Goal: Contribute content: Contribute content

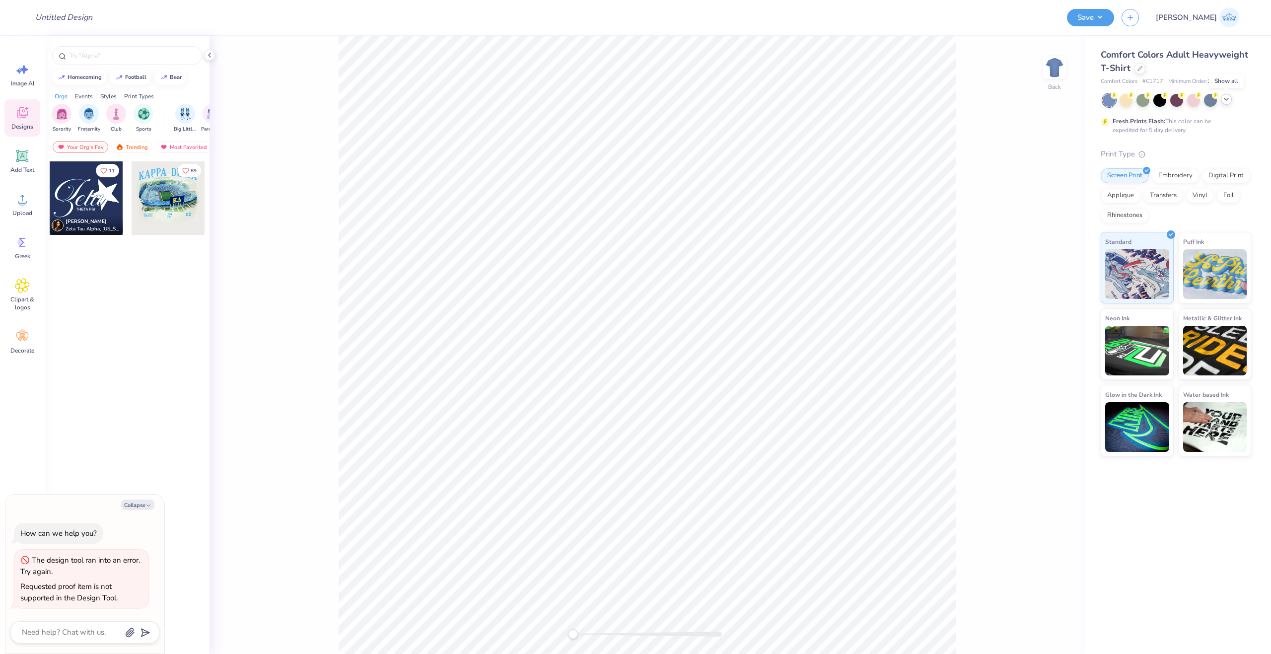
click at [1228, 98] on polyline at bounding box center [1226, 99] width 4 height 2
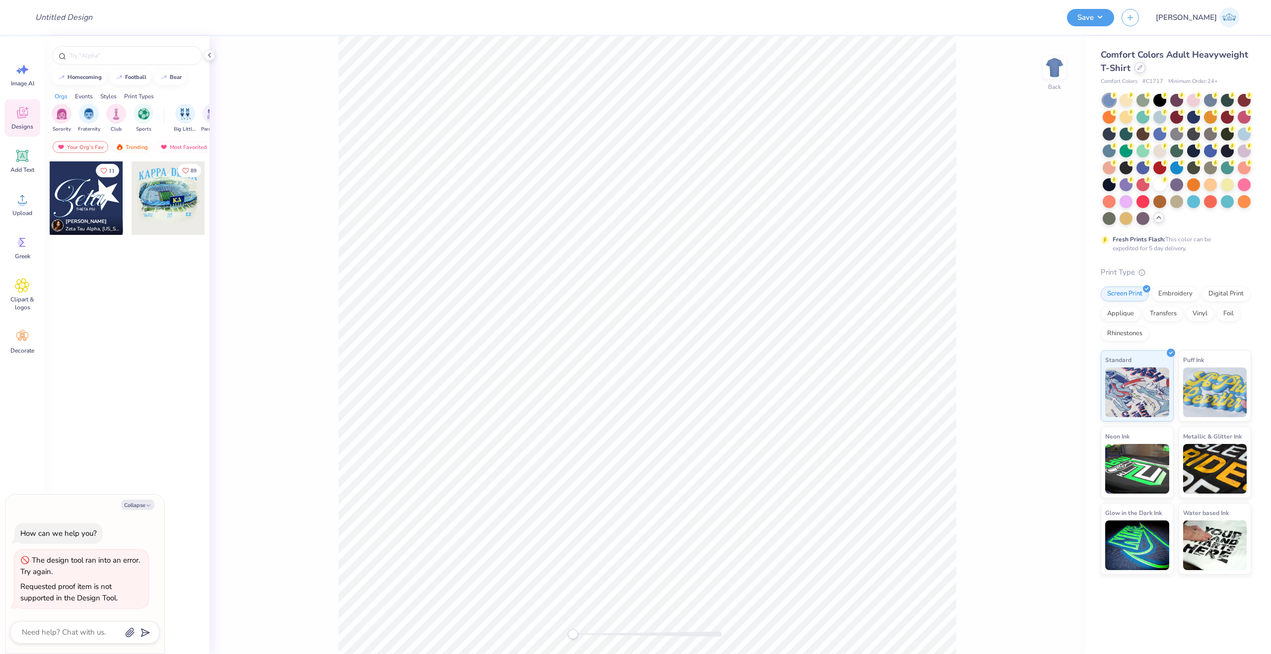
click at [1141, 71] on div at bounding box center [1139, 67] width 11 height 11
type textarea "x"
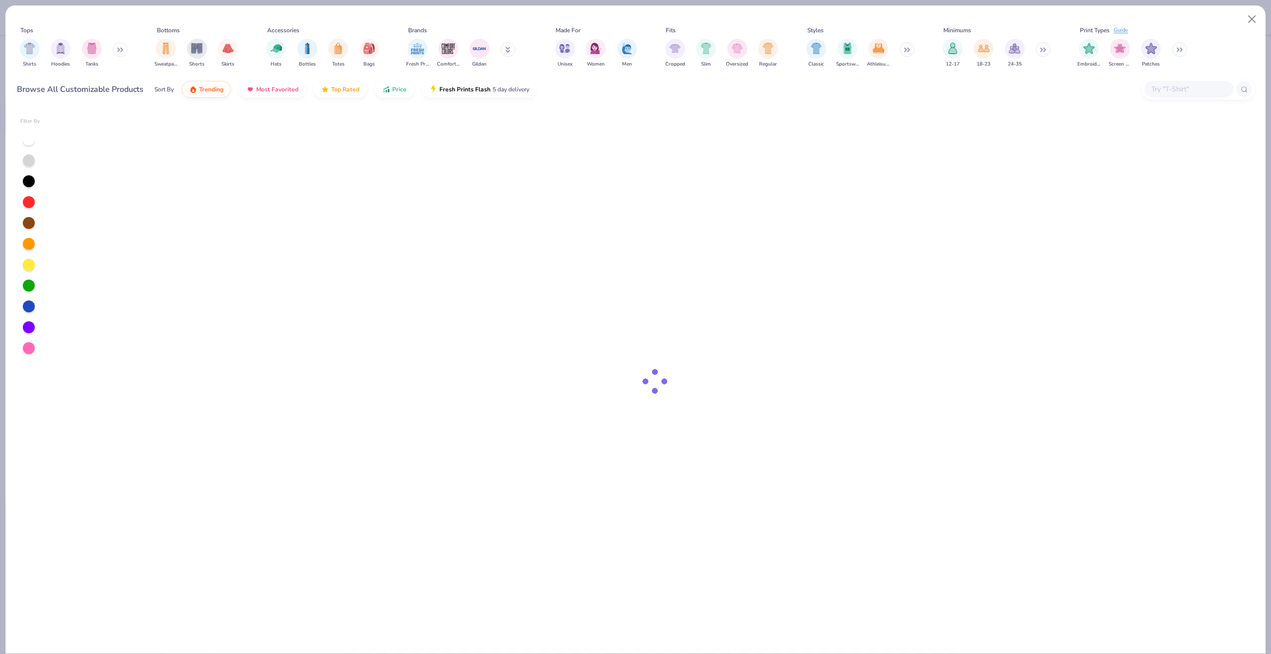
click at [1185, 90] on input "text" at bounding box center [1188, 88] width 76 height 11
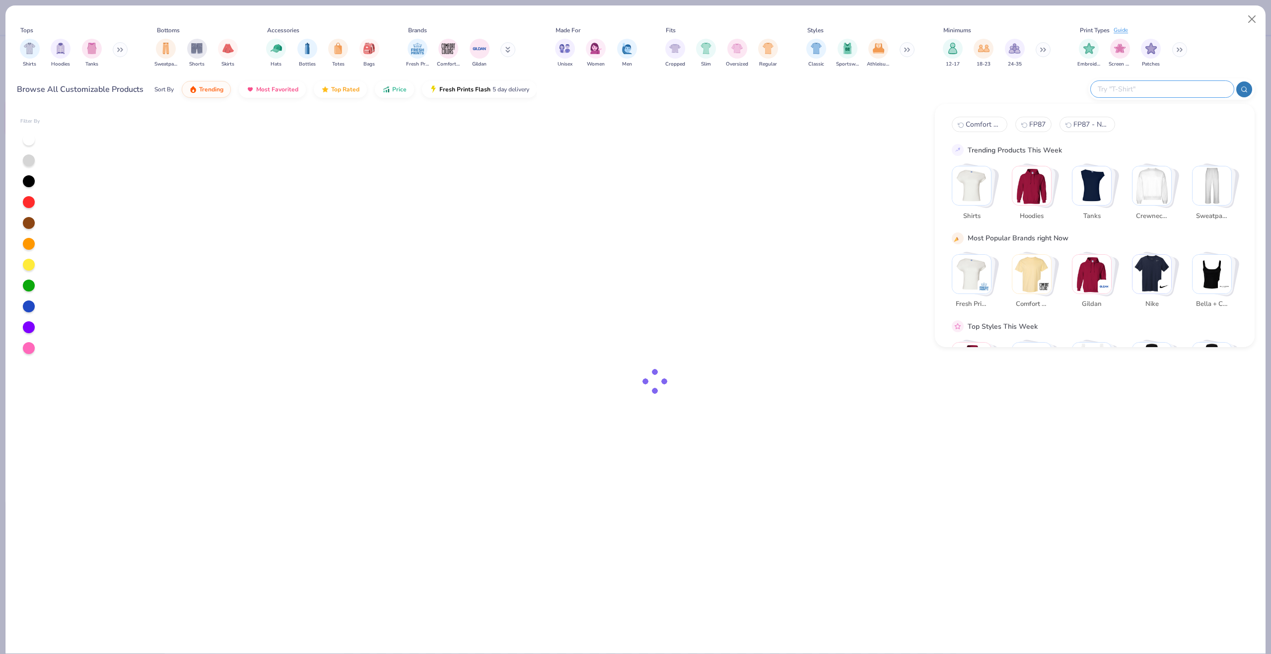
click at [1185, 90] on input "text" at bounding box center [1162, 88] width 130 height 11
click at [1182, 90] on input "text" at bounding box center [1162, 88] width 130 height 11
paste input "Fresh Prints FP102"
type input "Fresh Prints FP102"
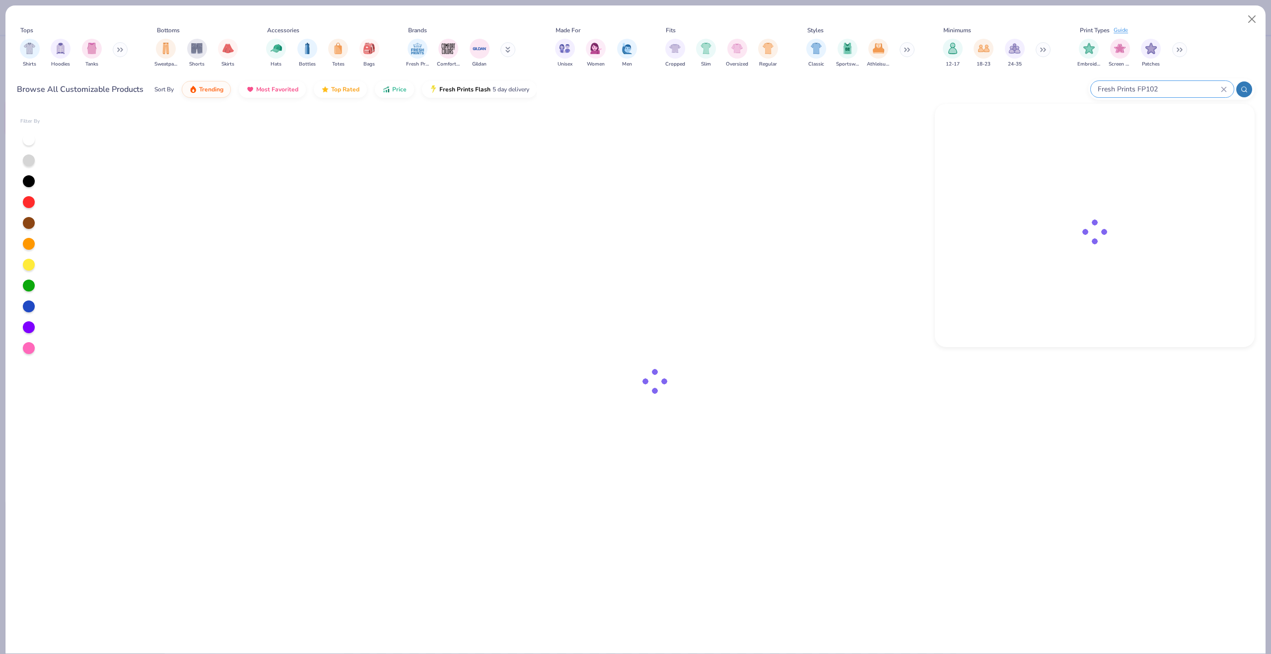
type textarea "x"
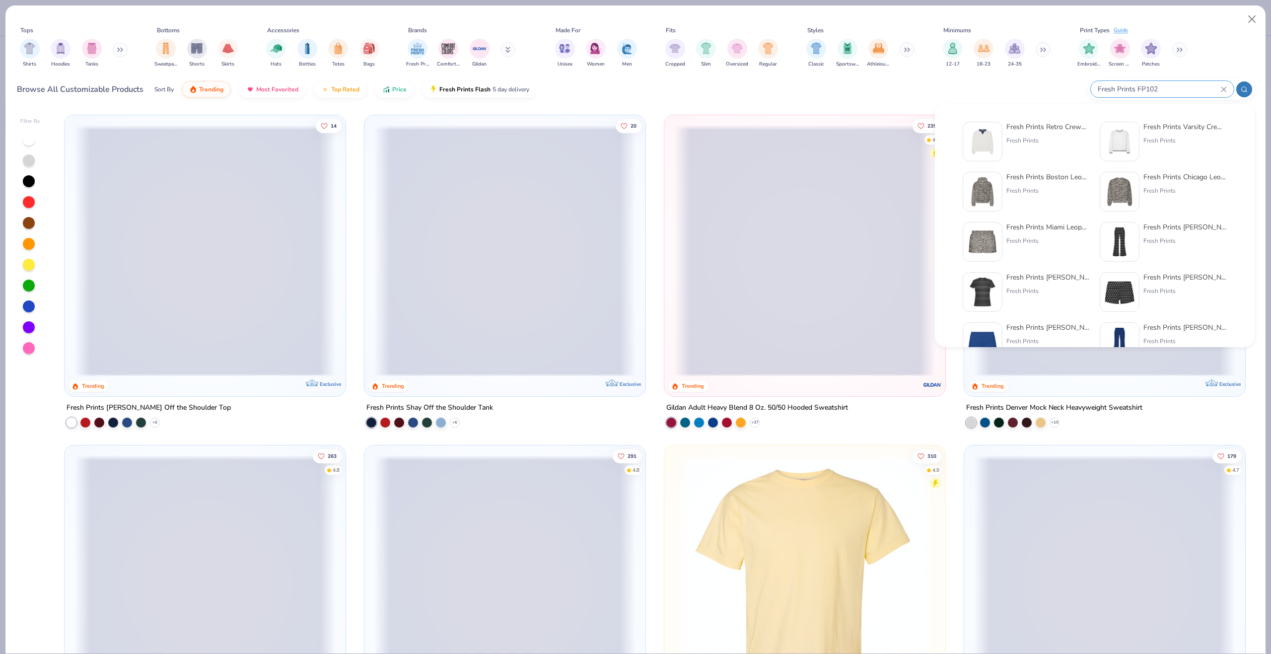
type input "Fresh Prints FP102"
click at [1055, 132] on div "Fresh Prints Retro Crewneck Fresh Prints" at bounding box center [1047, 142] width 83 height 40
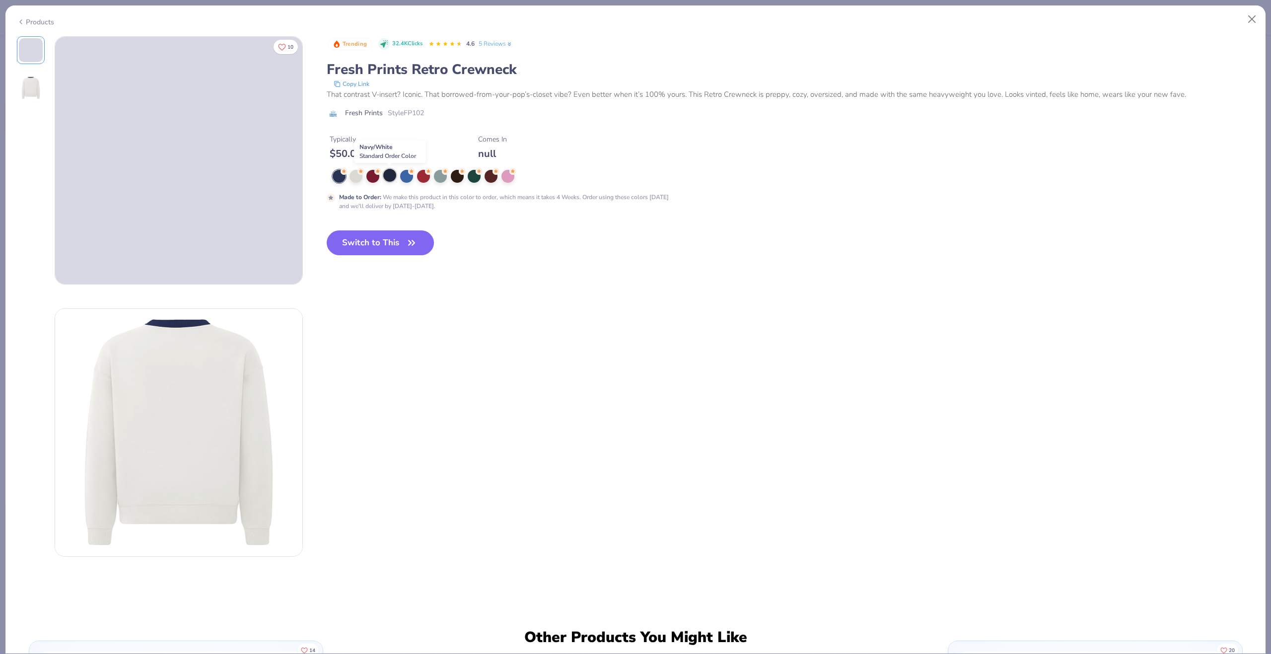
click at [388, 178] on div at bounding box center [389, 175] width 13 height 13
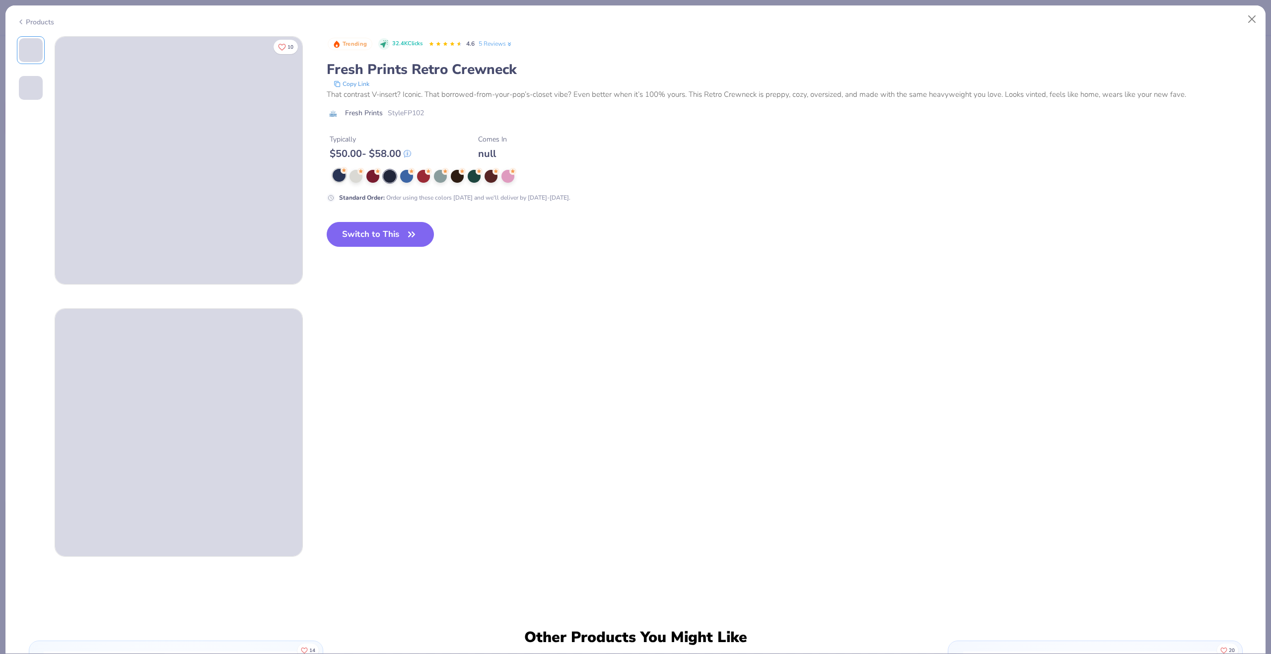
click at [339, 178] on div at bounding box center [339, 175] width 13 height 13
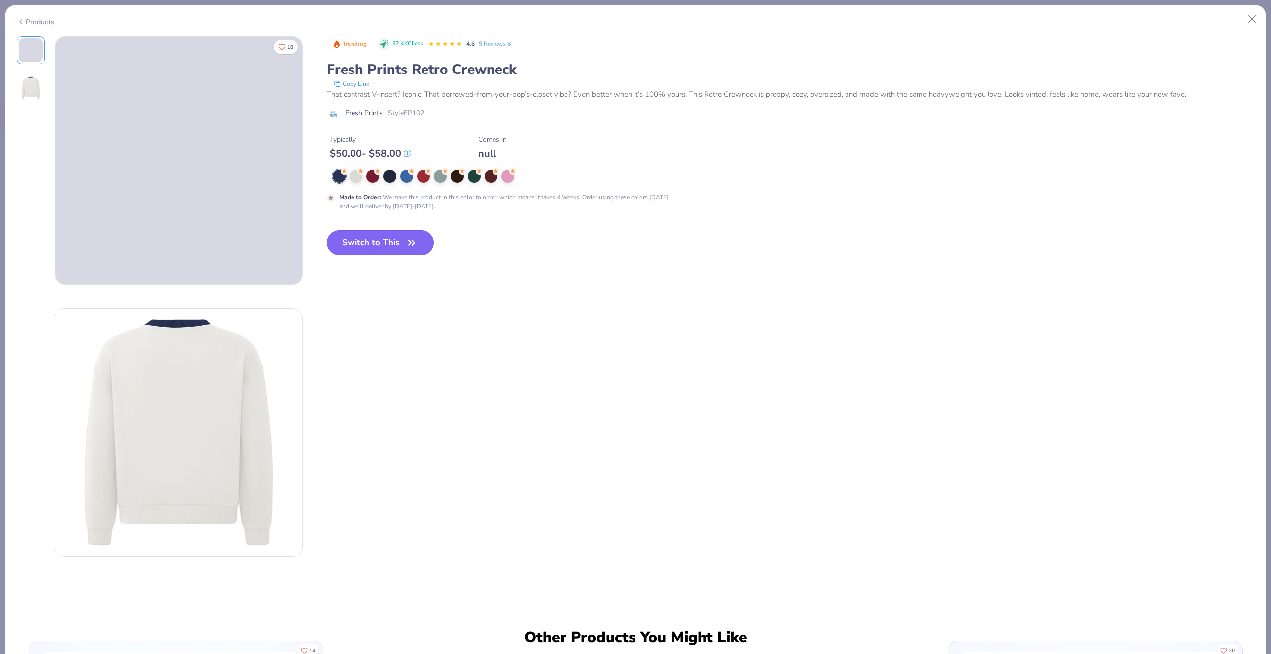
click at [349, 252] on button "Switch to This" at bounding box center [381, 242] width 108 height 25
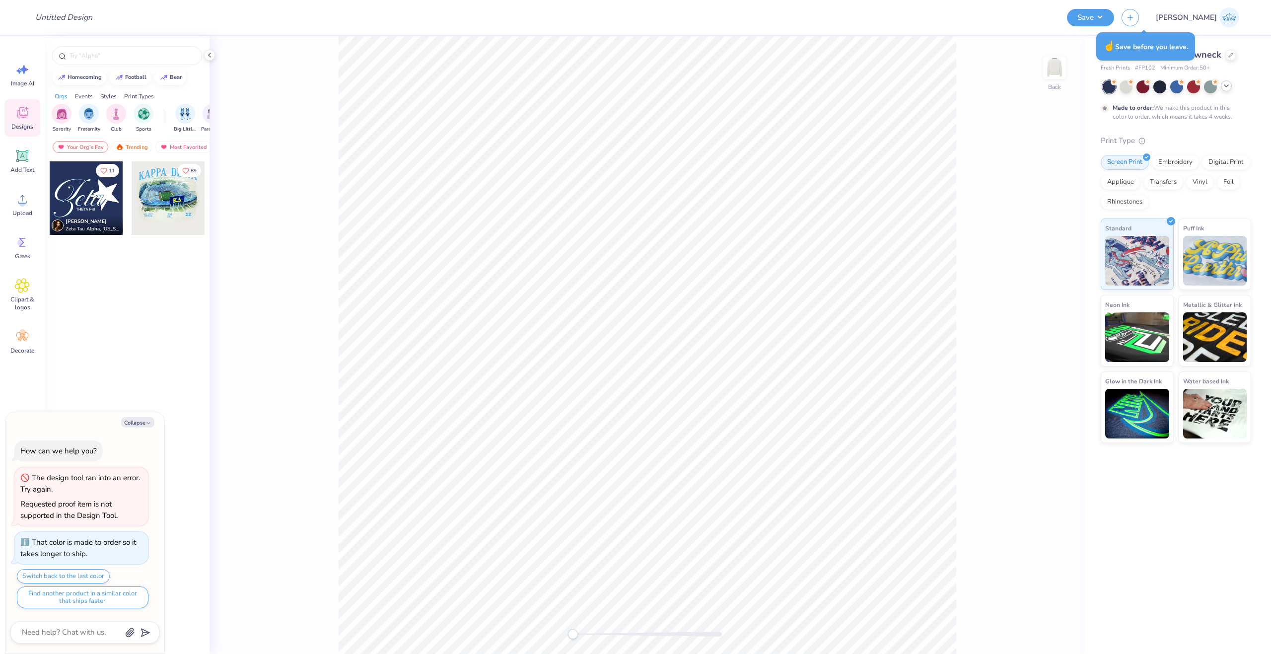
type textarea "x"
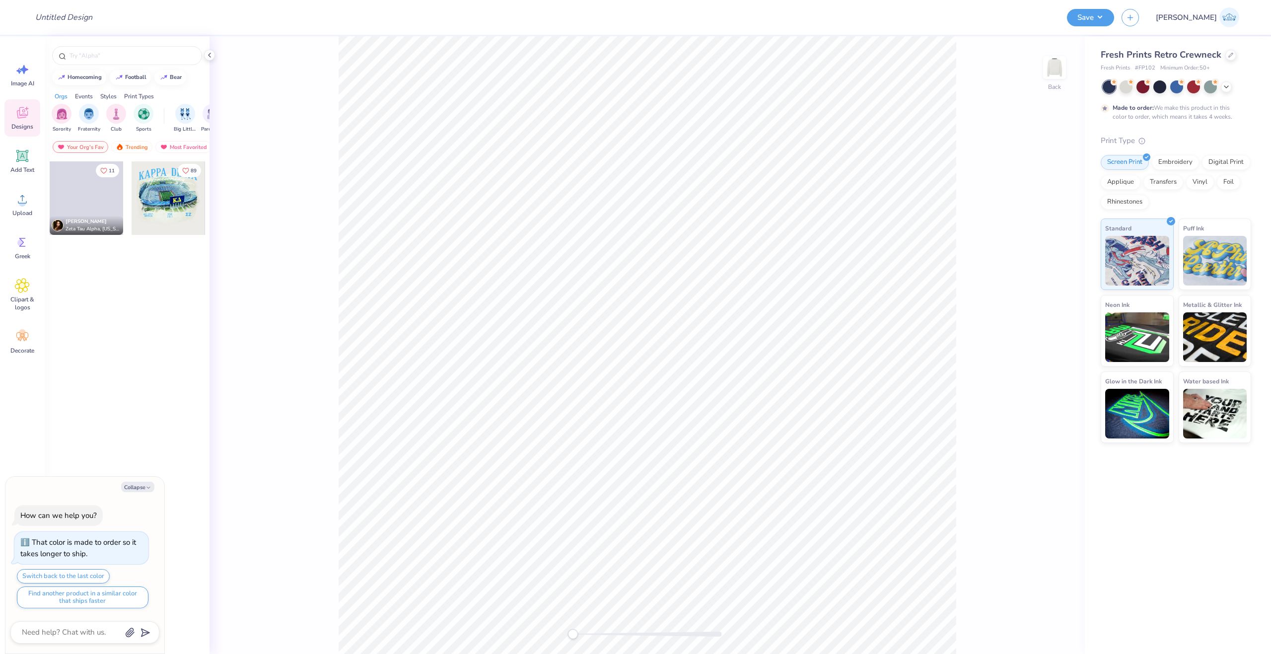
type textarea "x"
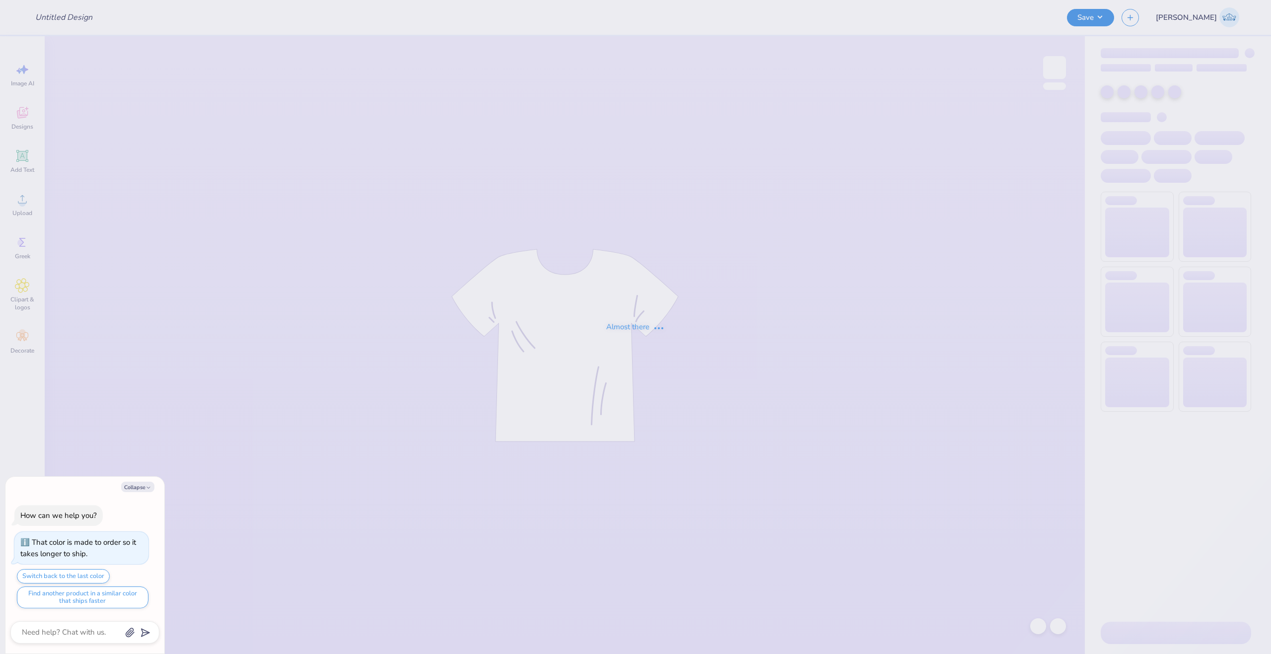
type textarea "x"
type input "AXO Homecoming design #2"
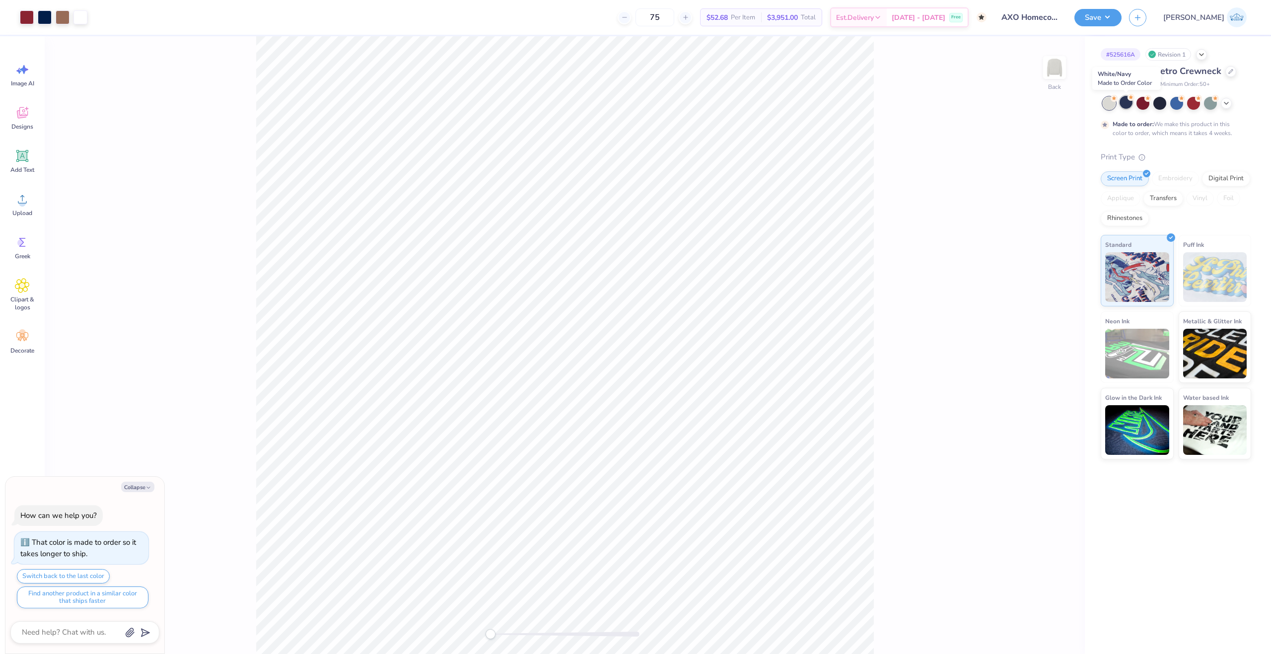
click at [1127, 107] on div at bounding box center [1125, 102] width 13 height 13
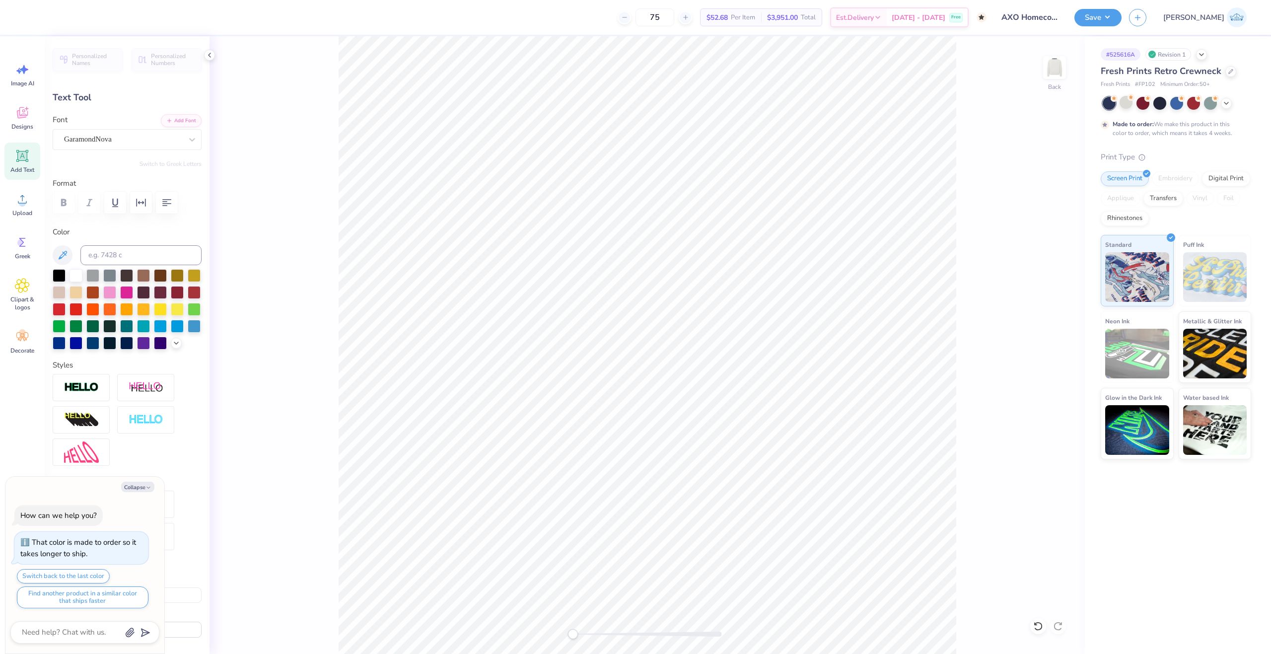
scroll to position [8, 2]
type textarea "x"
paste textarea "Ω."
type textarea "Ω. X FIJI"
type textarea "x"
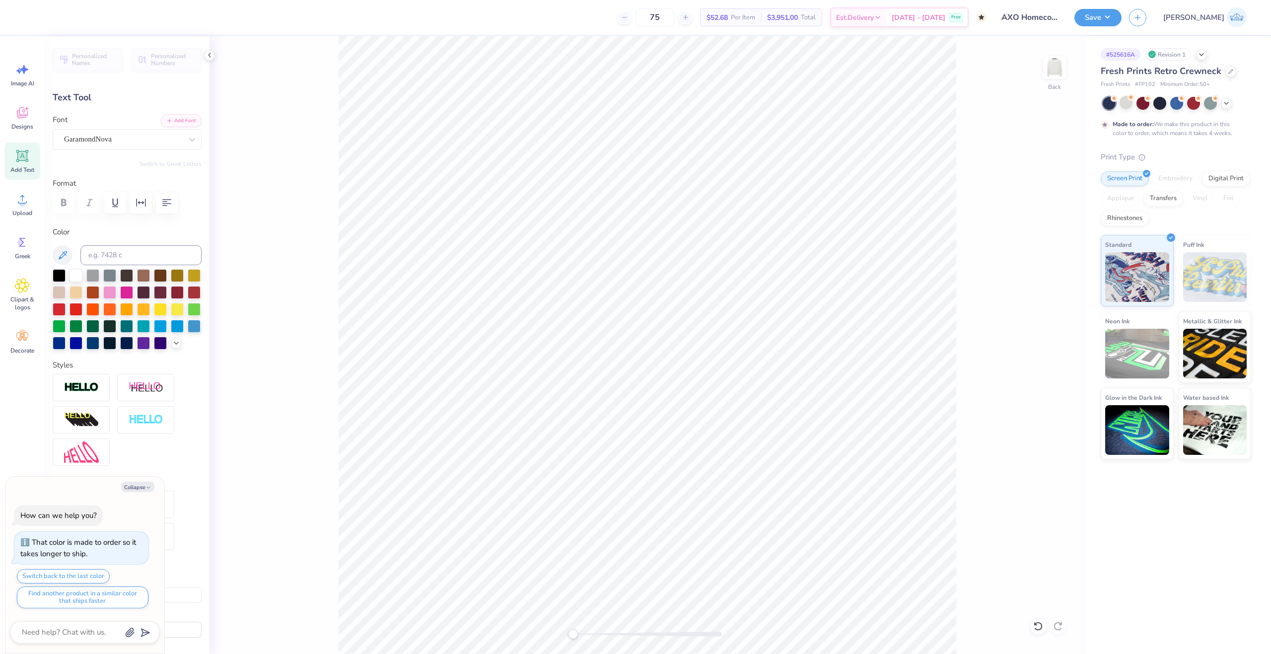
type textarea "Ω. X FIJI"
type textarea "x"
type input "5.93"
type input "1.29"
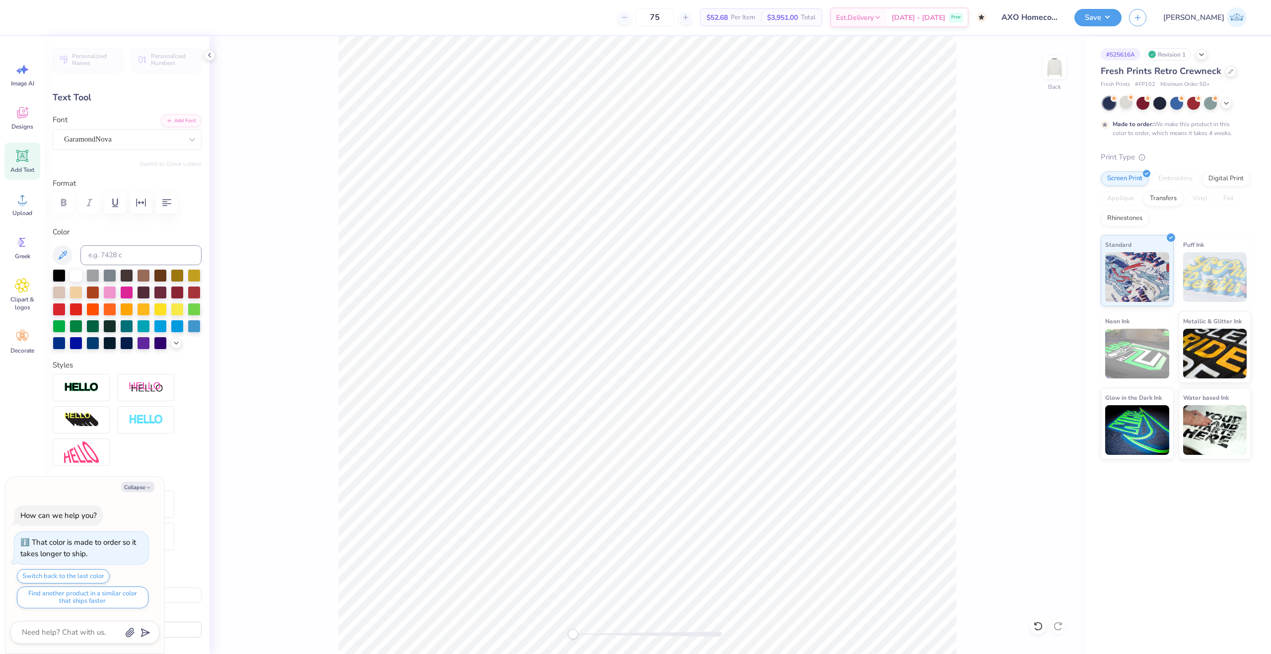
type input "9.53"
click at [581, 634] on div "Accessibility label" at bounding box center [581, 634] width 10 height 10
paste textarea "Ω."
type textarea "x"
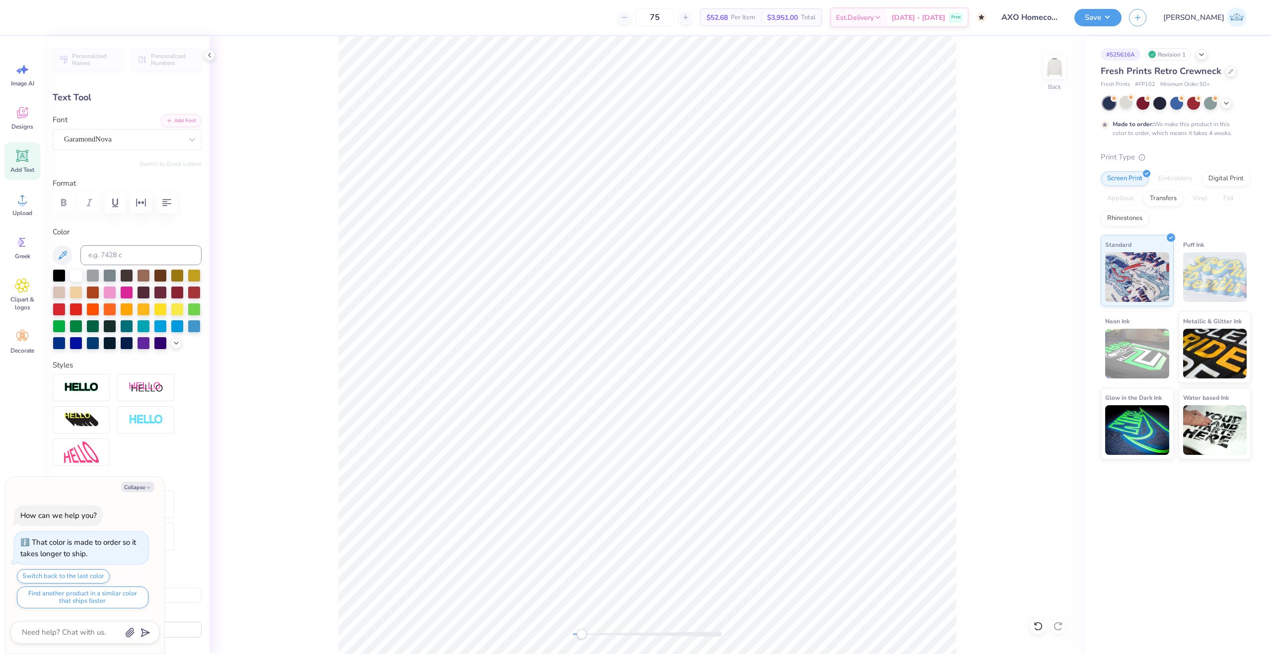
type textarea "Ω.. X FIJI"
type textarea "x"
type input "14.76"
type input "4.27"
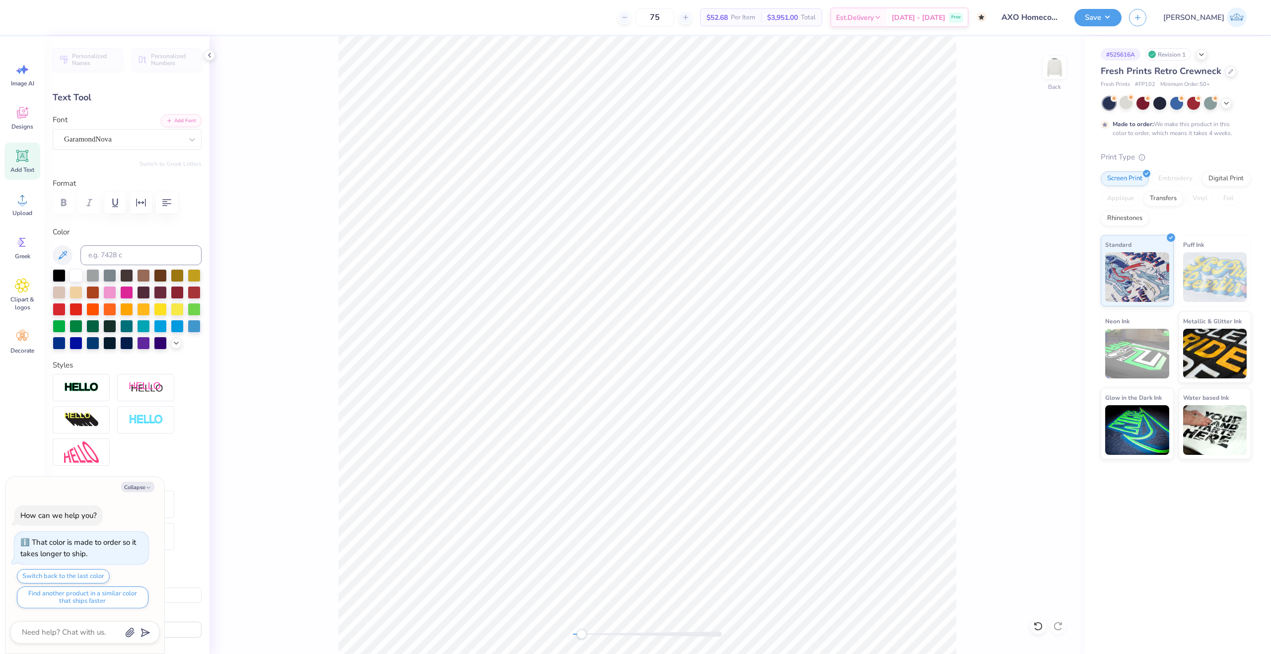
type input "1.95"
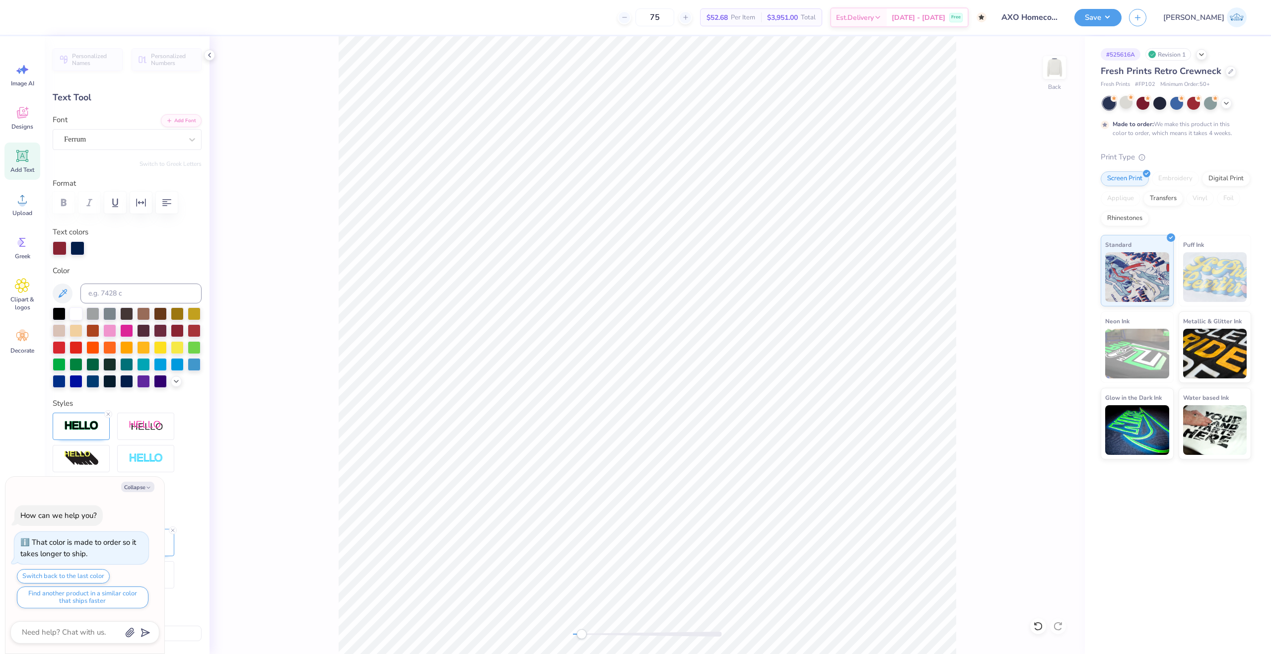
type textarea "x"
type input "6.28"
type input "1.29"
type input "9.53"
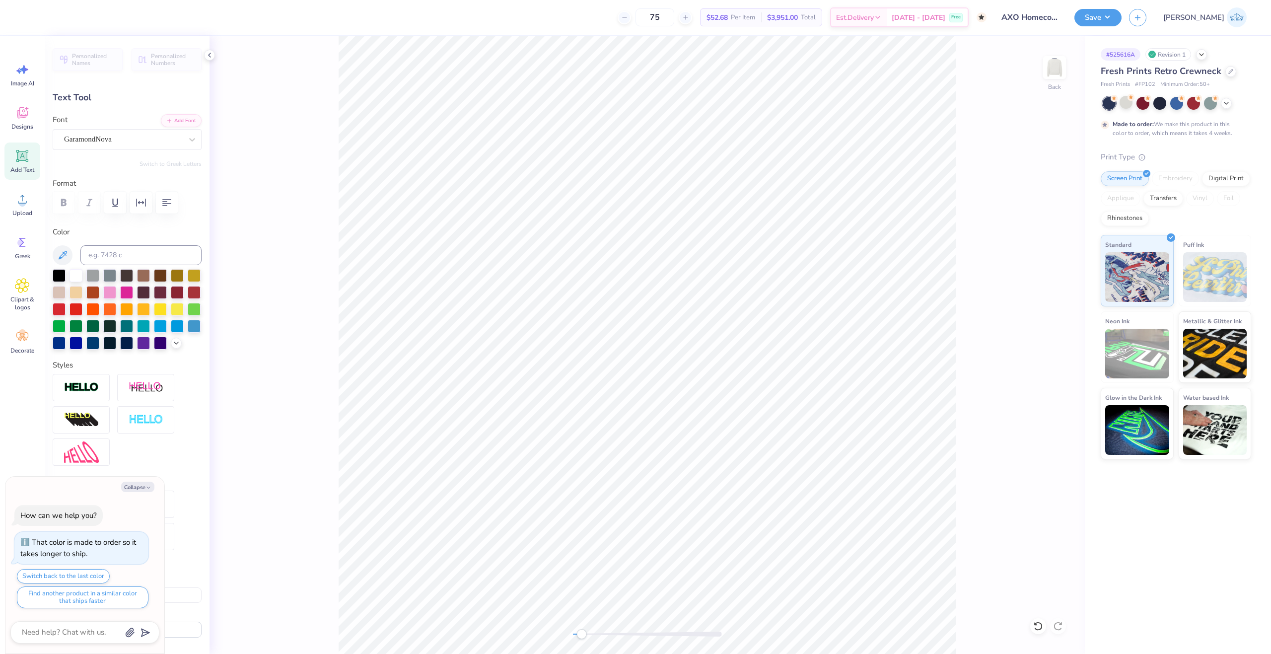
scroll to position [8, 1]
type textarea "x"
type textarea "a X FIJI"
type textarea "x"
type textarea "X FIJI"
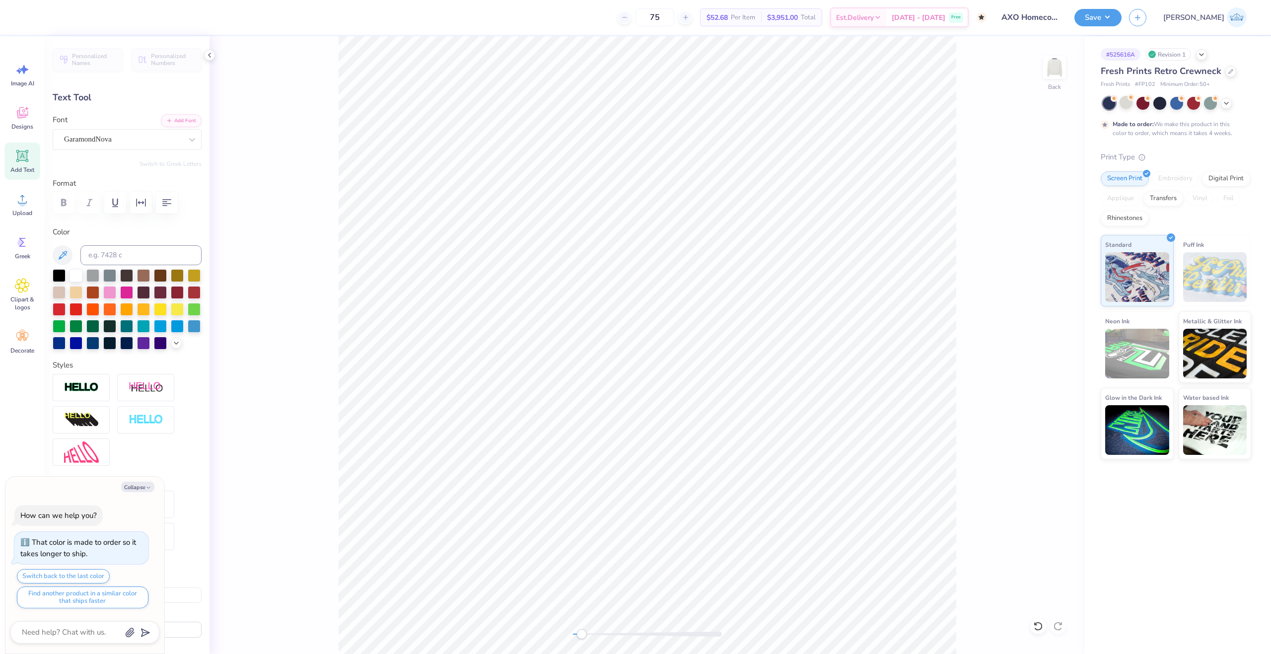
type textarea "x"
type textarea "A X FIJI"
type textarea "x"
type textarea "X FIJI"
type textarea "x"
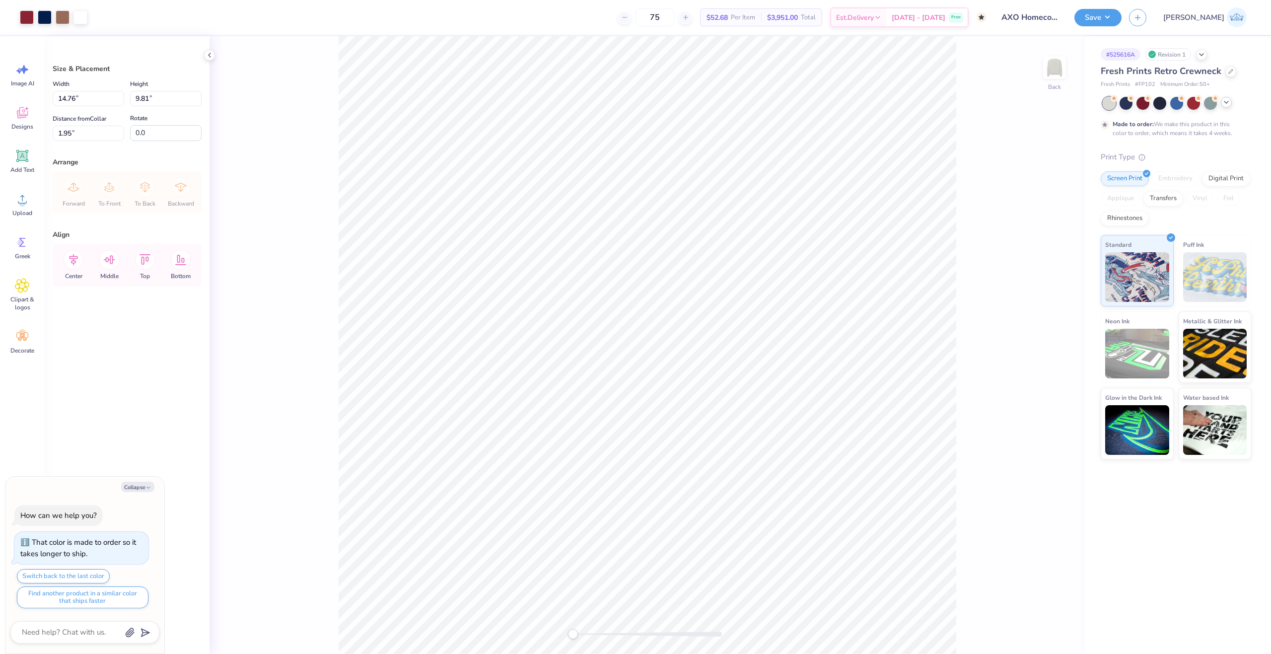
click at [1228, 105] on icon at bounding box center [1226, 102] width 8 height 8
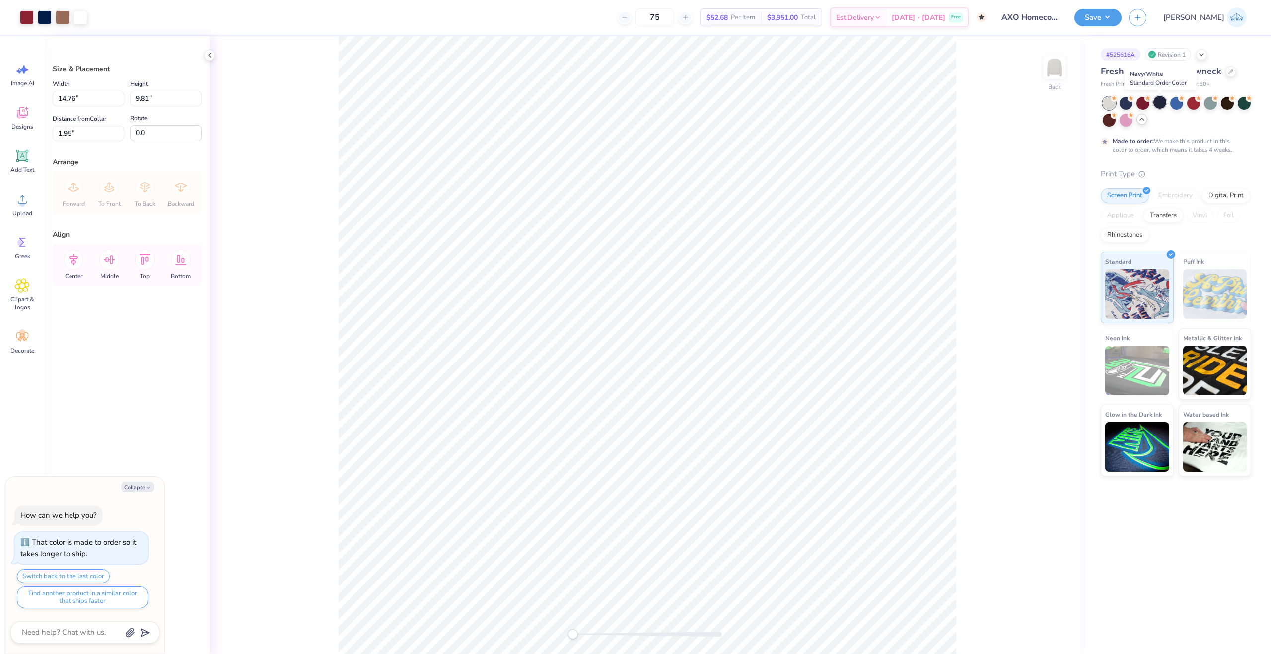
click at [1166, 103] on div at bounding box center [1159, 102] width 13 height 13
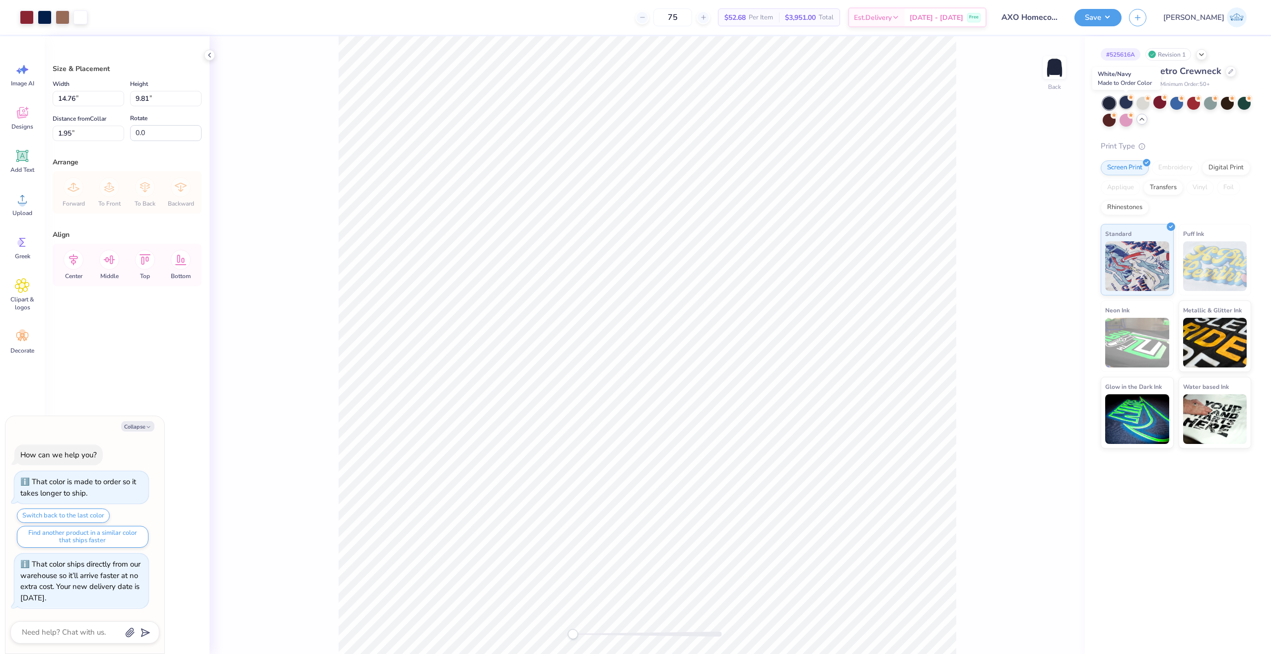
click at [1130, 107] on div at bounding box center [1125, 102] width 13 height 13
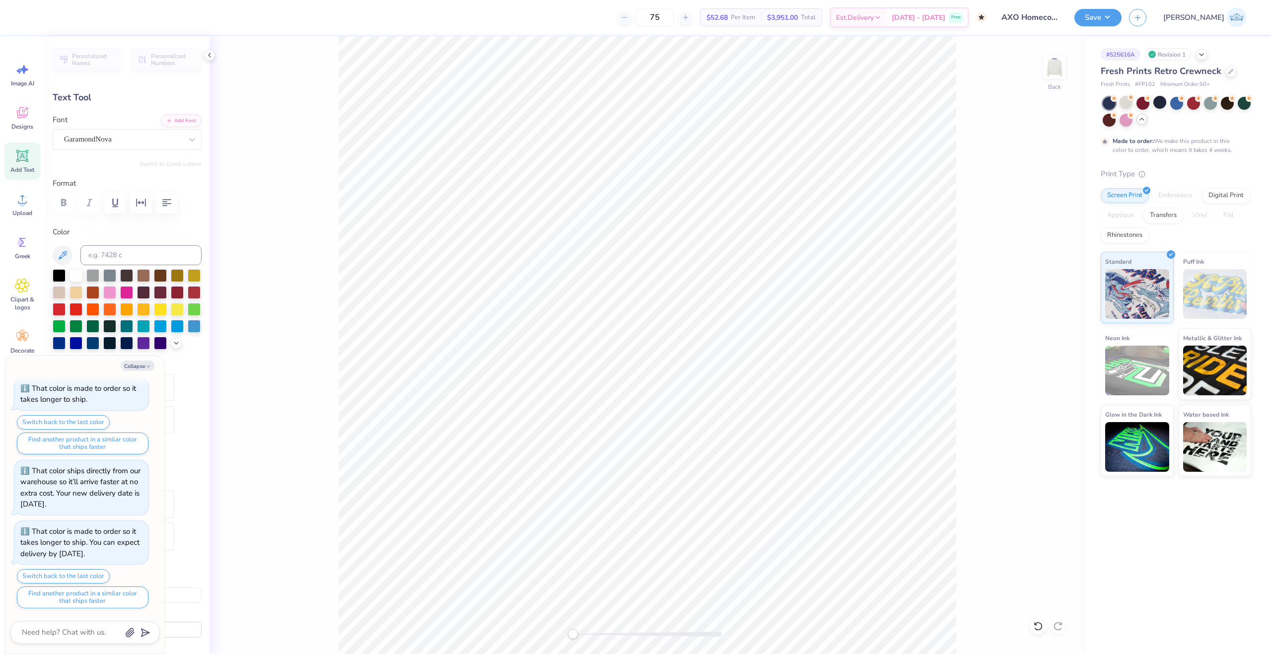
scroll to position [8, 1]
click at [604, 632] on div "Back" at bounding box center [646, 345] width 875 height 618
click at [595, 639] on div "Back" at bounding box center [646, 345] width 875 height 618
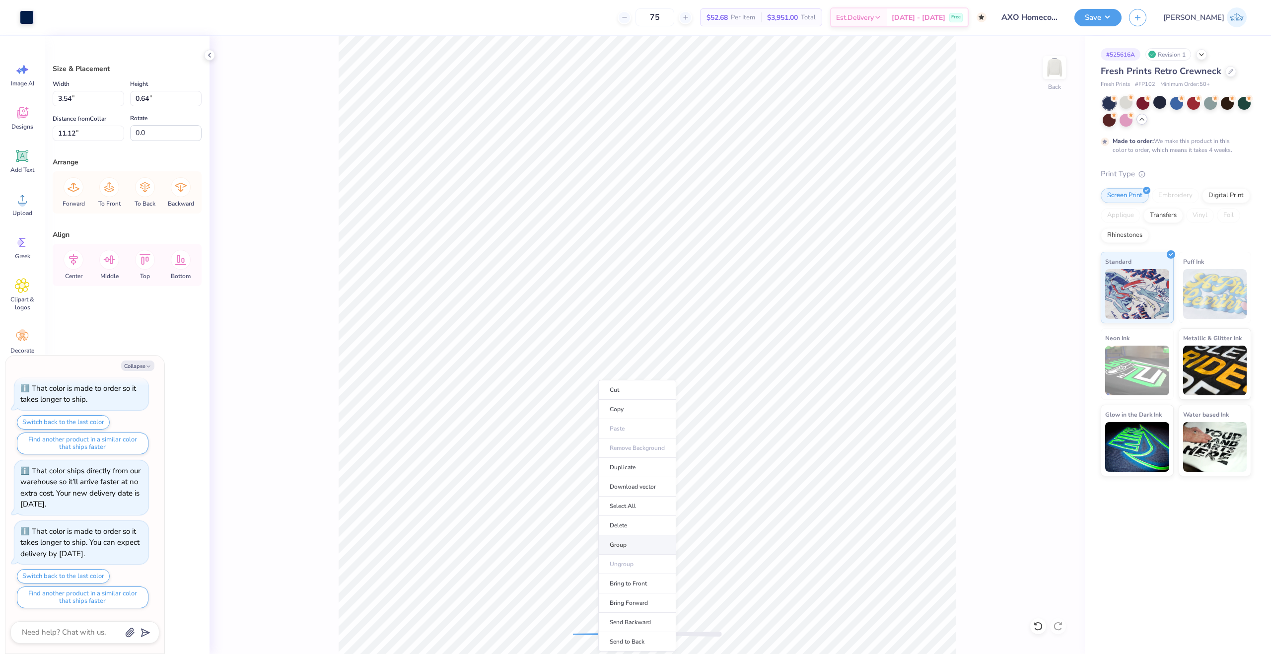
click at [630, 550] on li "Group" at bounding box center [637, 544] width 78 height 19
click at [177, 263] on icon at bounding box center [181, 260] width 20 height 20
click at [538, 632] on div "Back" at bounding box center [646, 345] width 875 height 618
click at [179, 262] on icon at bounding box center [180, 260] width 11 height 10
type textarea "x"
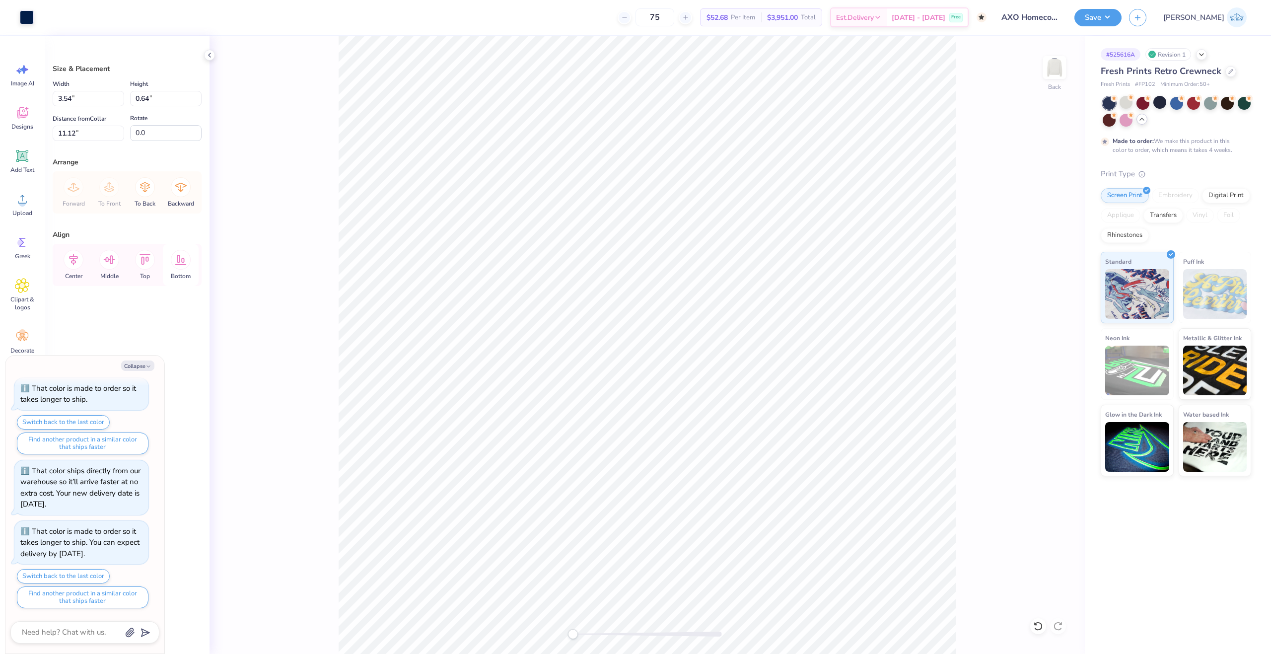
type input "18.86"
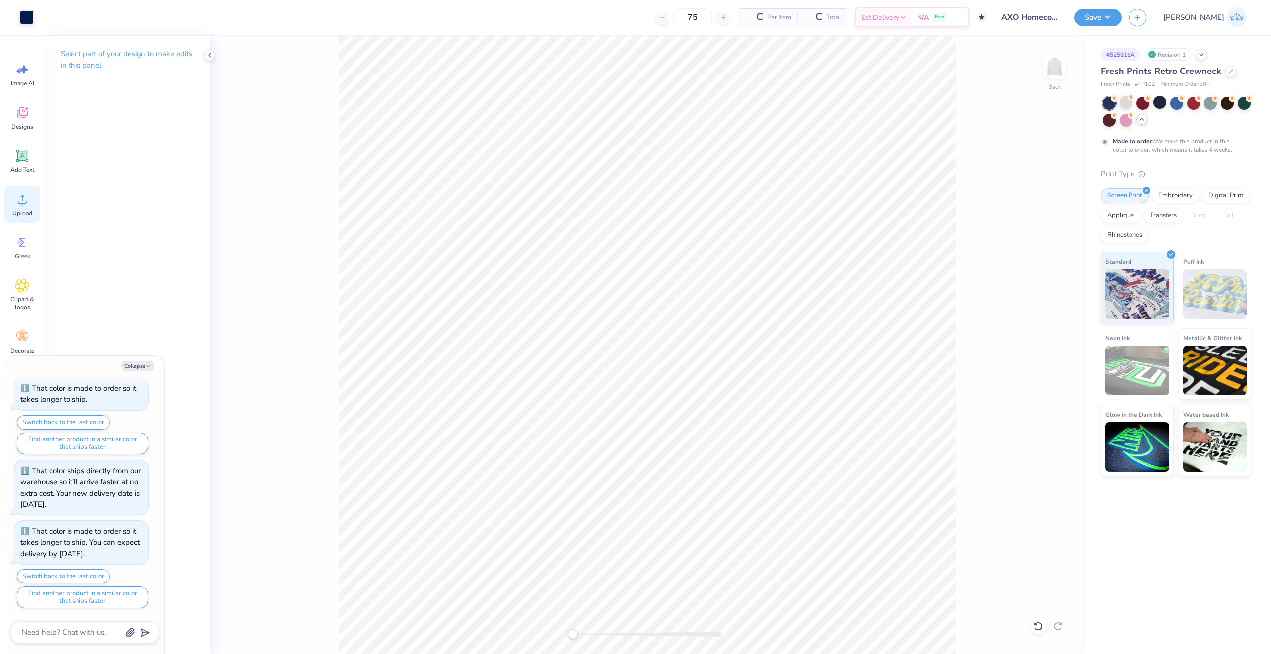
click at [20, 203] on circle at bounding box center [22, 203] width 7 height 7
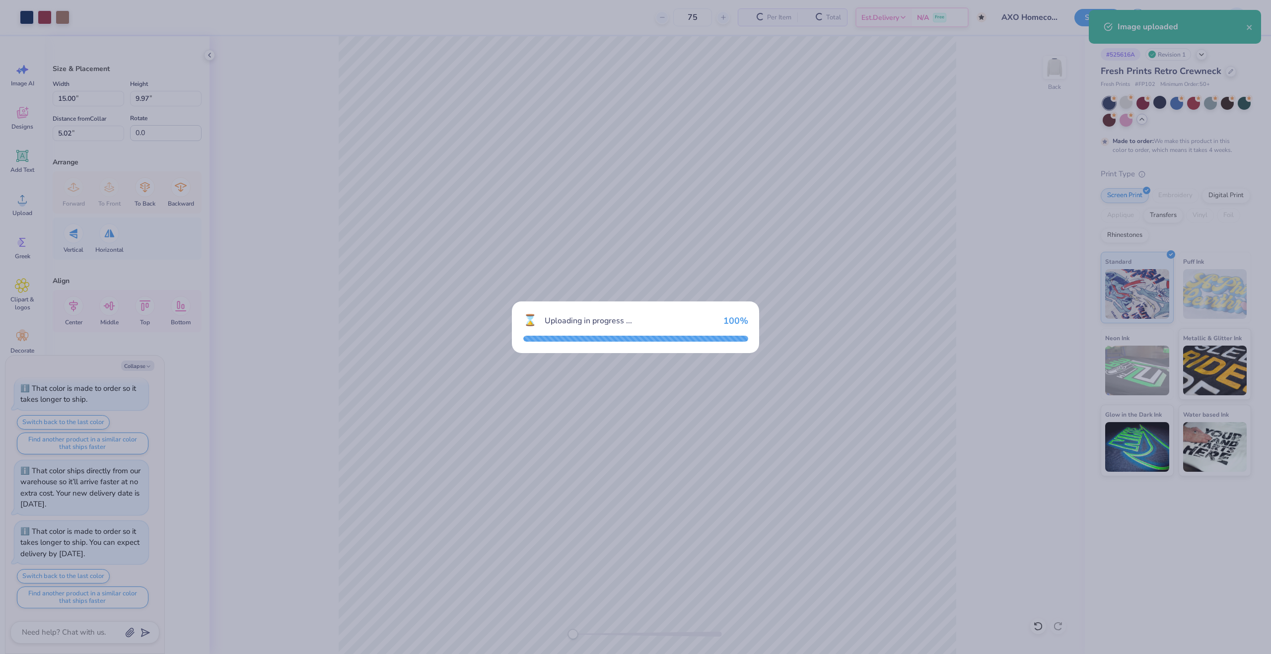
type textarea "x"
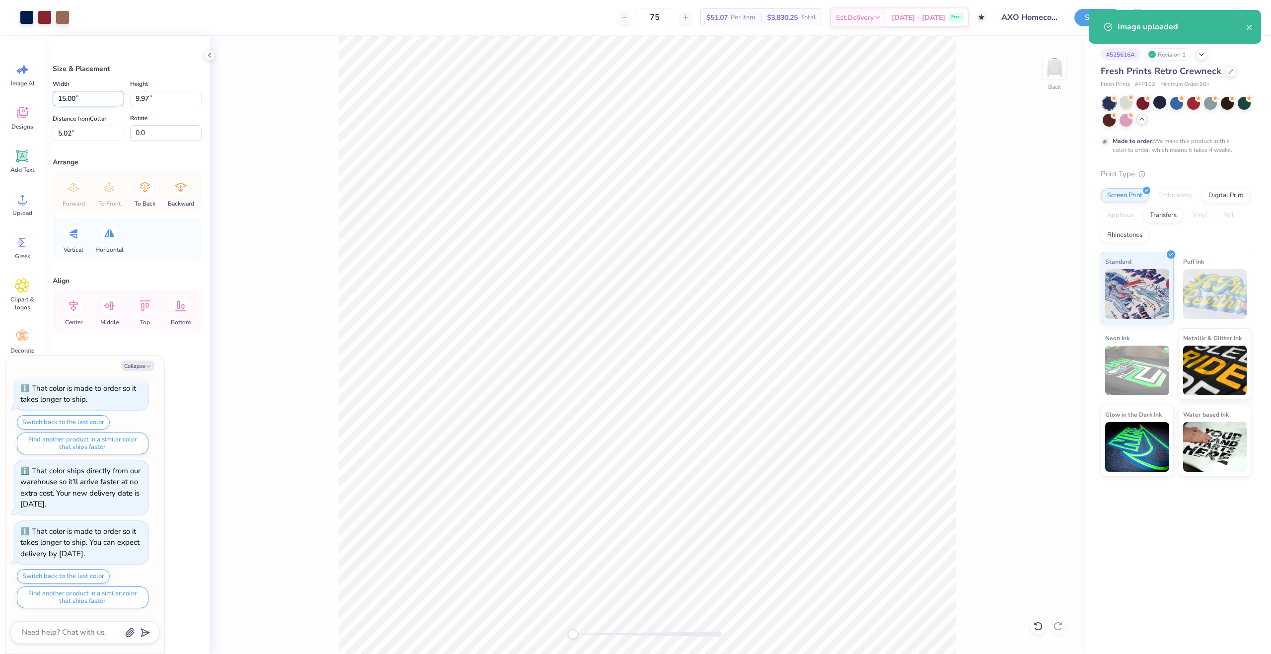
click at [95, 91] on input "15.00" at bounding box center [88, 98] width 71 height 15
type input "1"
type input "14.76"
type textarea "x"
type input "9.81"
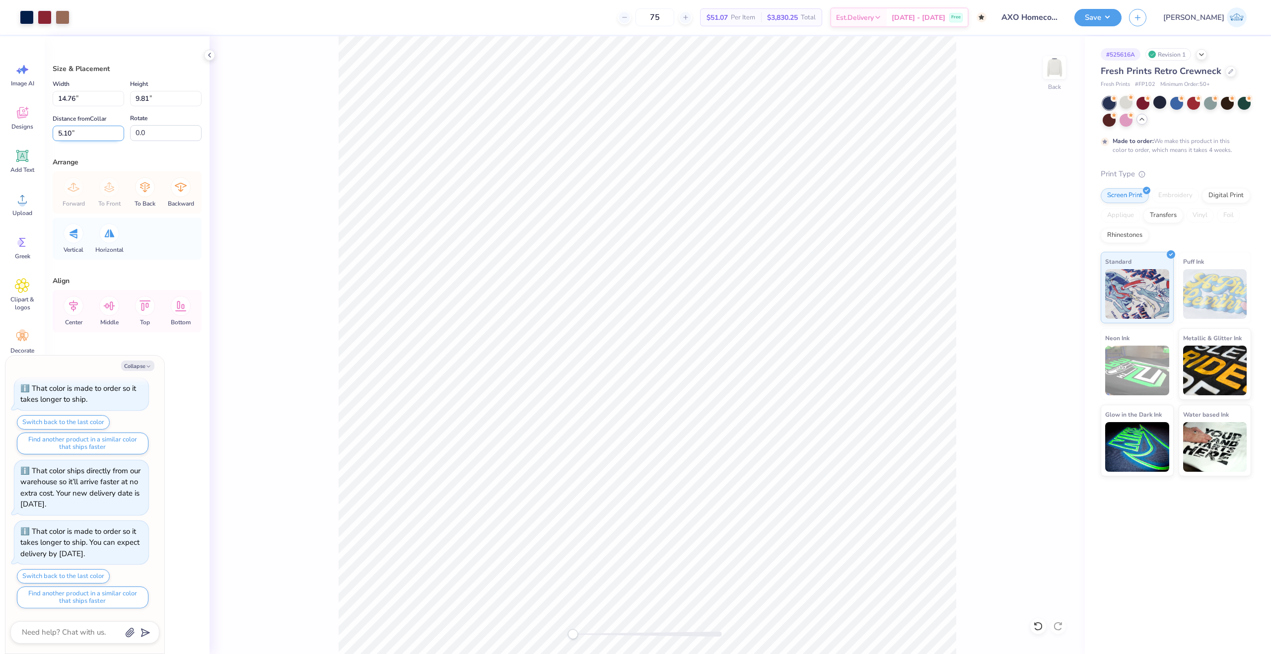
click at [79, 134] on input "5.10" at bounding box center [88, 133] width 71 height 15
type input "1.95"
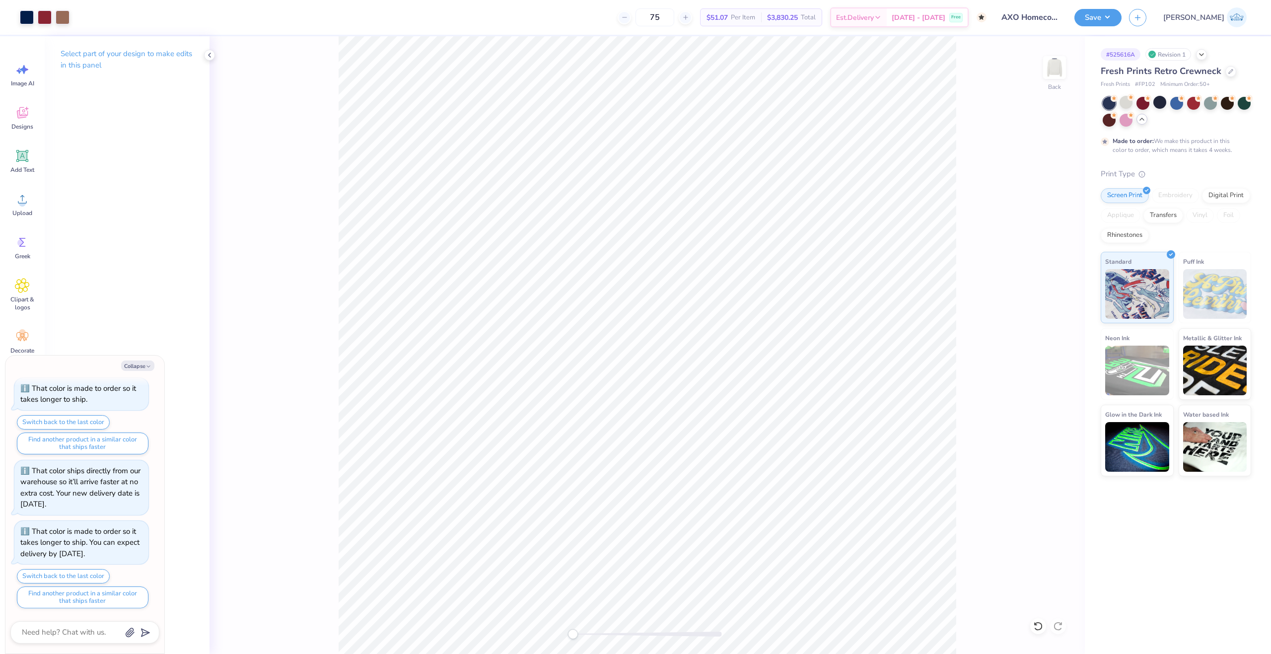
type textarea "x"
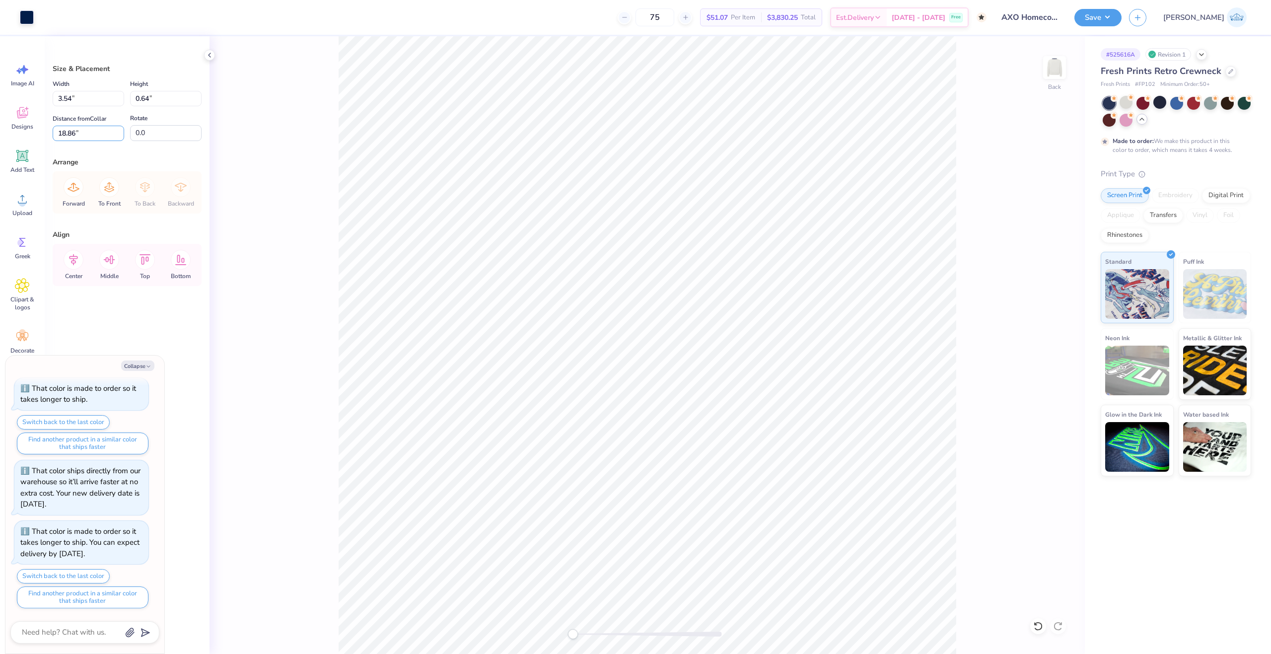
drag, startPoint x: 56, startPoint y: 135, endPoint x: -39, endPoint y: 130, distance: 95.4
click at [0, 130] on html "Art colors 75 $51.07 Per Item $3,830.25 Total Est. Delivery Oct 25 - 28 Free De…" at bounding box center [635, 327] width 1271 height 654
type input "11.12"
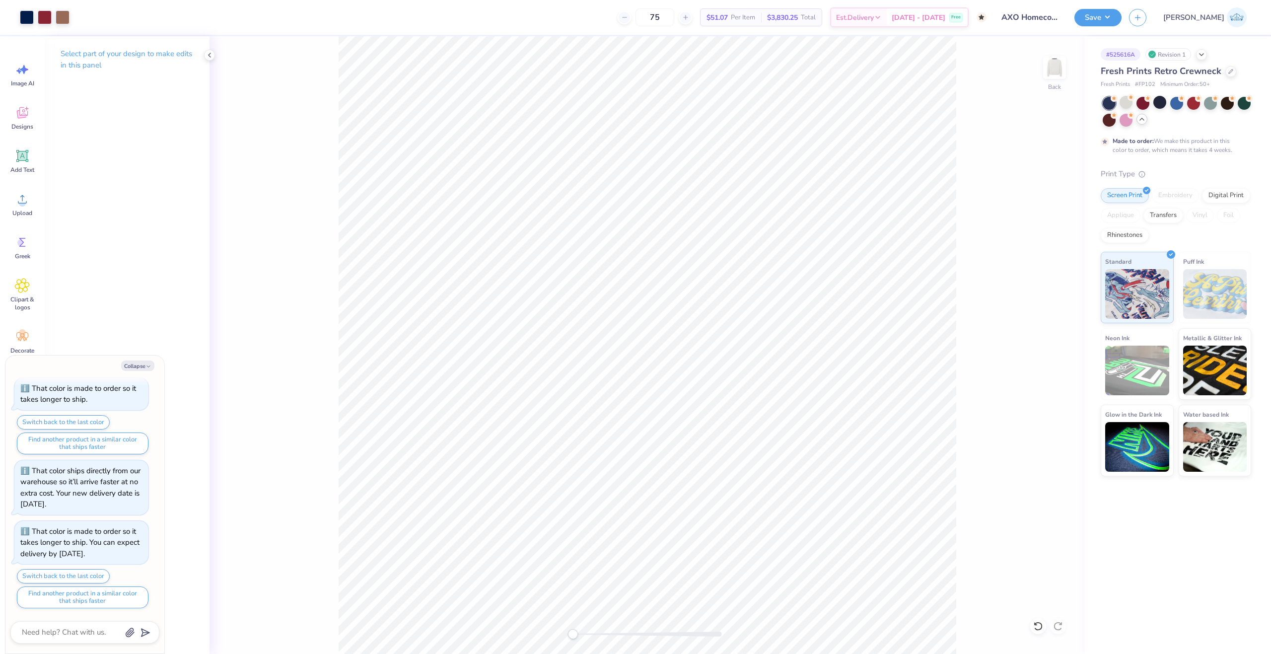
type textarea "x"
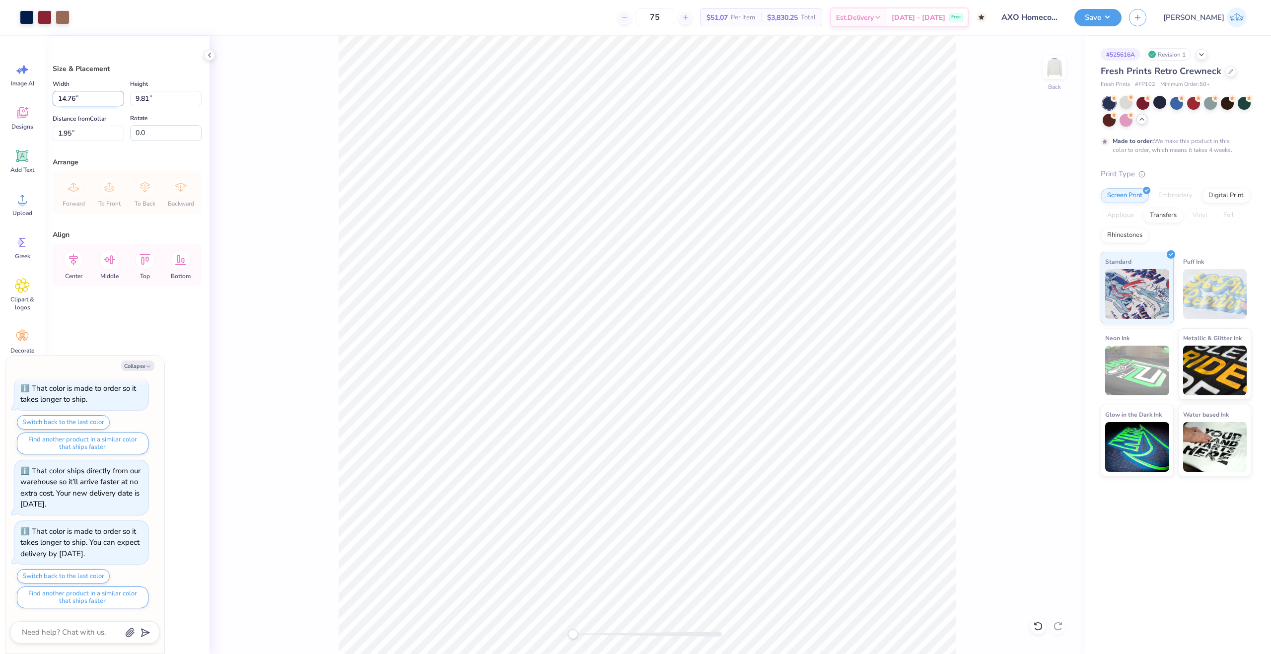
click at [85, 99] on input "14.76" at bounding box center [88, 98] width 71 height 15
type input "12.5"
type textarea "x"
type input "12.50"
type input "8.31"
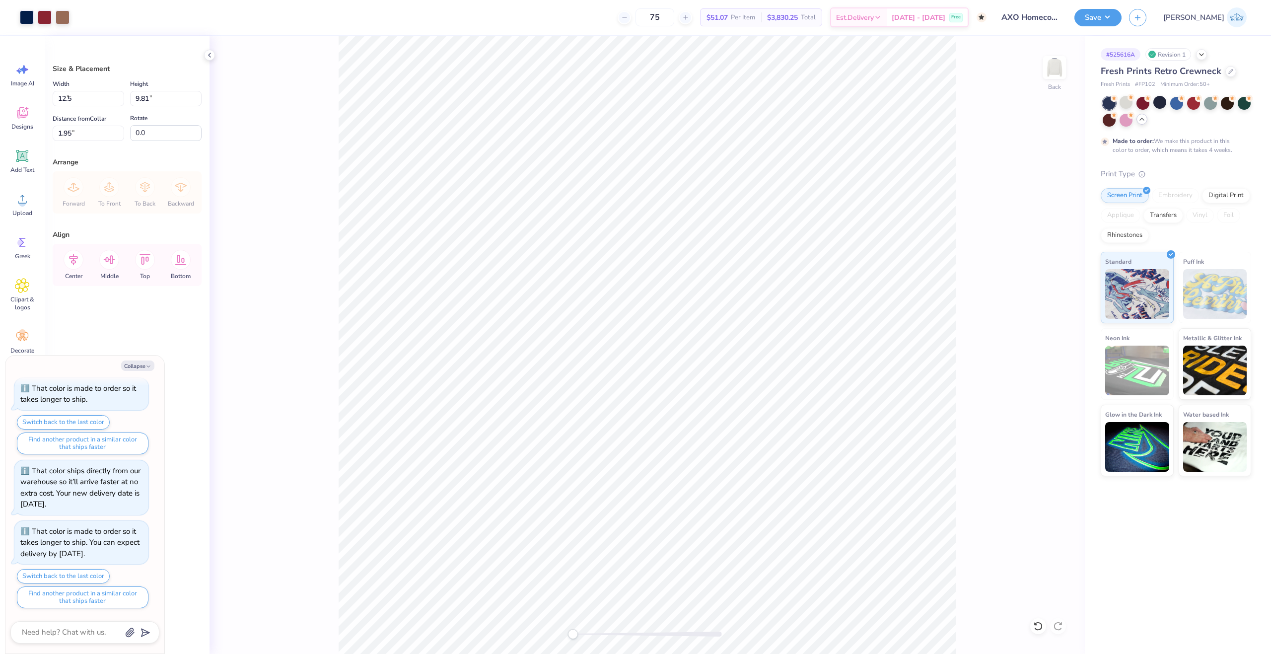
type input "2.70"
type textarea "x"
drag, startPoint x: 91, startPoint y: 134, endPoint x: 46, endPoint y: 134, distance: 45.2
click at [46, 134] on div "Size & Placement Width 12.50 12.50 " Height 8.31 8.31 " Distance from Collar 2.…" at bounding box center [127, 345] width 165 height 618
type input "2"
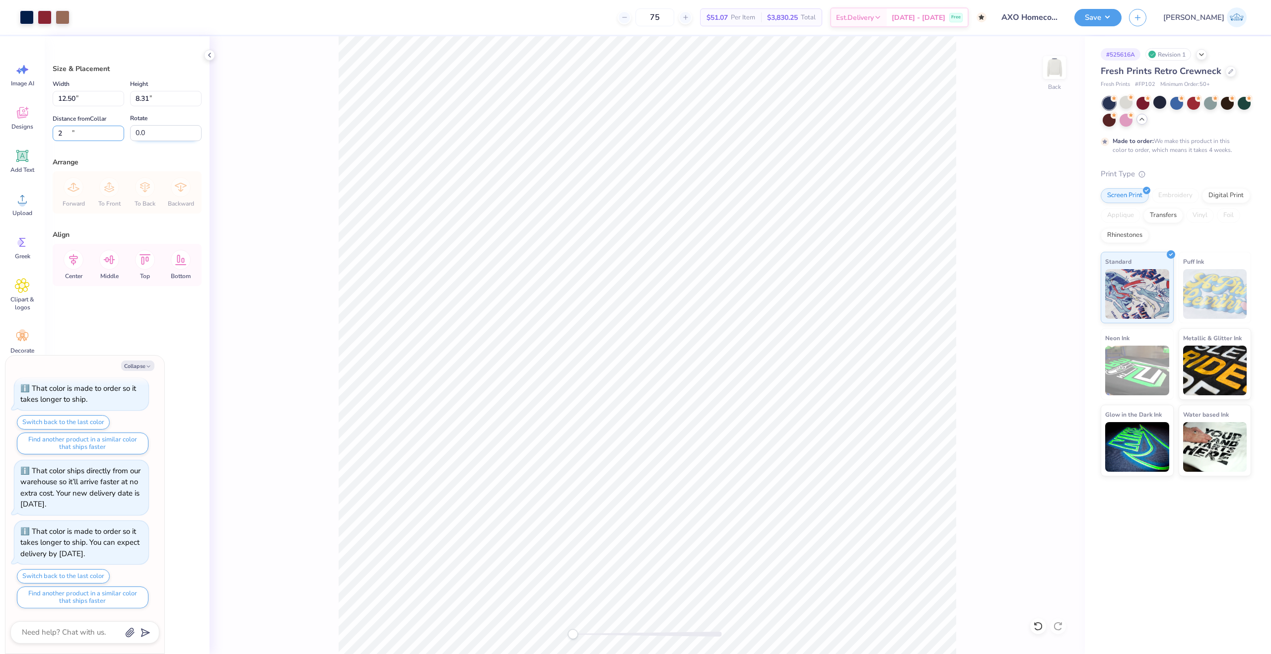
type textarea "x"
type input "2.00"
click at [717, 486] on li "Group" at bounding box center [712, 482] width 78 height 19
click at [1121, 9] on button "Save" at bounding box center [1097, 15] width 47 height 17
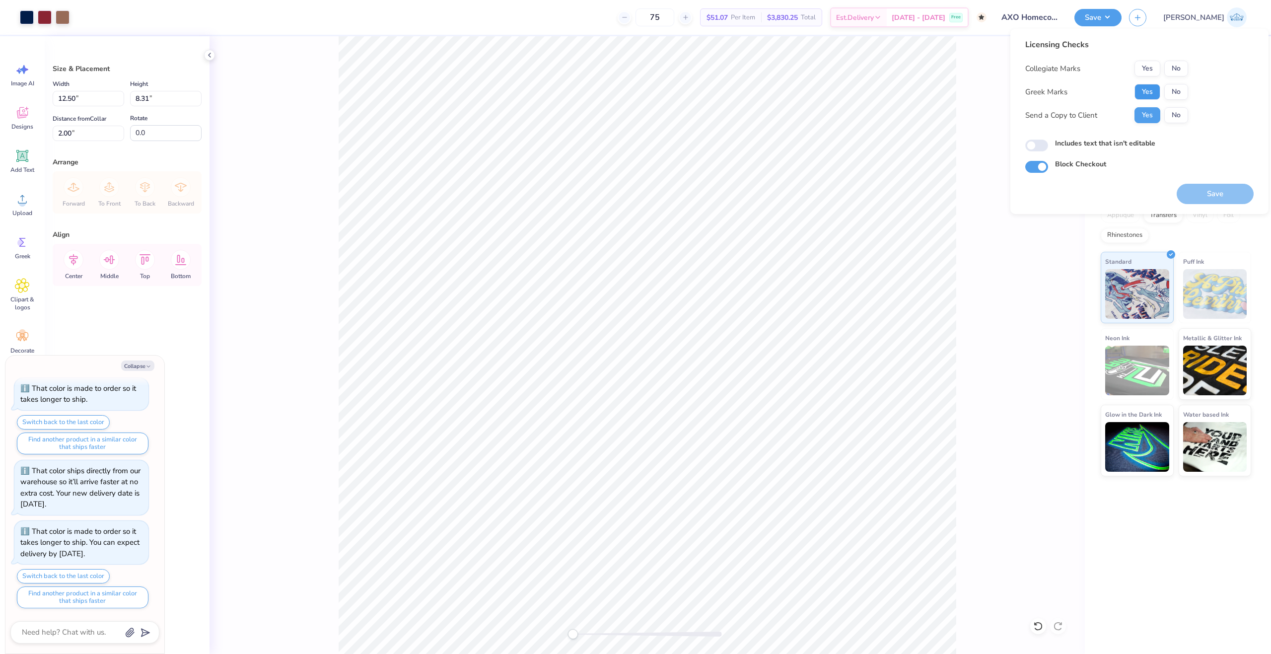
click at [1135, 97] on button "Yes" at bounding box center [1147, 92] width 26 height 16
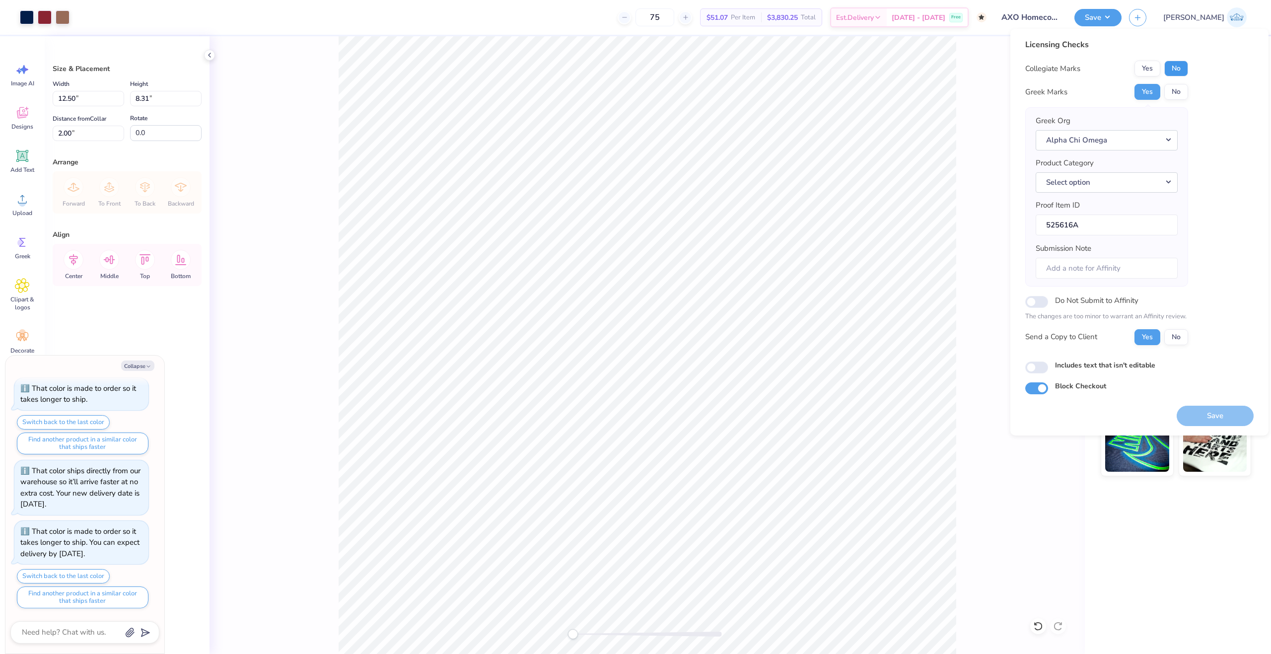
click at [1186, 71] on button "No" at bounding box center [1176, 69] width 24 height 16
type textarea "x"
click at [1035, 372] on input "Includes text that isn't editable" at bounding box center [1036, 367] width 23 height 12
checkbox input "true"
click at [1203, 418] on button "Save" at bounding box center [1215, 416] width 77 height 20
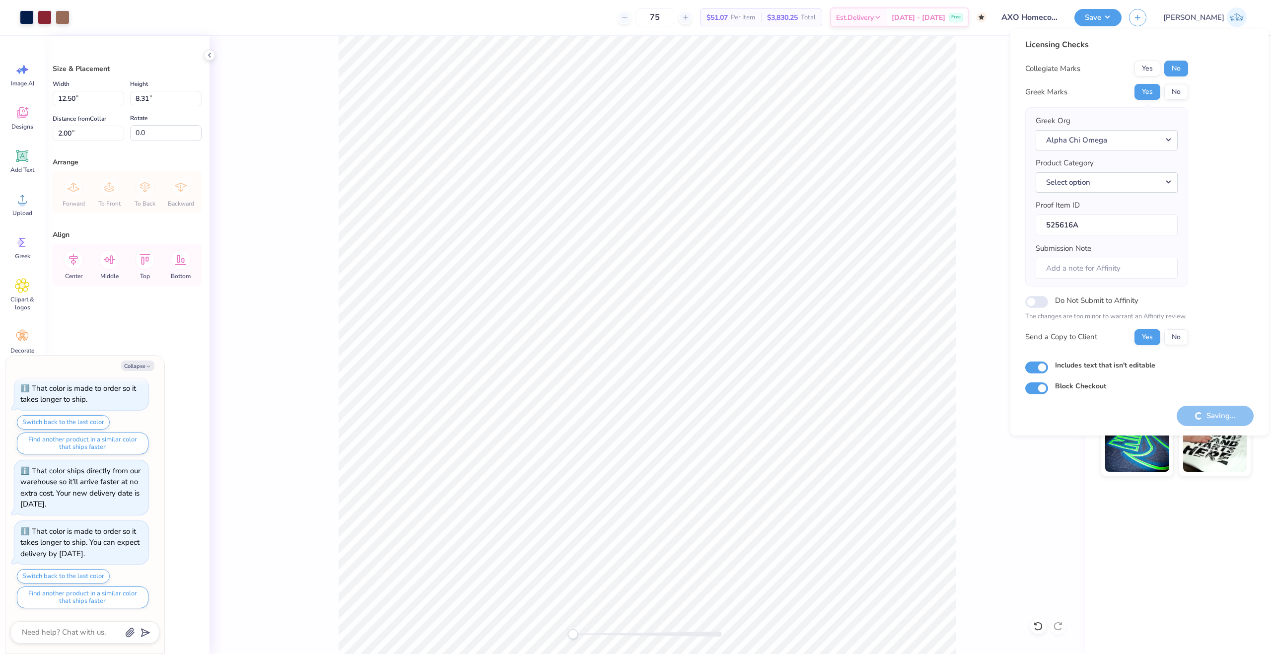
type textarea "x"
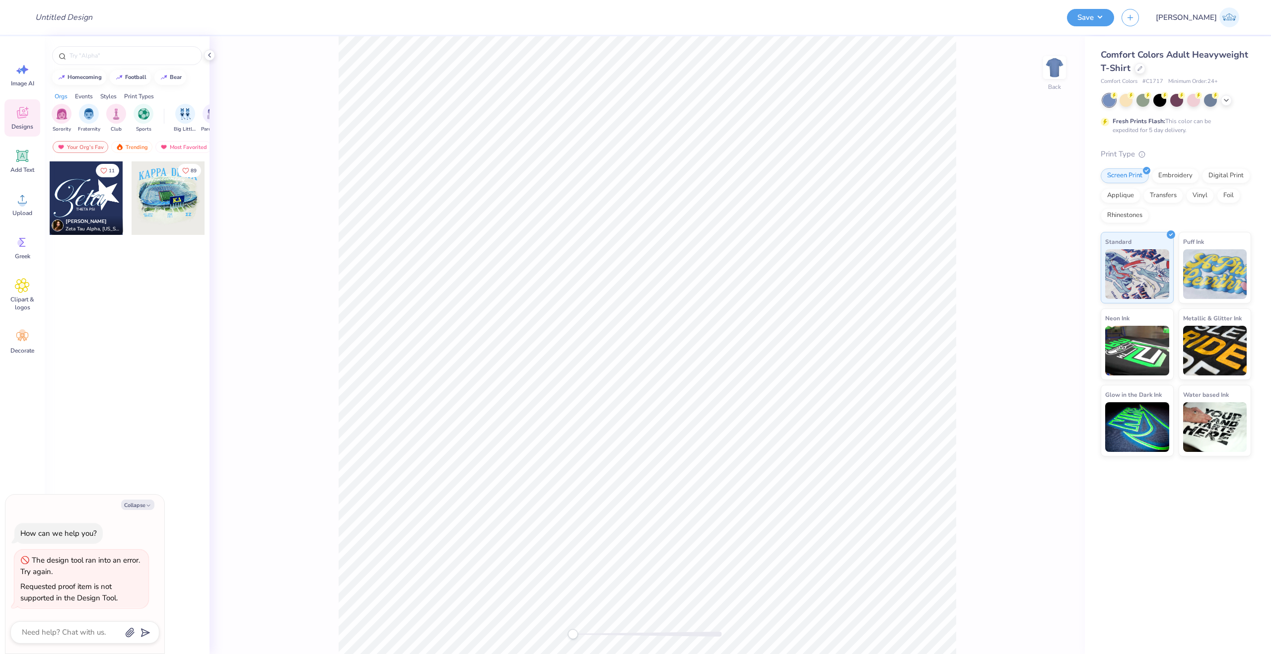
type textarea "x"
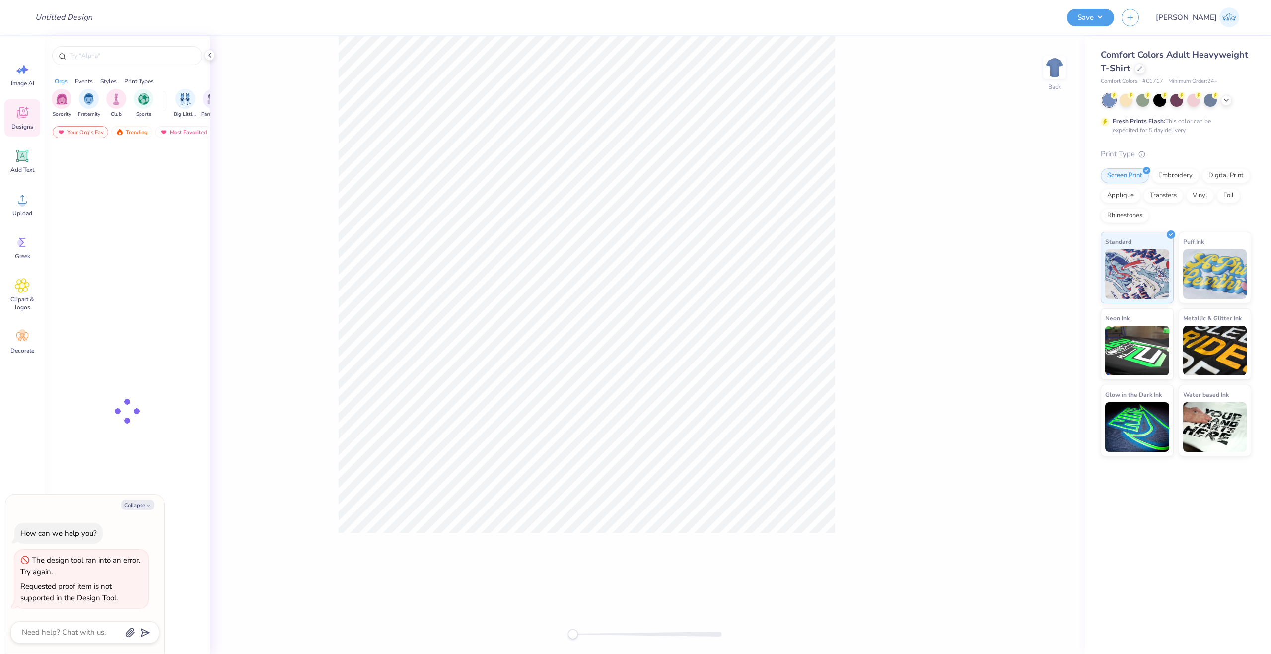
type textarea "x"
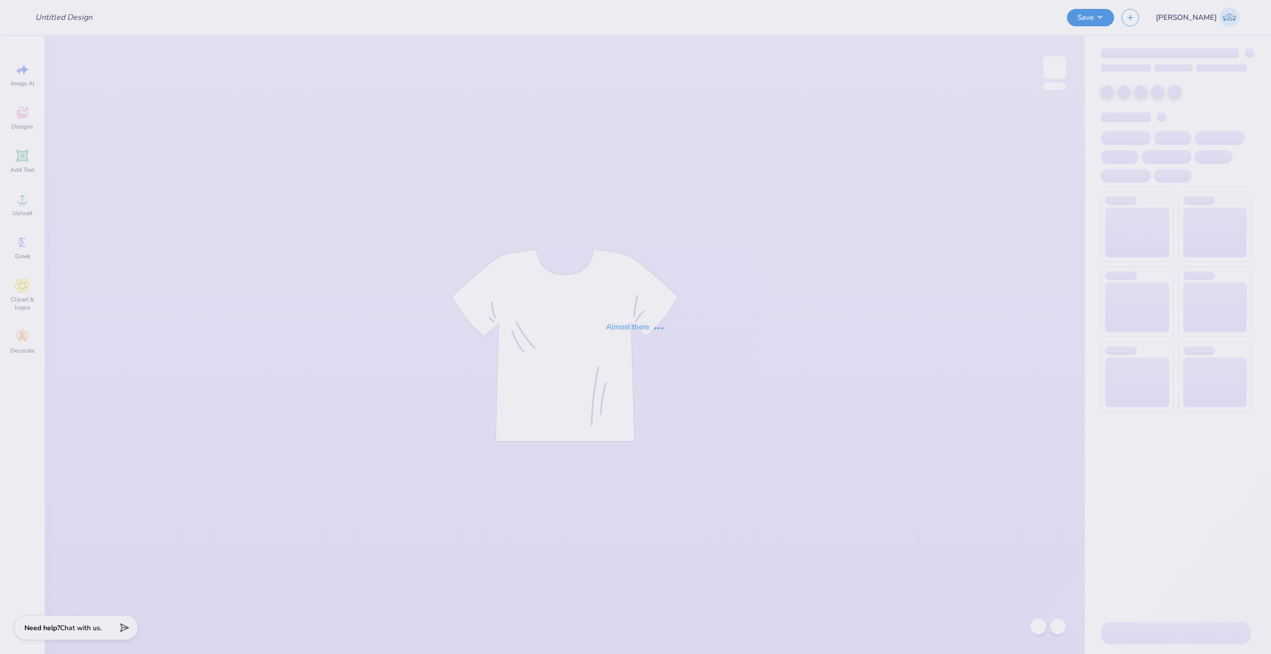
type input "[PERSON_NAME] : The [GEOGRAPHIC_DATA][US_STATE]"
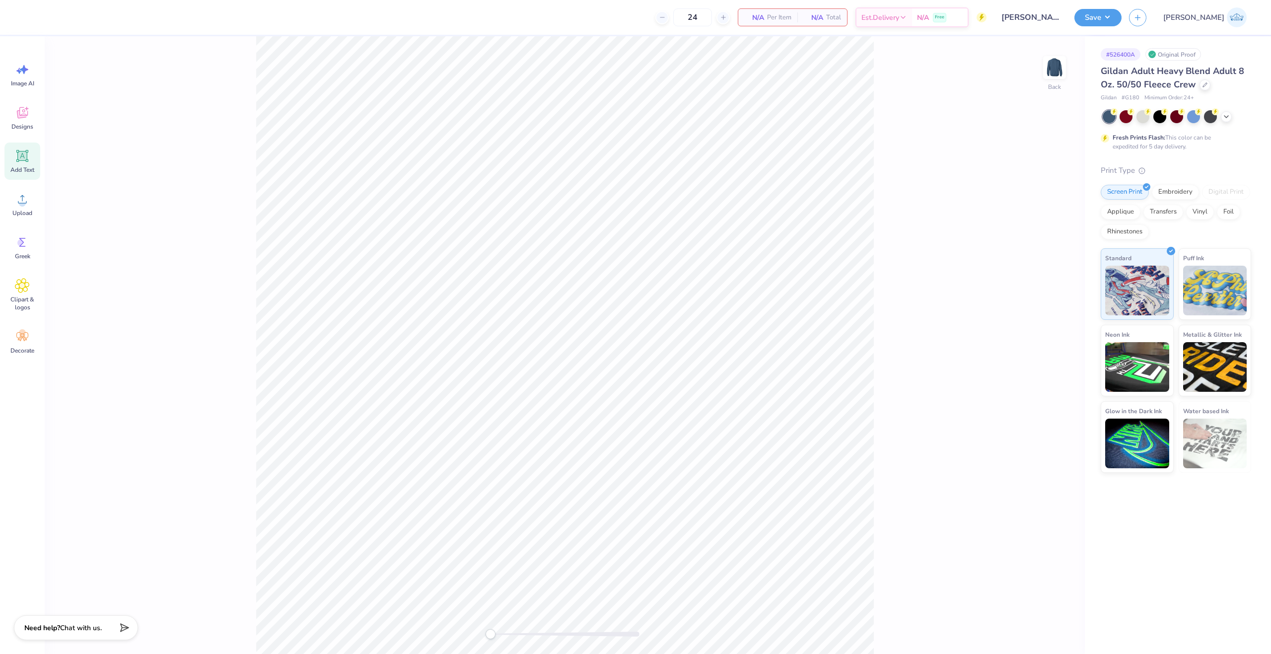
click at [24, 165] on div "Add Text" at bounding box center [22, 160] width 36 height 37
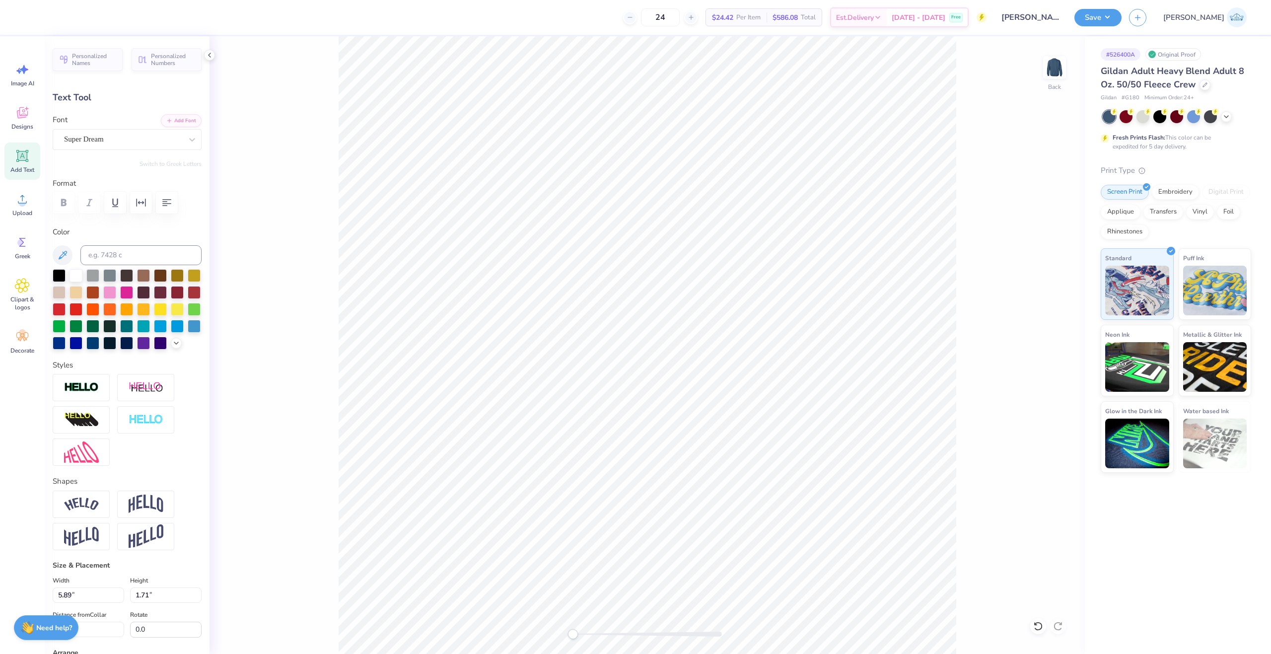
paste textarea "MEDLIFE"
type textarea "MEDLIFE"
type input "9.37"
click at [651, 447] on li "Duplicate" at bounding box center [640, 444] width 78 height 19
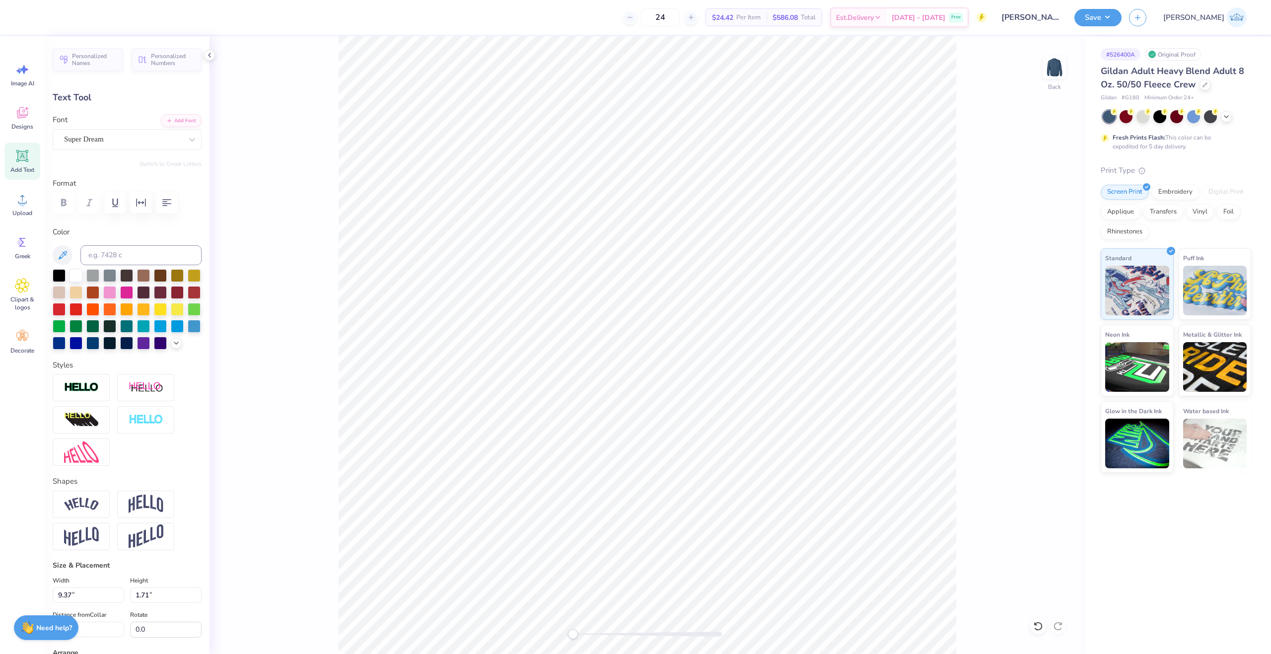
type input "12.02"
type textarea "University of Kentucky"
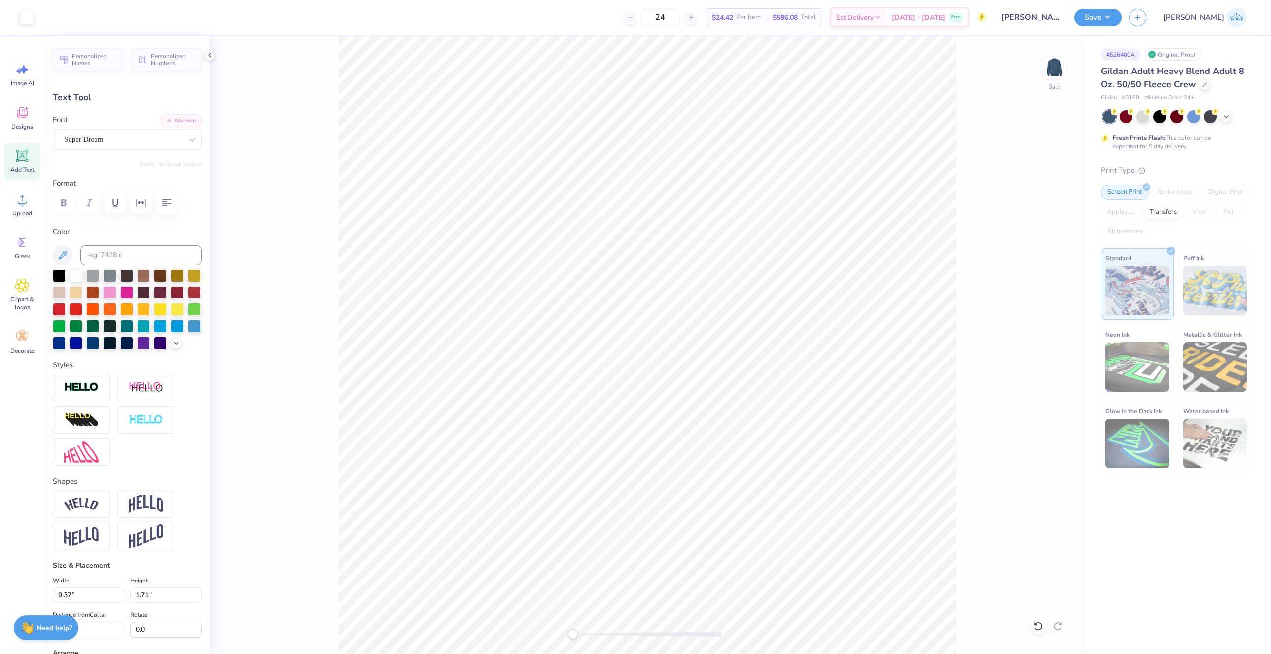
type input "11.02"
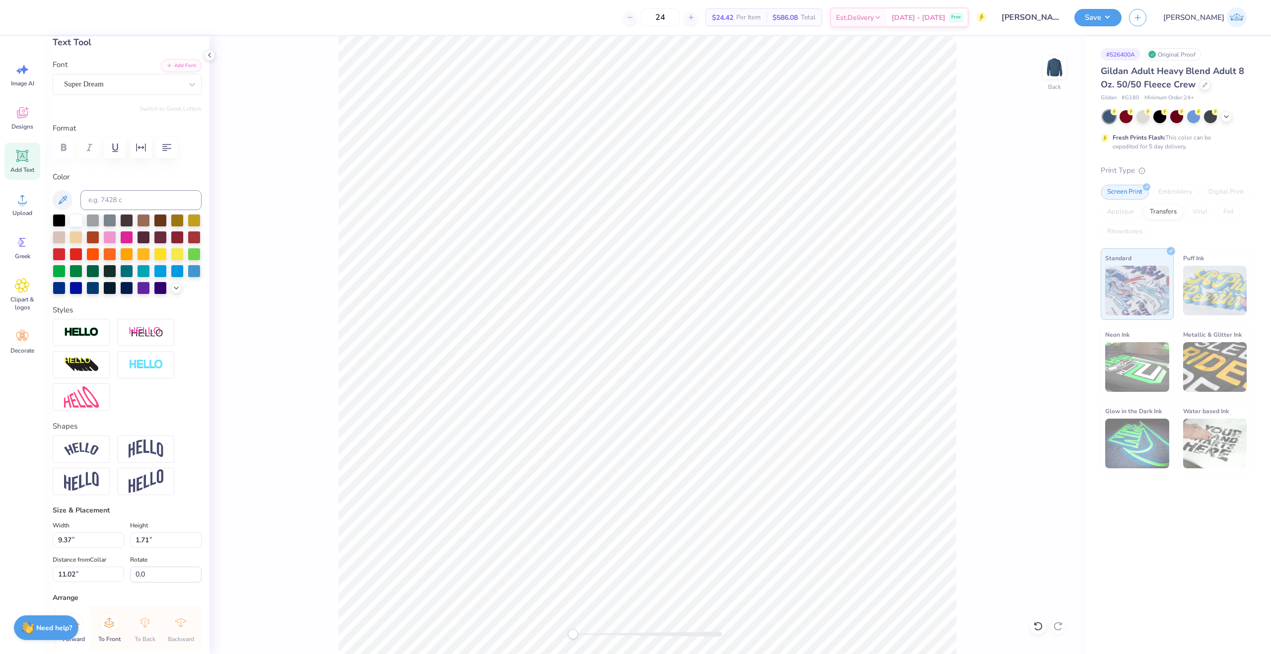
scroll to position [183, 0]
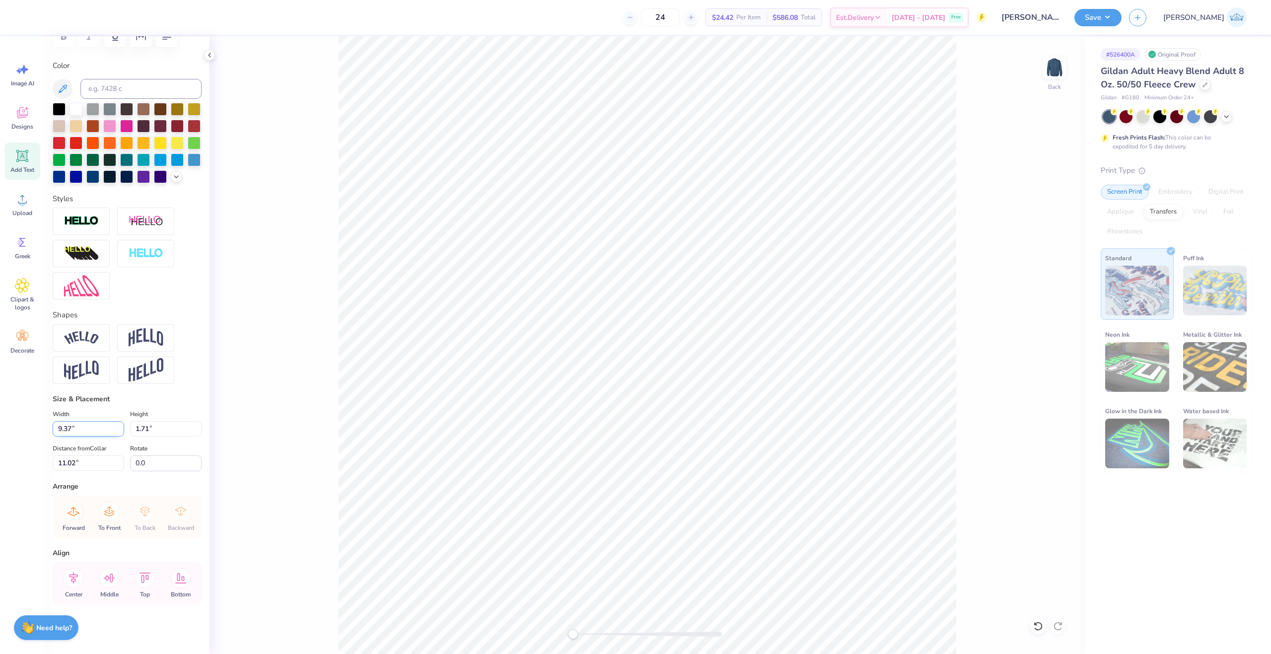
click at [82, 423] on input "9.37" at bounding box center [88, 428] width 71 height 15
type input "10.00"
type input "1.83"
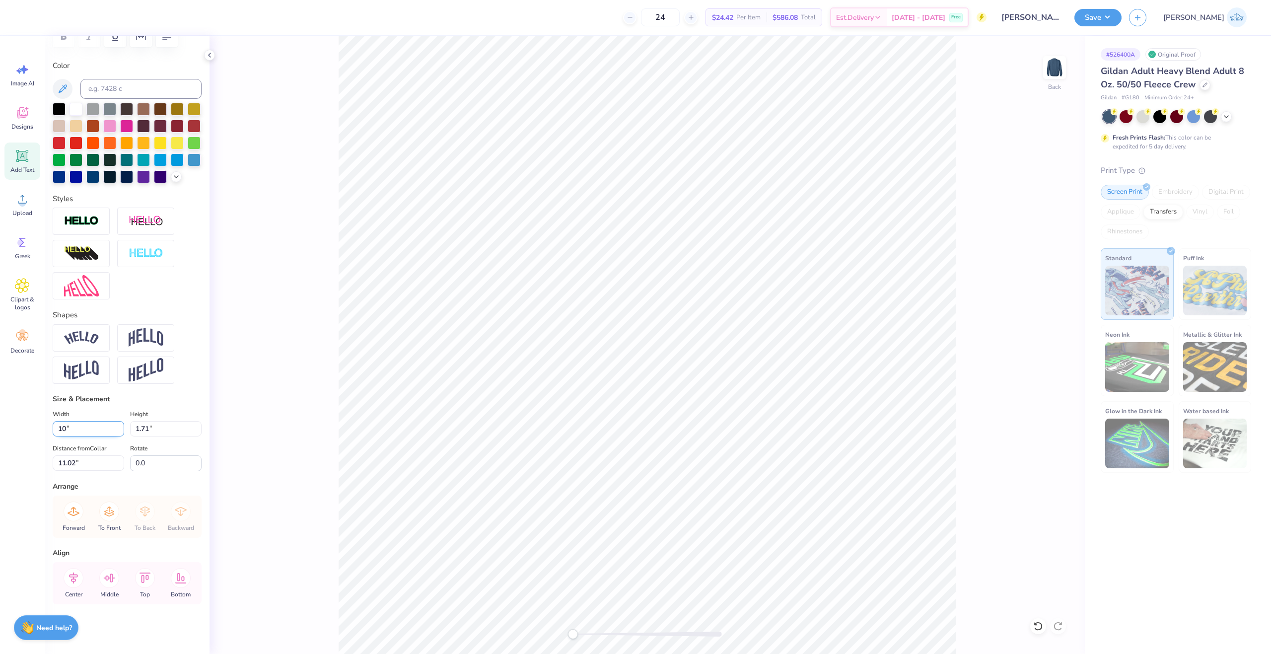
type input "10.96"
type input "15.15"
type input "1.21"
type input "15.57"
click at [95, 423] on input "15.15" at bounding box center [88, 428] width 71 height 15
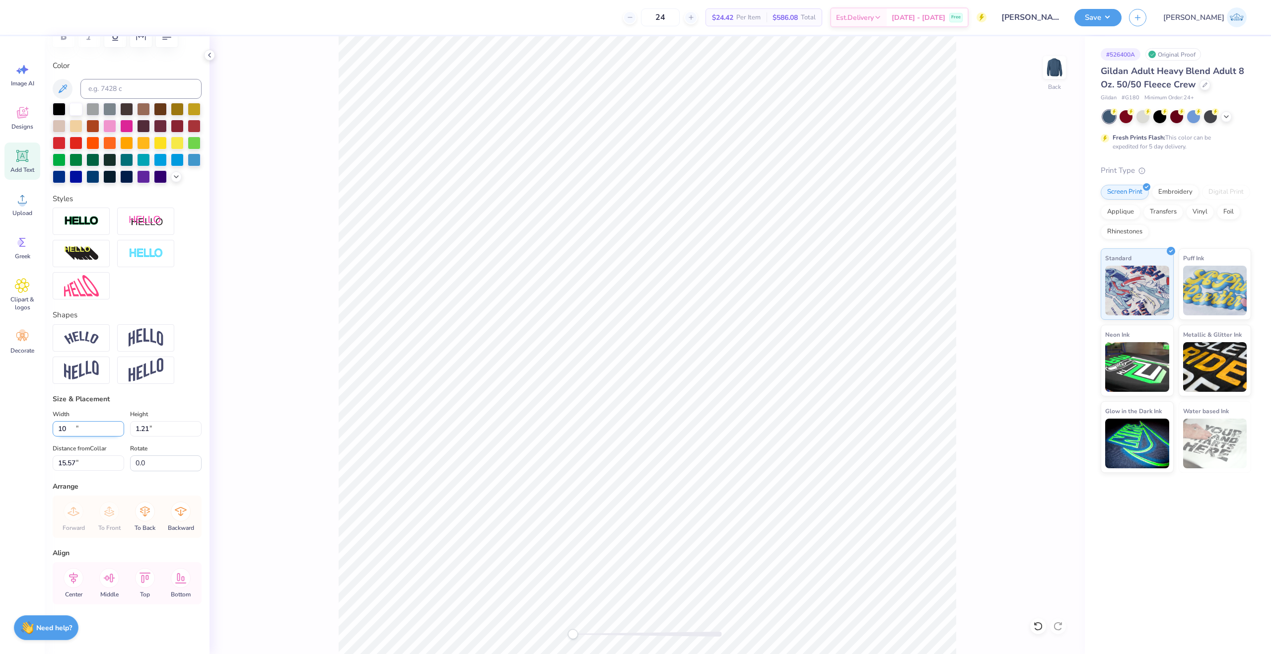
type input "10.00"
type input "0.80"
type input "15.77"
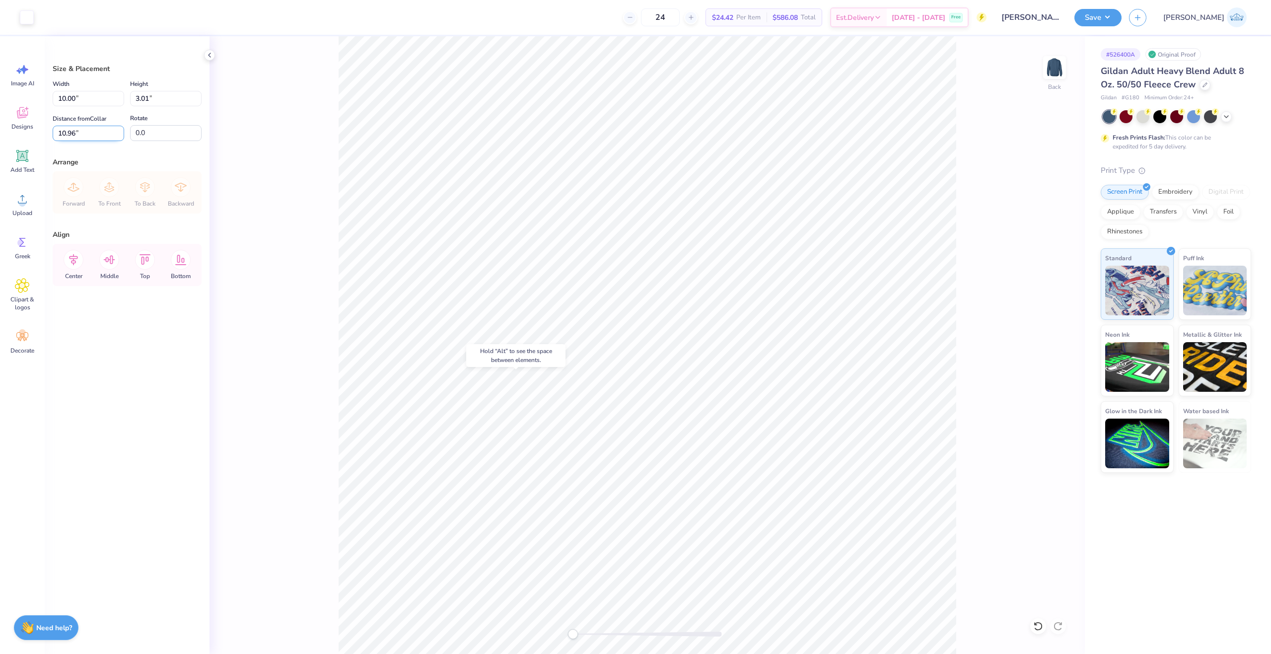
click at [70, 131] on input "10.96" at bounding box center [88, 133] width 71 height 15
type input "3.00"
click at [210, 151] on div "Back" at bounding box center [646, 345] width 875 height 618
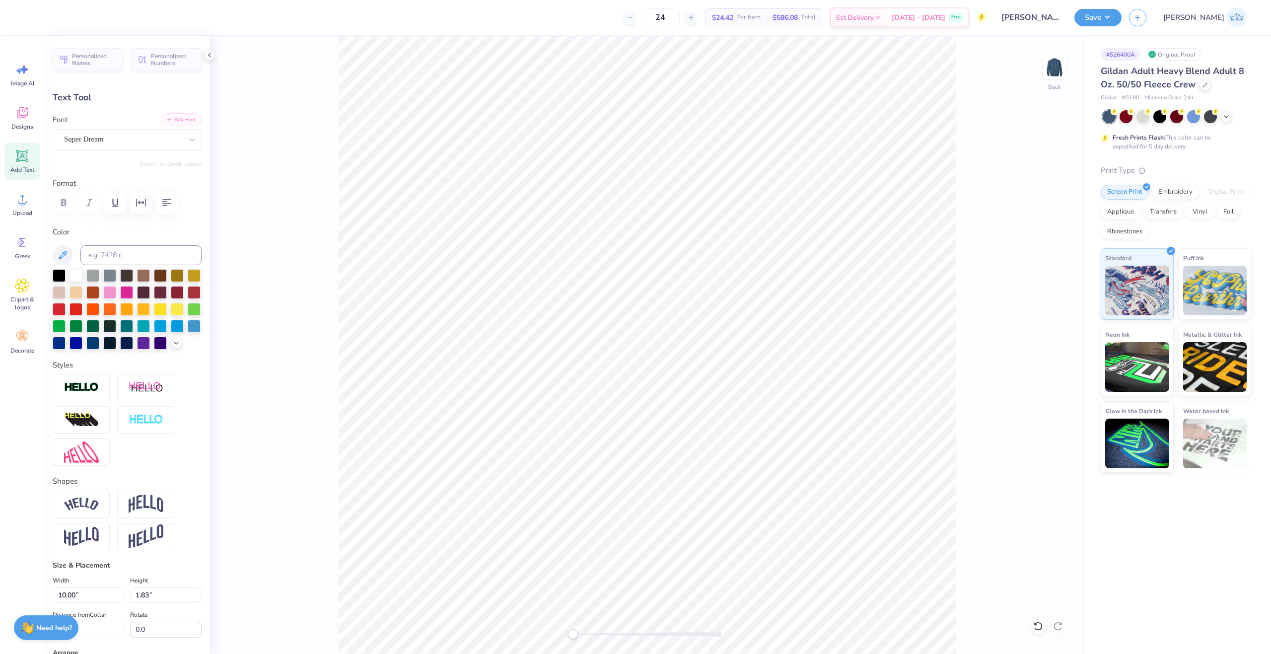
click at [178, 119] on button "Add Font" at bounding box center [181, 119] width 41 height 13
click at [120, 147] on div "Super Dream" at bounding box center [127, 139] width 149 height 21
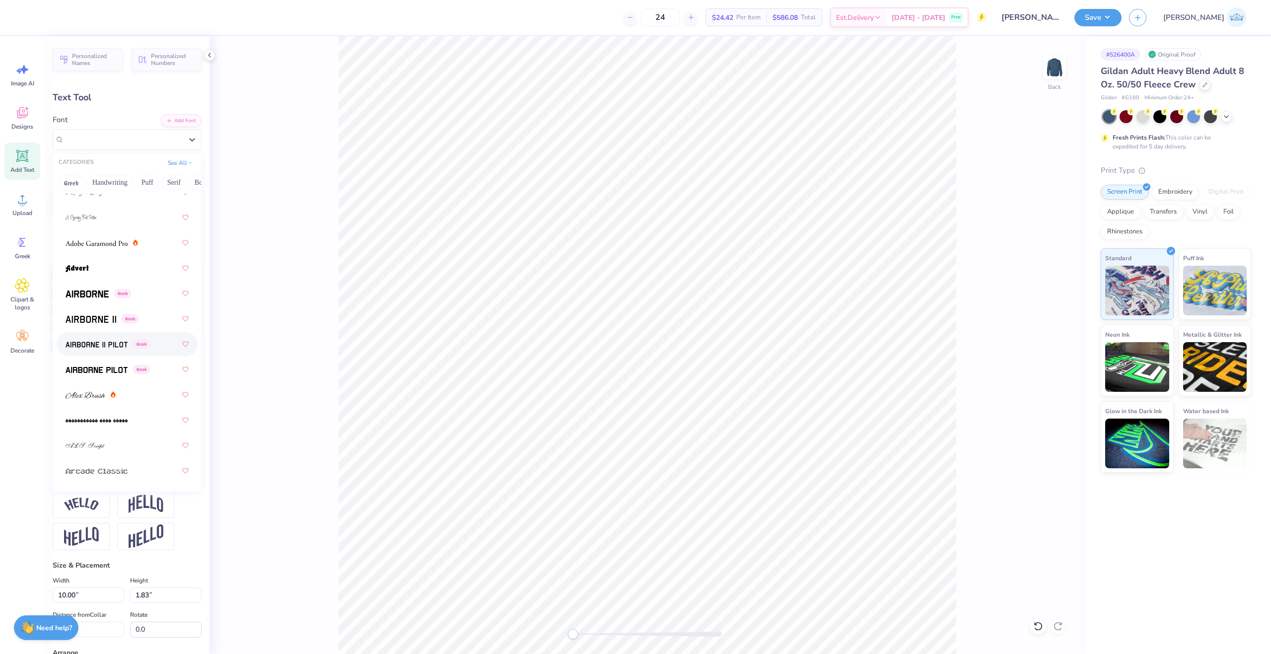
scroll to position [248, 0]
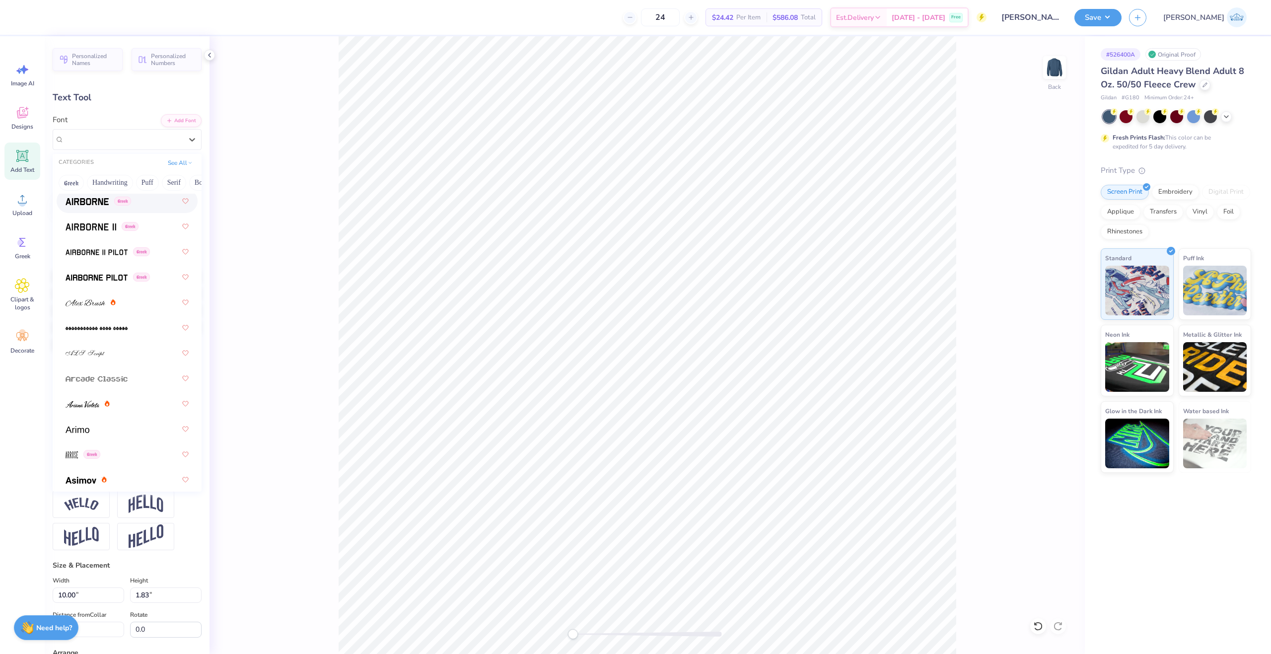
click at [91, 212] on div "Greek" at bounding box center [127, 201] width 141 height 24
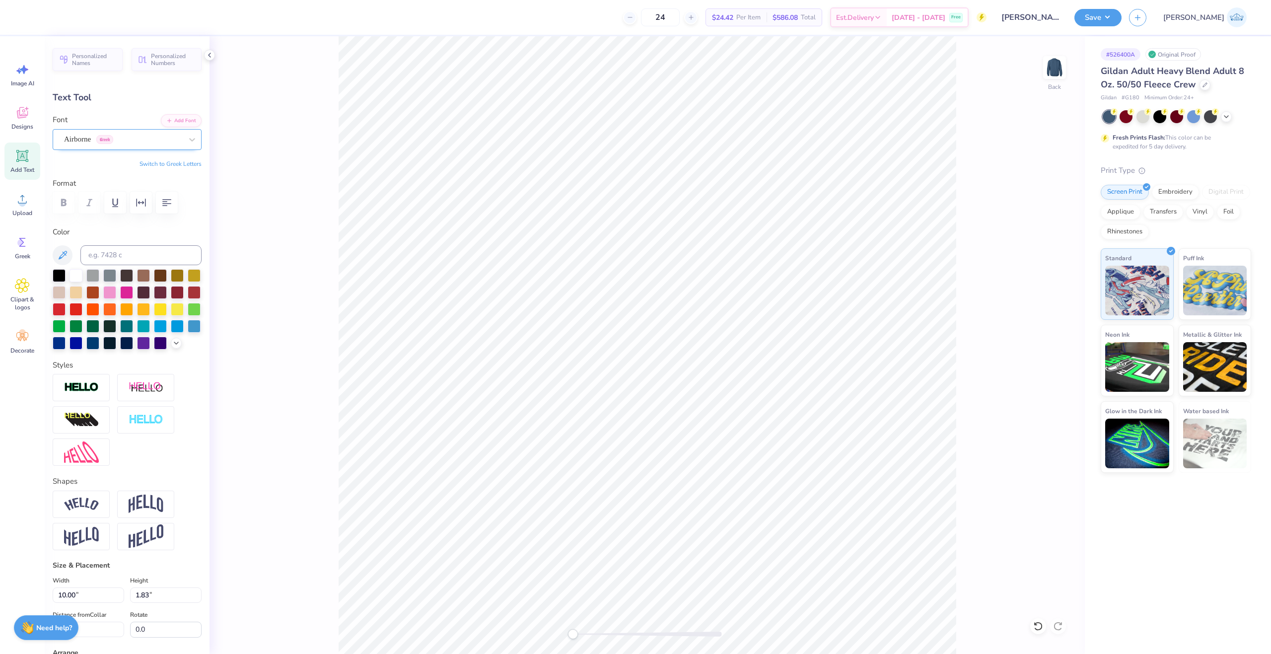
click at [80, 140] on div "Airborne Greek" at bounding box center [123, 139] width 120 height 15
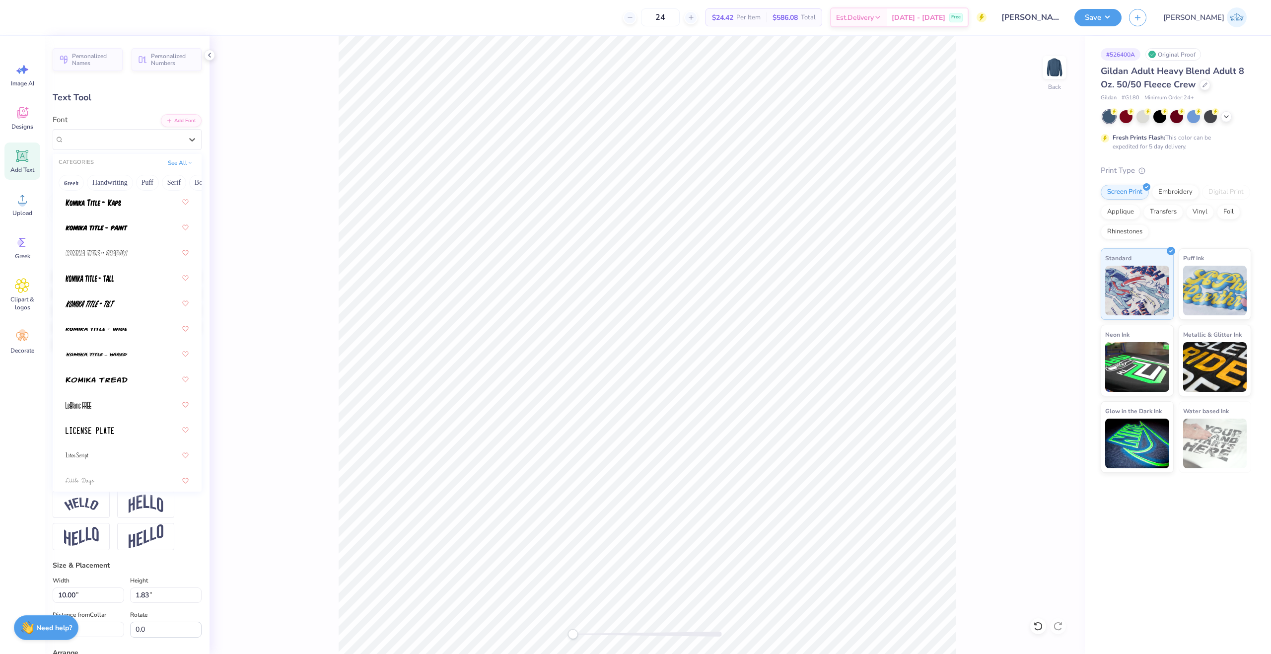
scroll to position [5122, 0]
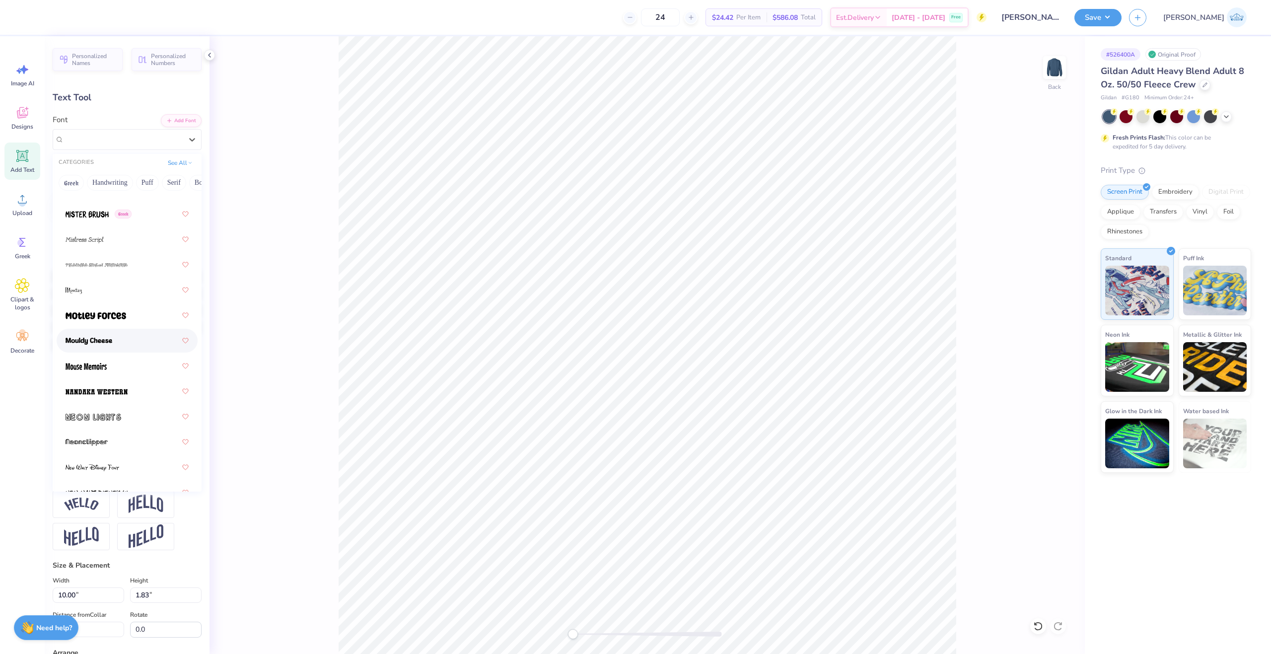
click at [117, 345] on div at bounding box center [127, 341] width 123 height 18
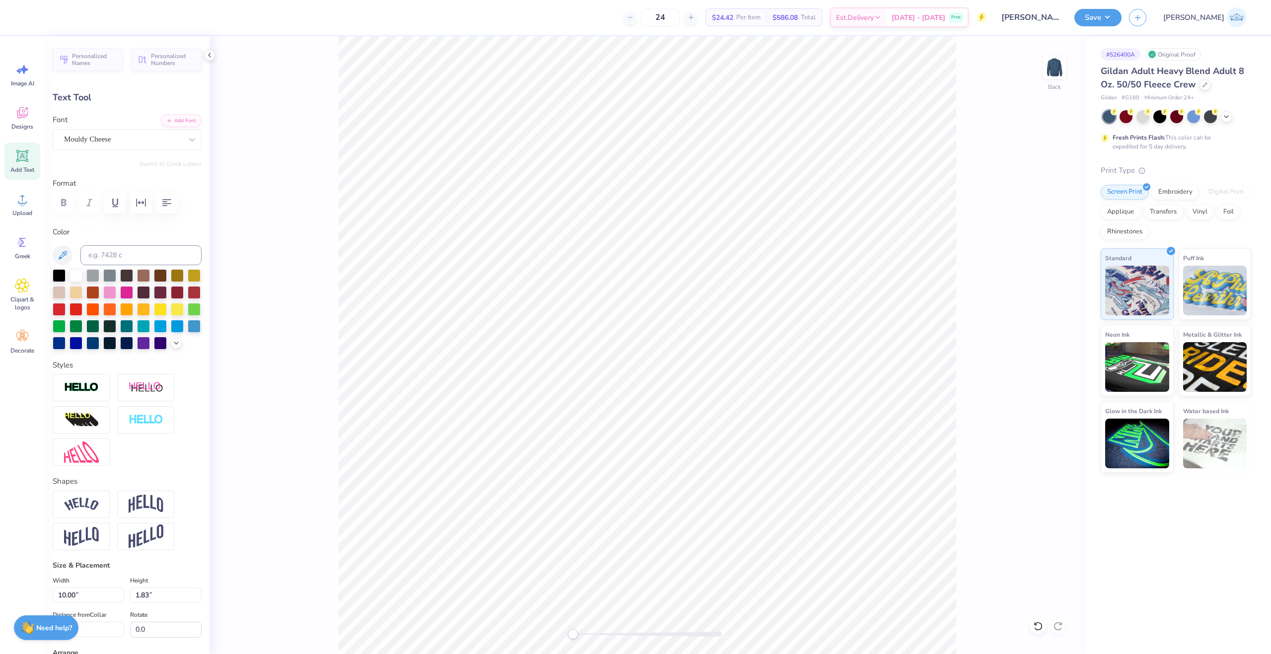
click at [107, 139] on div "Mouldy Cheese" at bounding box center [123, 139] width 120 height 15
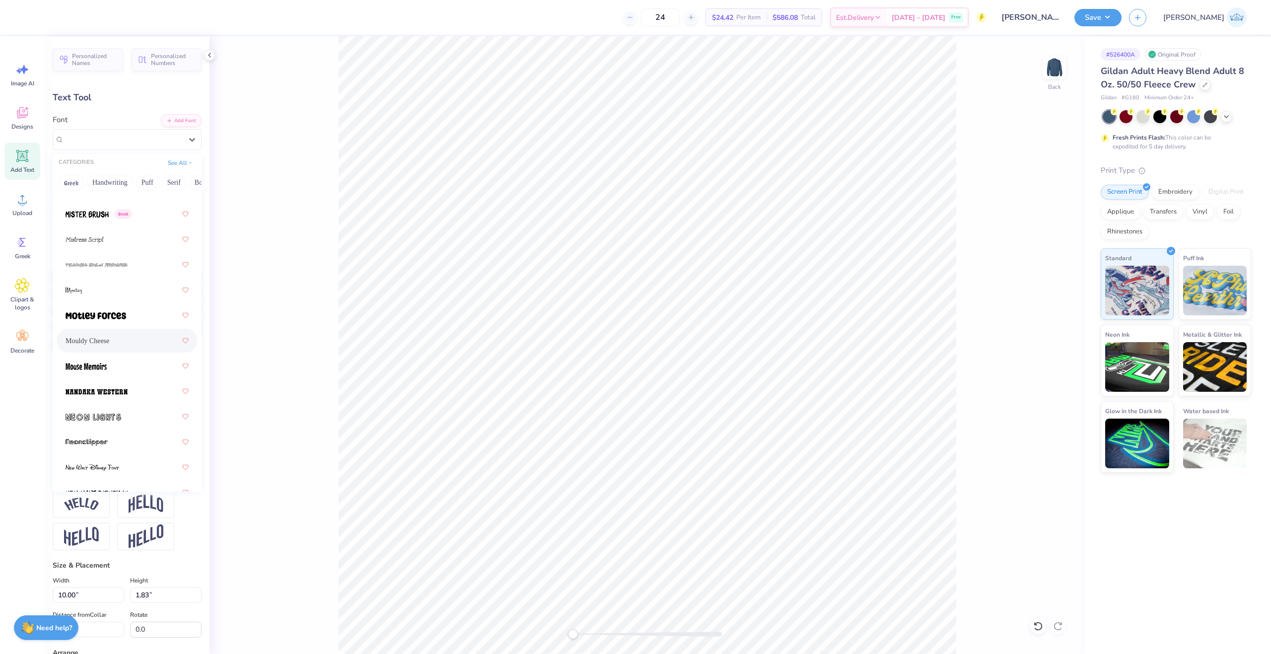
scroll to position [5135, 0]
click at [102, 327] on span "Mouldy Cheese" at bounding box center [88, 327] width 44 height 10
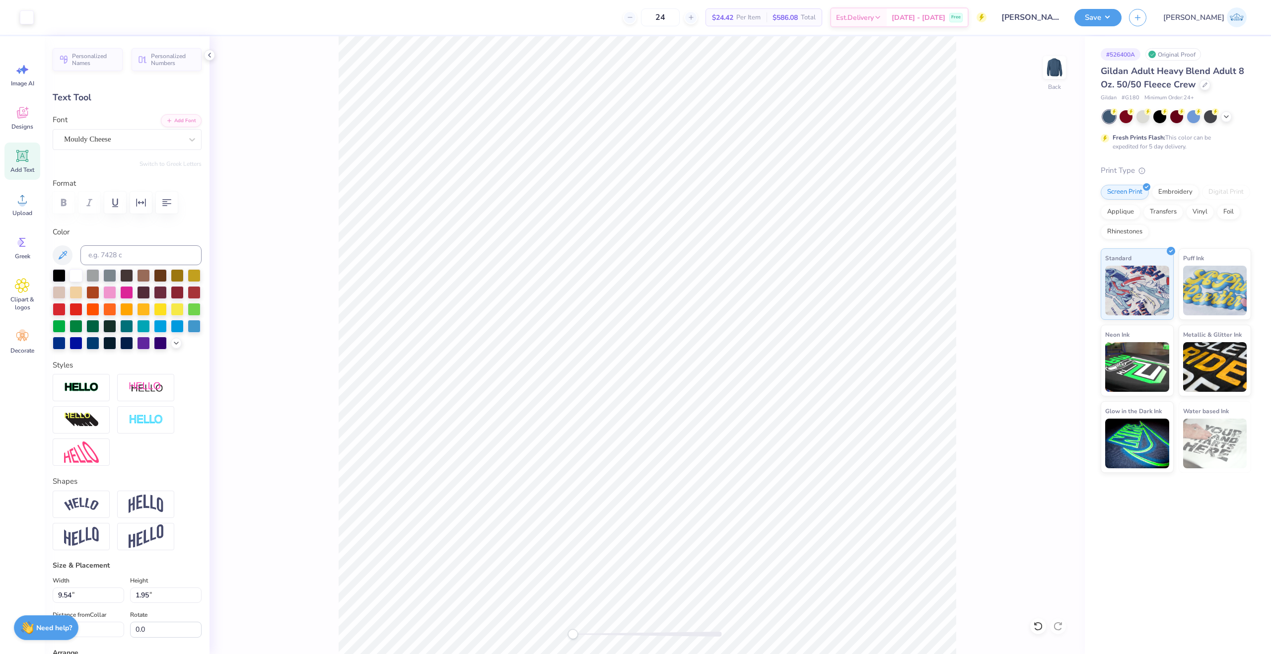
type input "9.54"
type input "1.95"
type input "2.94"
click at [136, 141] on div "Mouldy Cheese" at bounding box center [123, 139] width 120 height 15
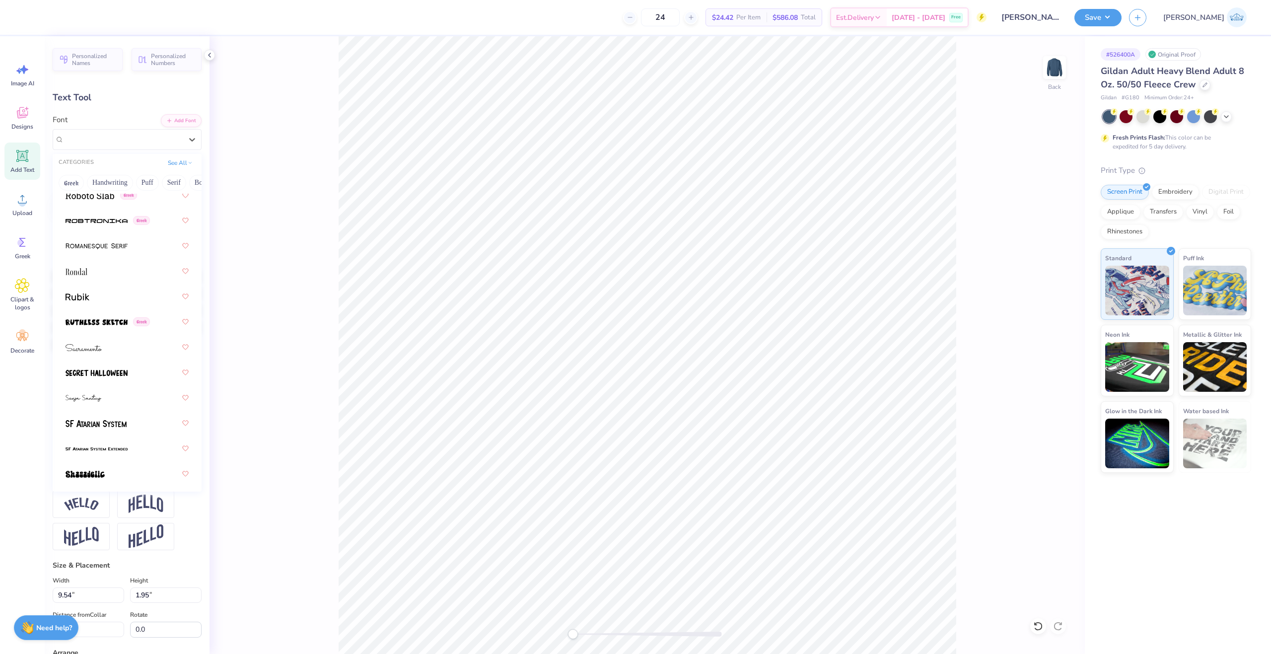
scroll to position [7164, 0]
click at [78, 293] on span at bounding box center [94, 298] width 56 height 10
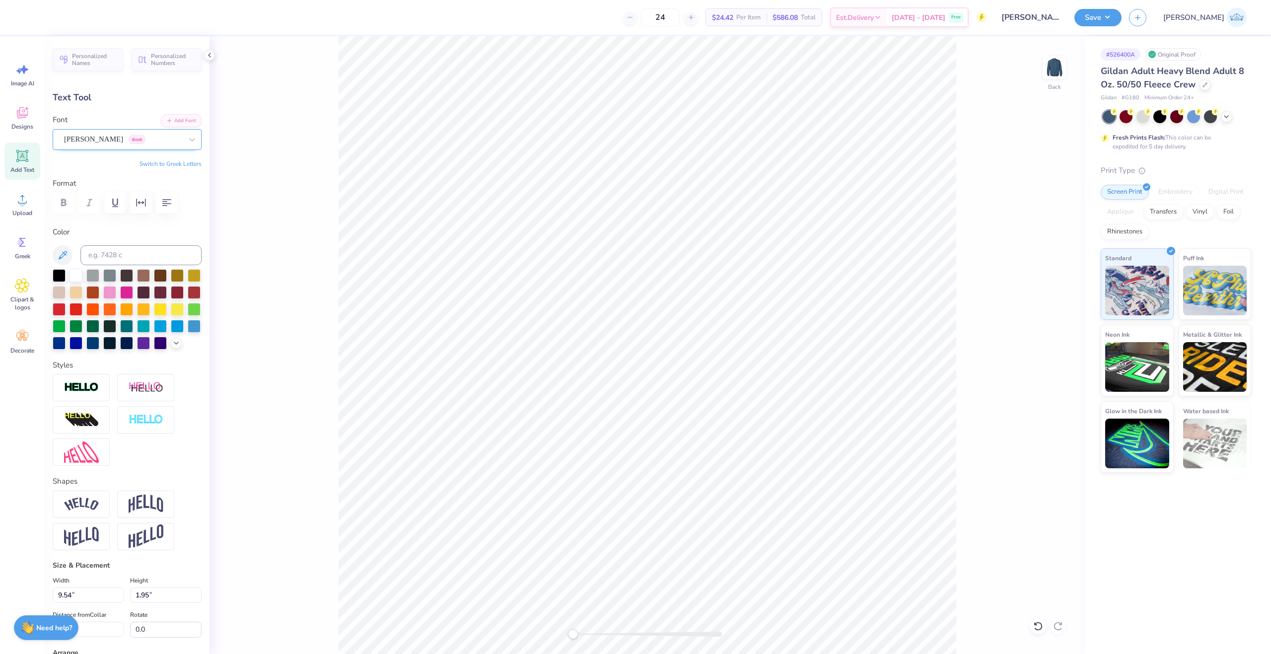
click at [99, 137] on div "Theano Didot Greek" at bounding box center [123, 139] width 120 height 15
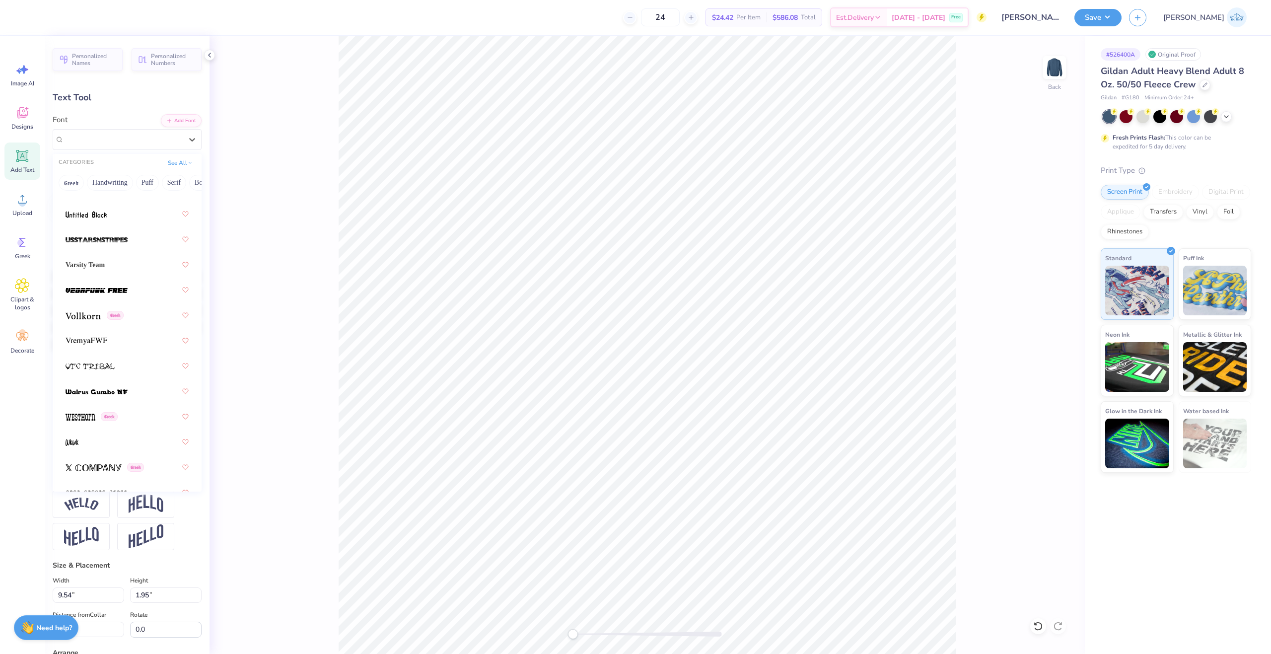
scroll to position [7449, 0]
click at [101, 223] on div at bounding box center [127, 216] width 123 height 18
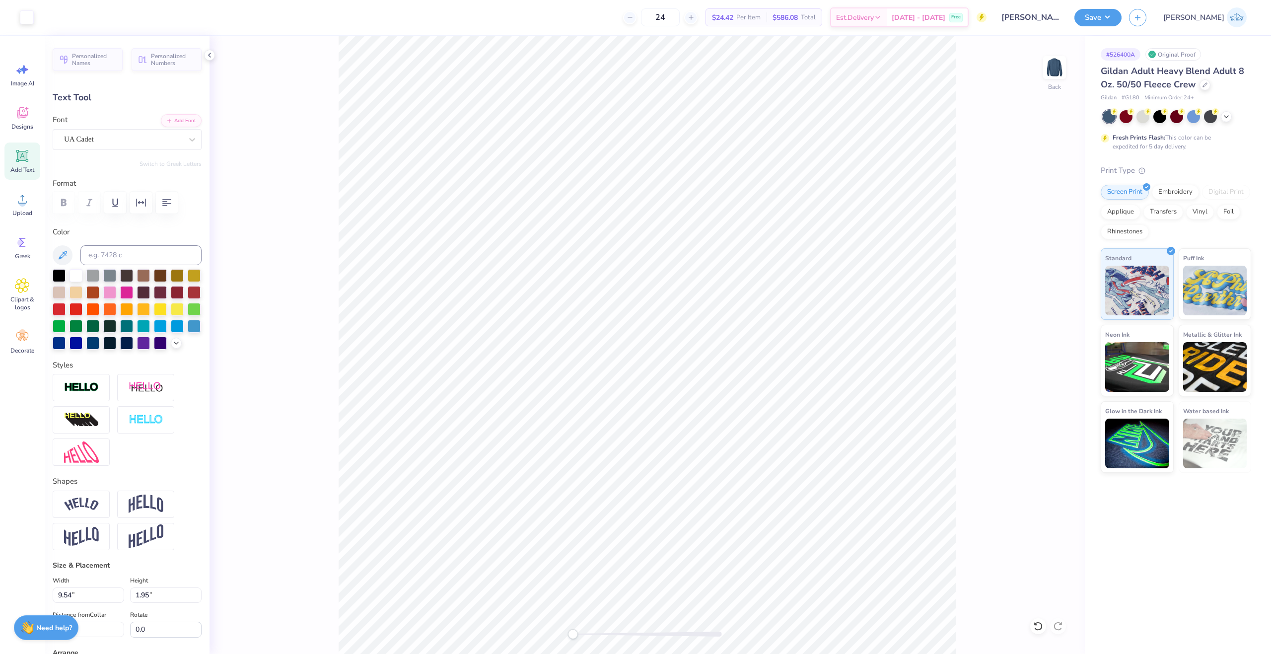
type input "9.19"
type input "2.08"
type input "2.87"
click at [120, 139] on div "UA Cadet" at bounding box center [123, 139] width 120 height 15
click at [114, 127] on div "Font UA Cadet" at bounding box center [127, 132] width 149 height 36
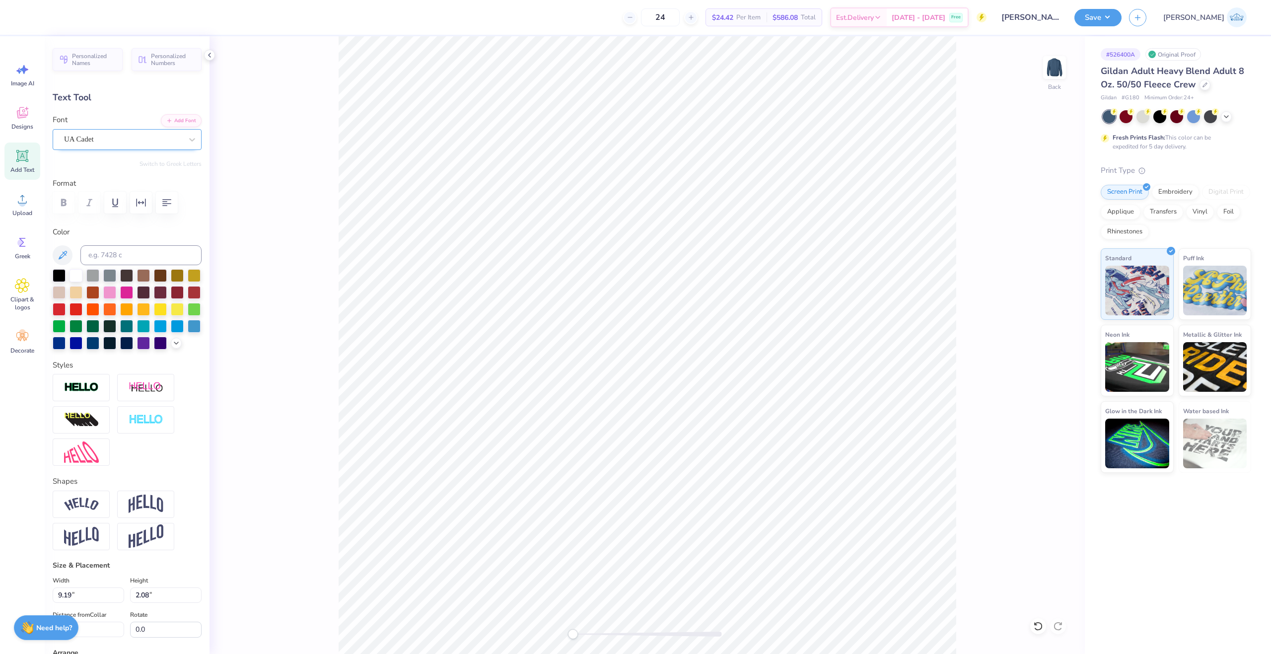
click at [115, 140] on div "UA Cadet" at bounding box center [123, 139] width 120 height 15
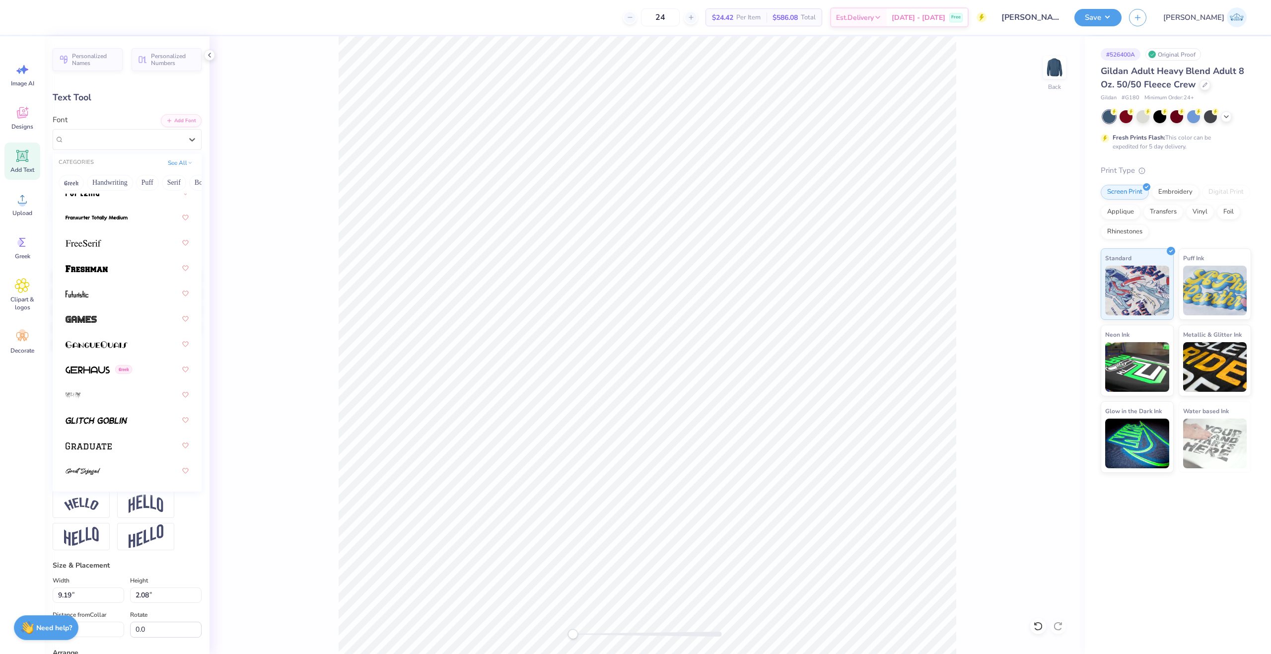
scroll to position [3638, 0]
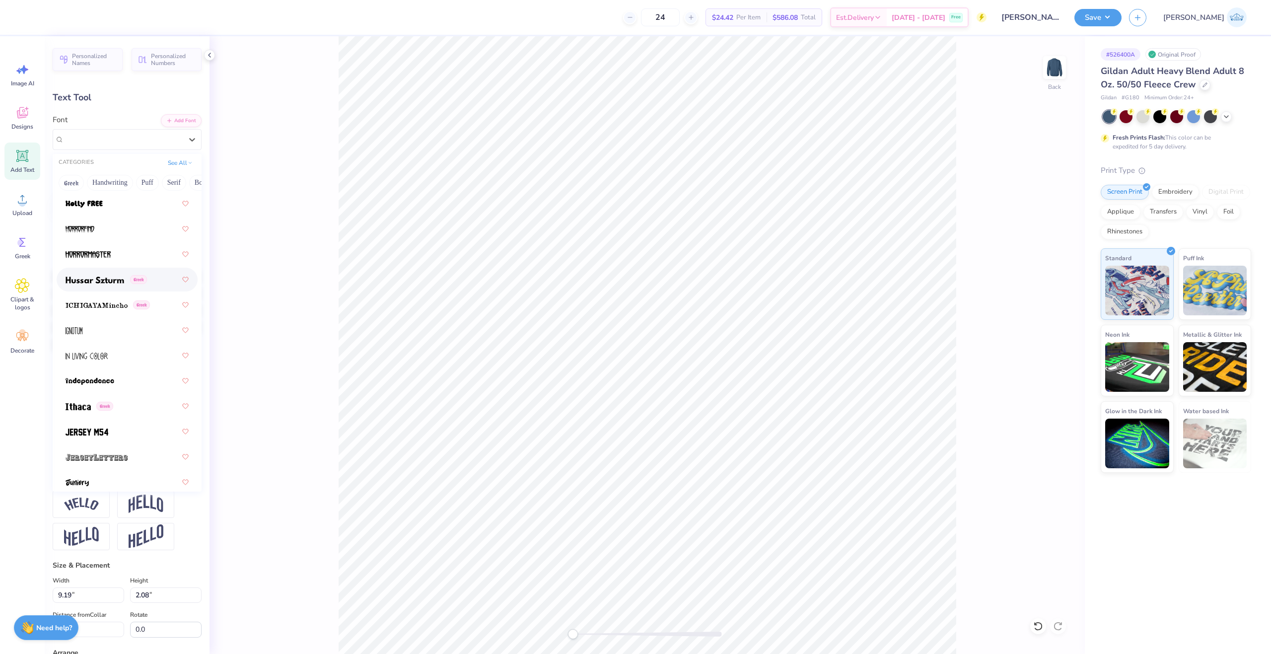
click at [123, 283] on img at bounding box center [95, 280] width 59 height 7
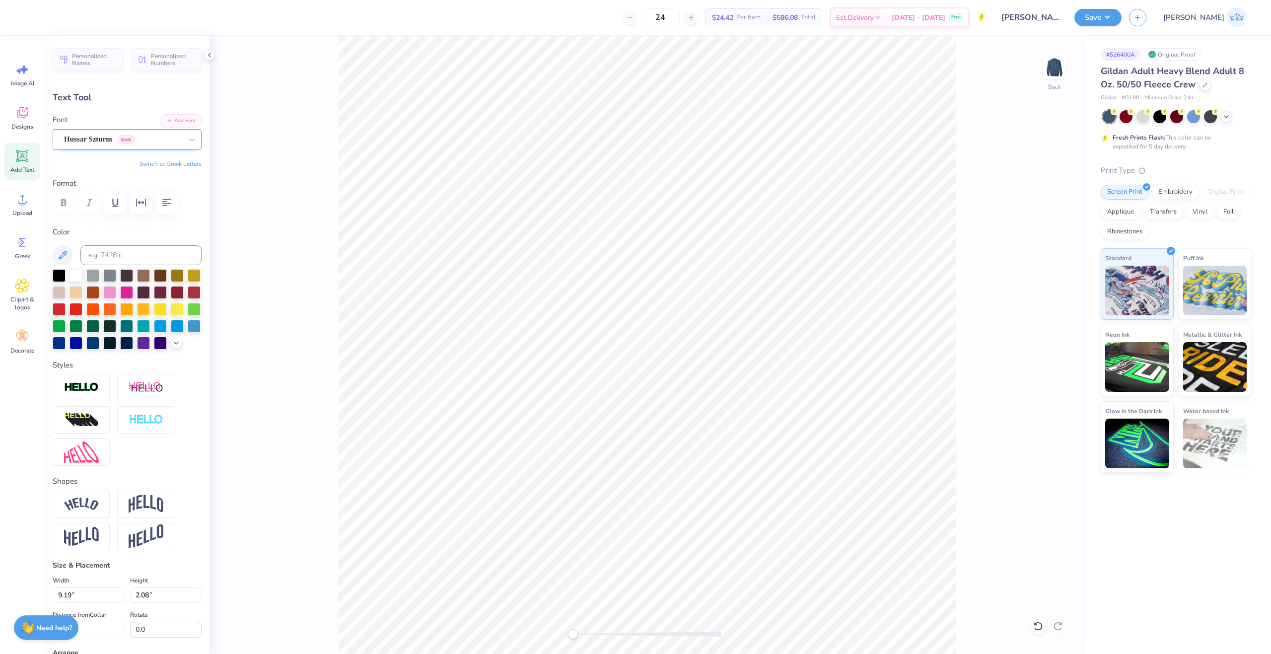
click at [97, 142] on div "Hussar Szturm Greek" at bounding box center [123, 139] width 120 height 15
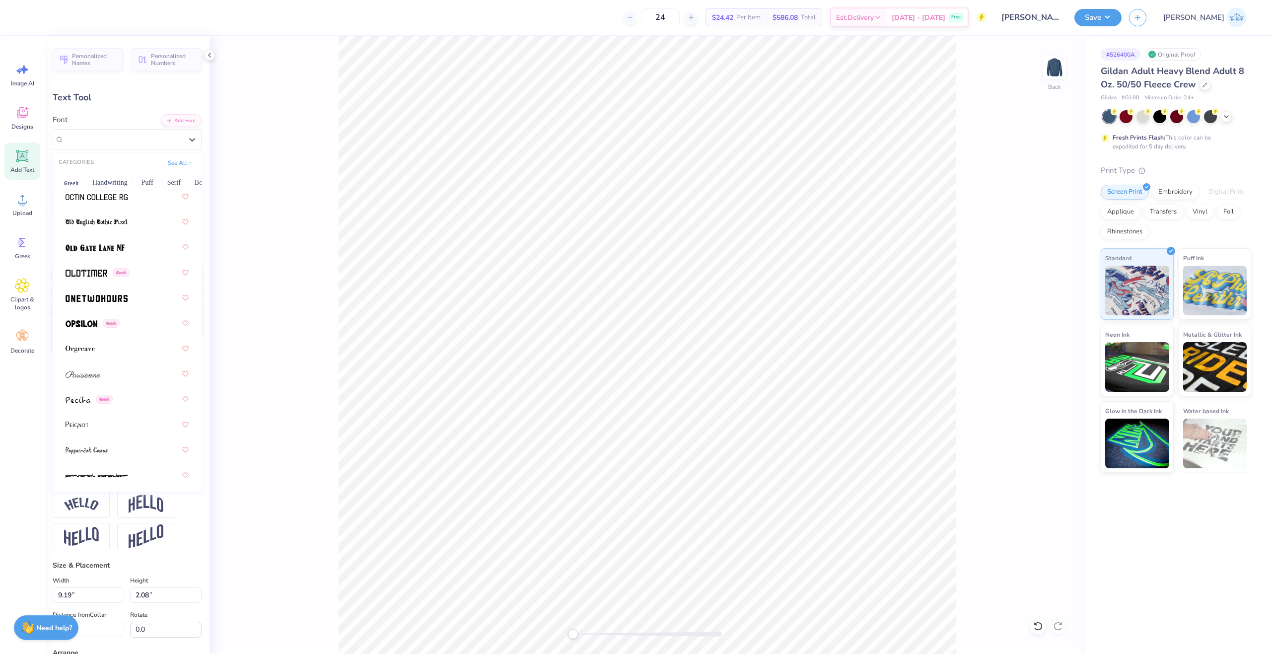
scroll to position [5737, 0]
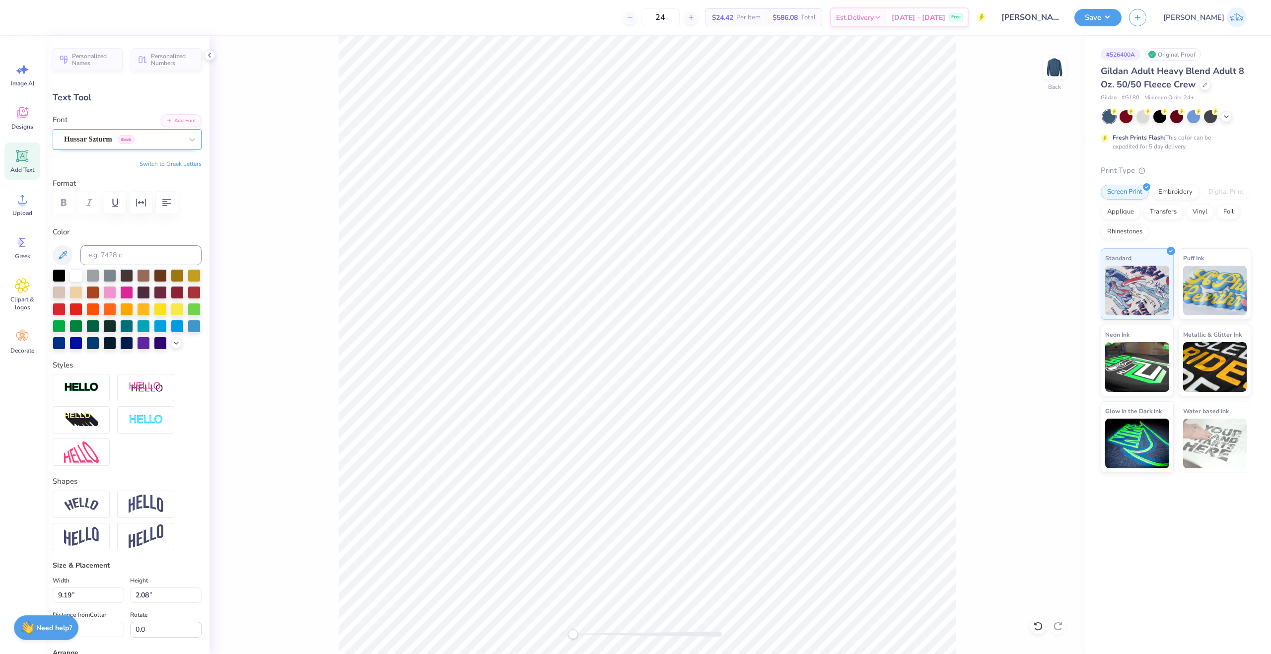
click at [100, 142] on span "Hussar Szturm" at bounding box center [88, 139] width 48 height 11
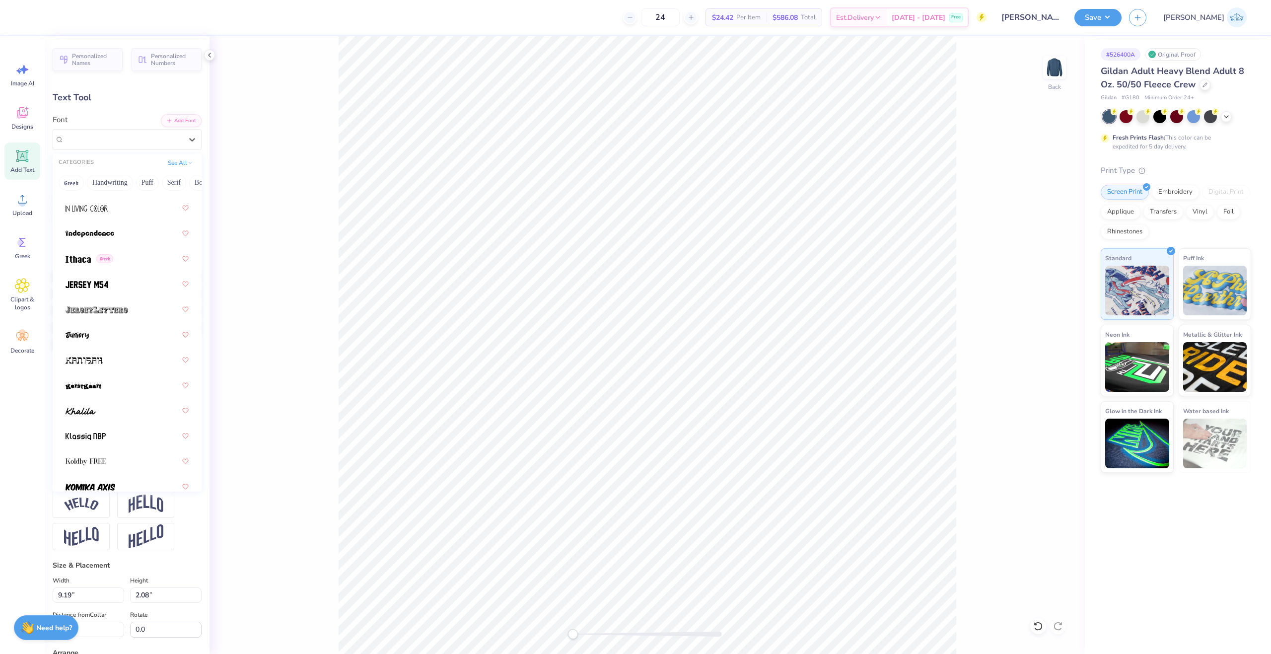
scroll to position [3814, 0]
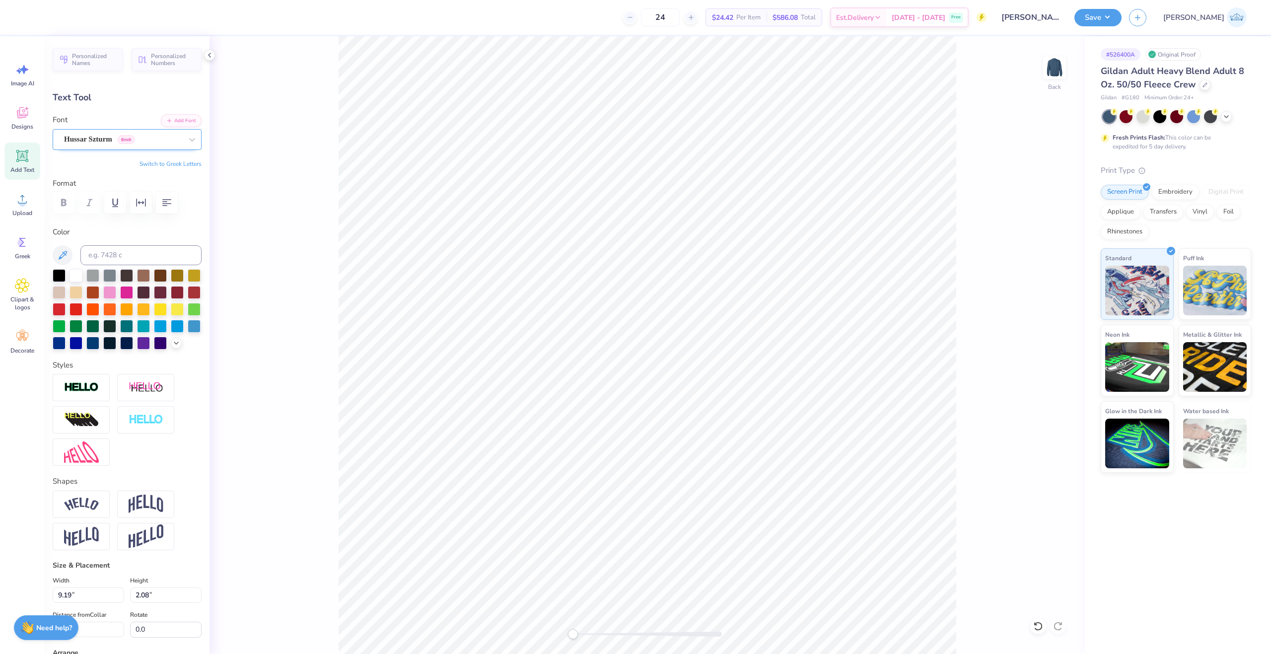
click at [112, 142] on span "Hussar Szturm" at bounding box center [88, 139] width 48 height 11
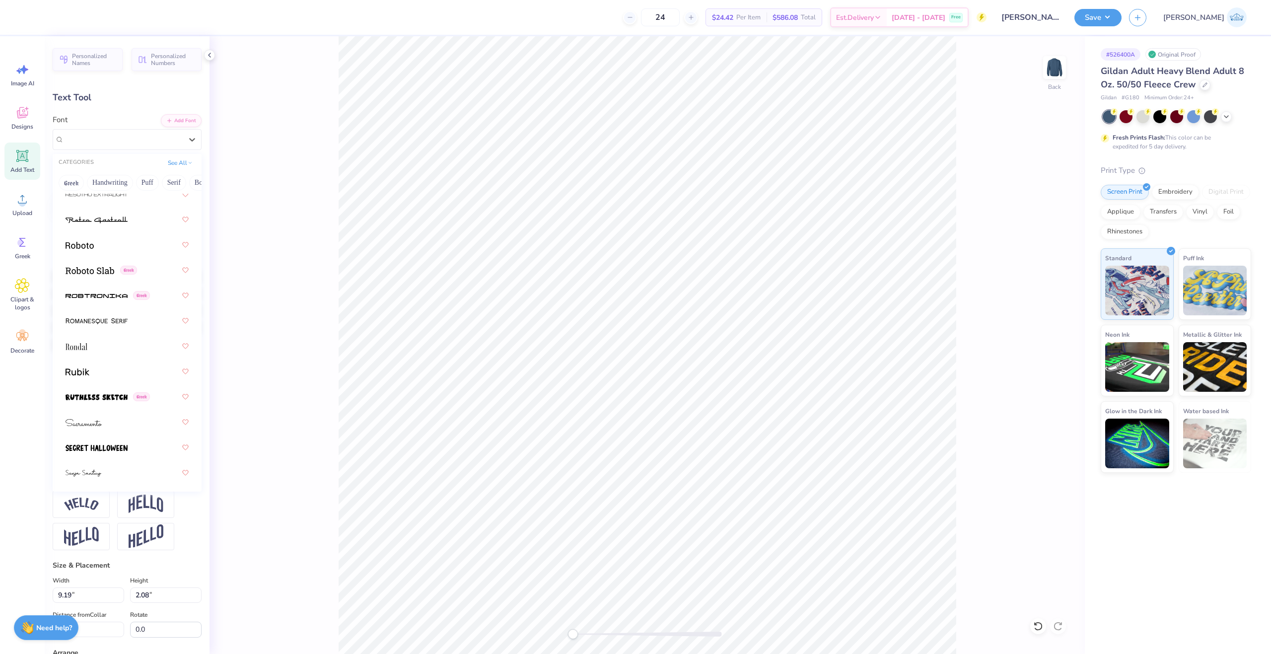
scroll to position [6334, 0]
click at [105, 345] on div at bounding box center [127, 344] width 123 height 18
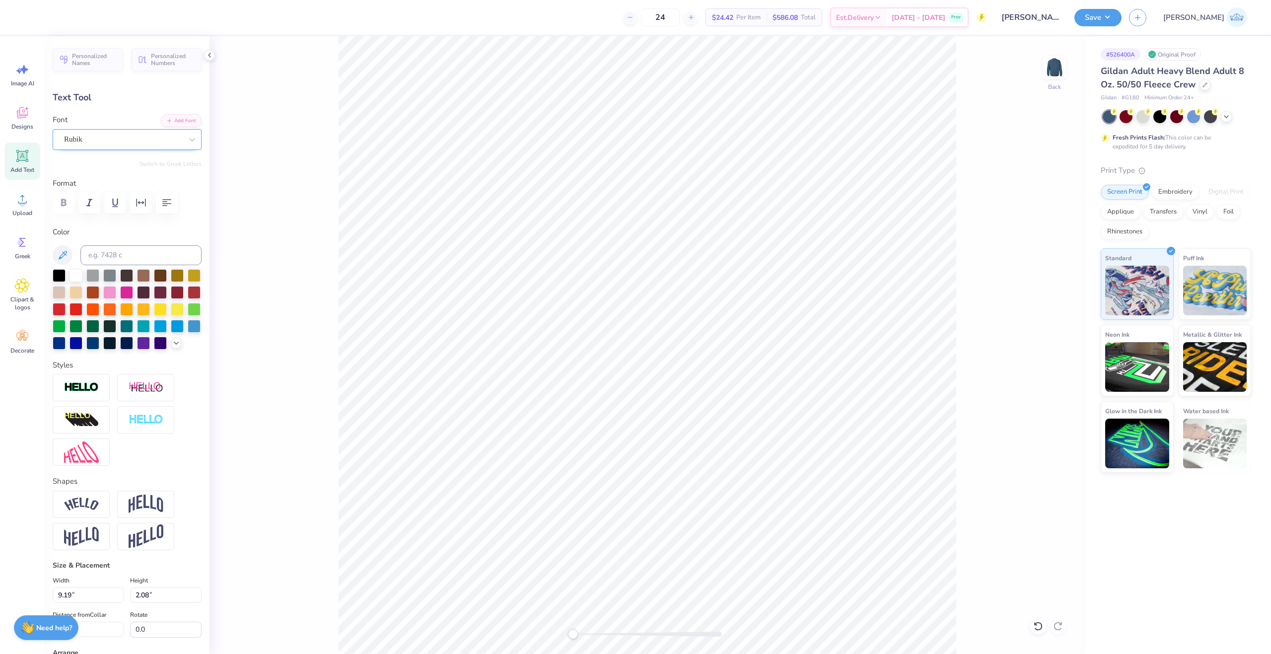
click at [126, 142] on div "Rubik" at bounding box center [123, 139] width 120 height 15
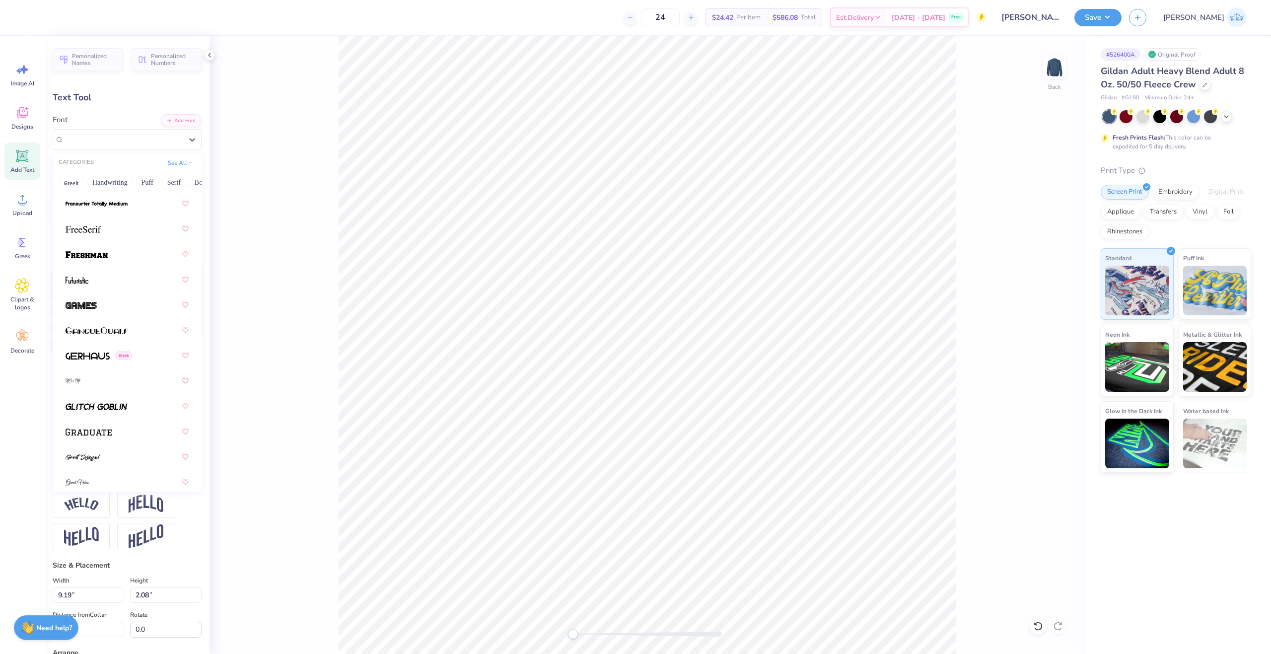
scroll to position [3078, 0]
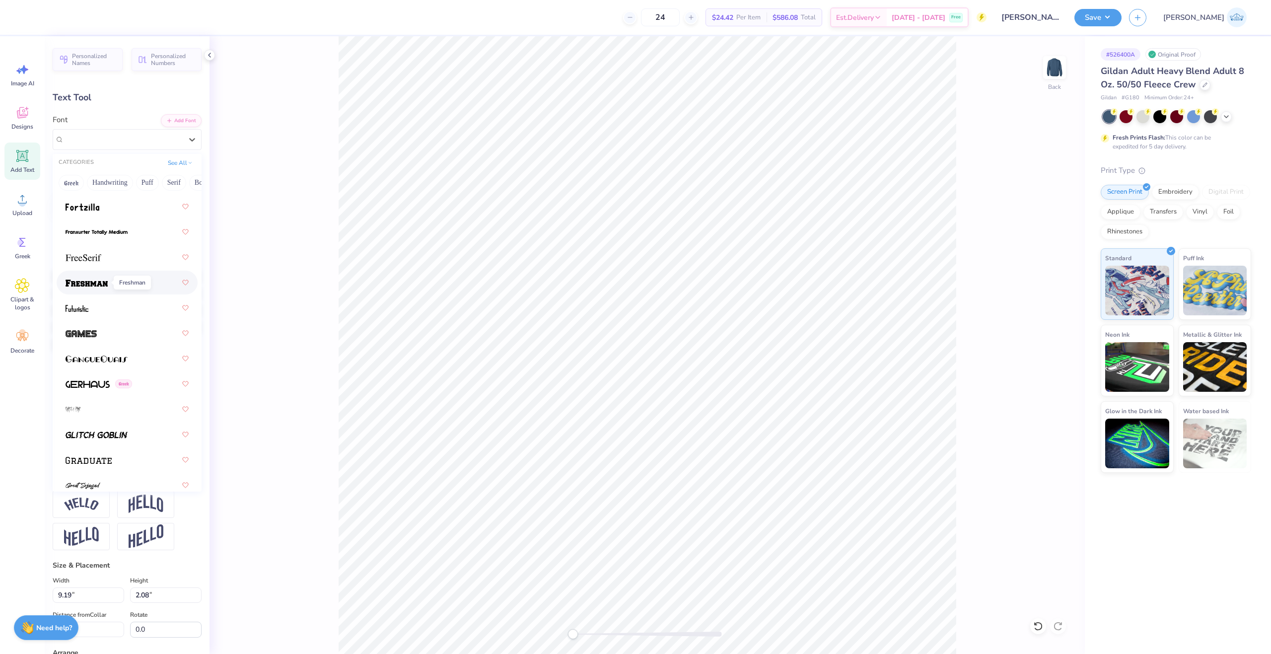
click at [78, 287] on span at bounding box center [87, 282] width 42 height 10
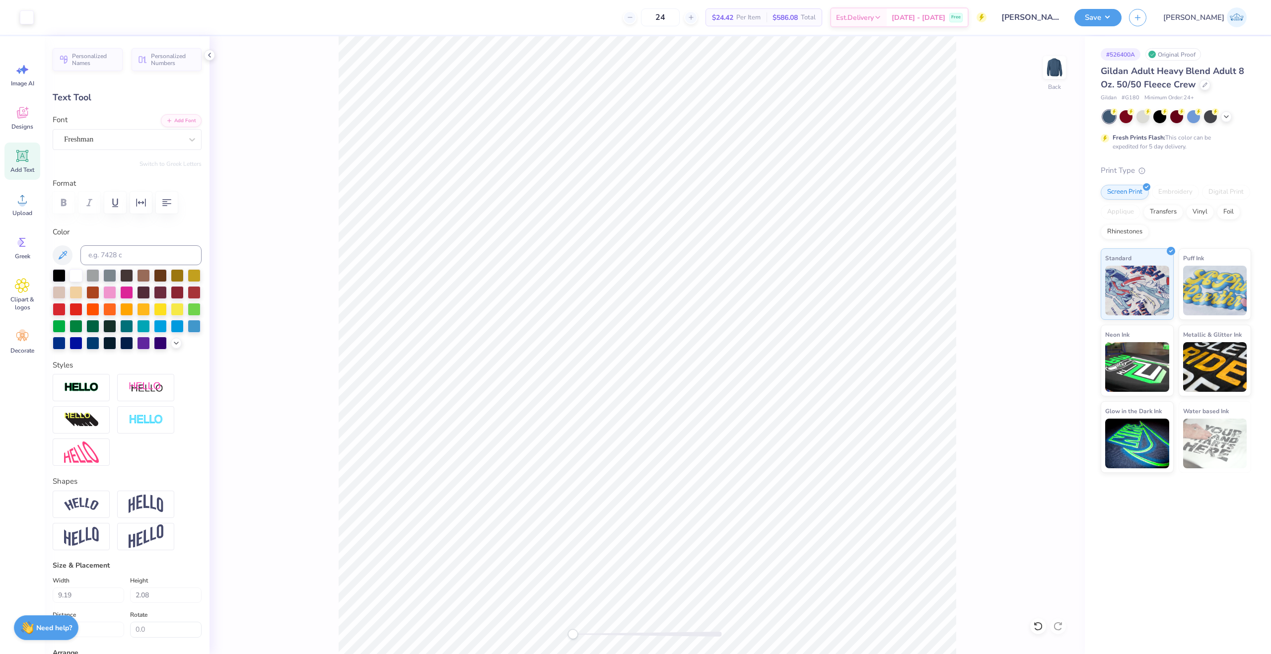
type input "12.14"
type input "2.17"
type input "2.83"
click at [164, 125] on button "Add Font" at bounding box center [181, 119] width 41 height 13
click at [162, 115] on button "Add Font" at bounding box center [181, 119] width 41 height 13
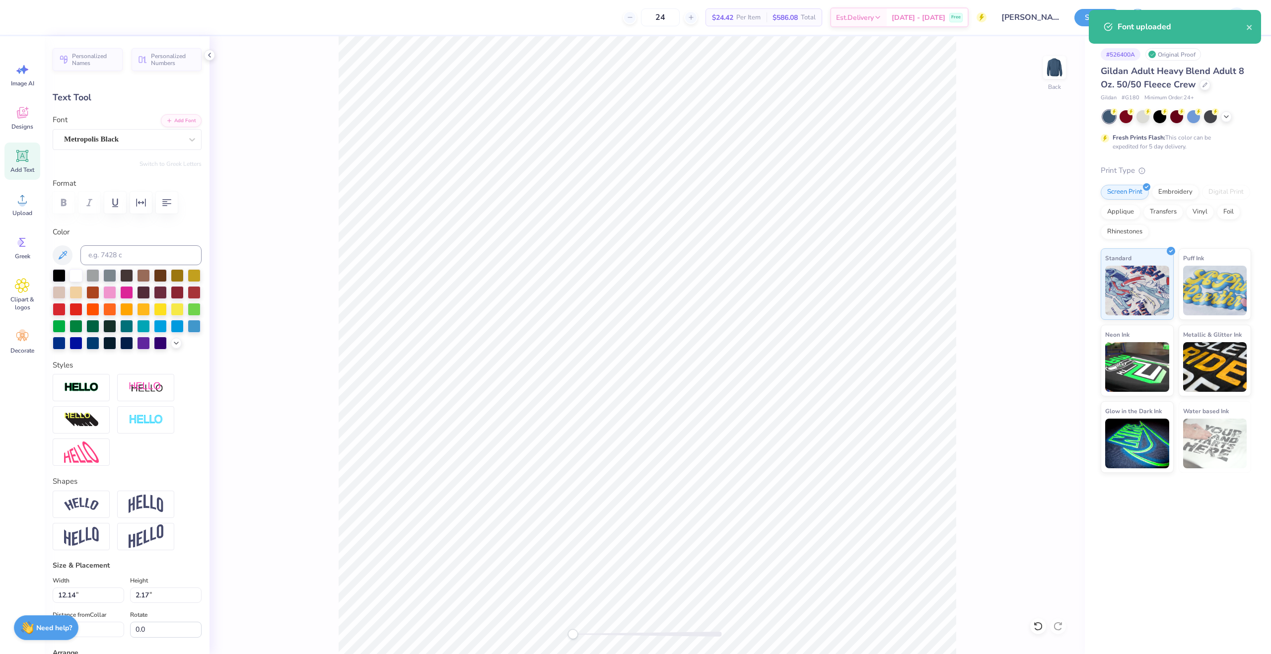
type input "10.00"
type input "0.80"
type input "5.21"
click at [166, 122] on icon "button" at bounding box center [169, 120] width 6 height 6
click at [167, 122] on button "Add Font" at bounding box center [181, 119] width 41 height 13
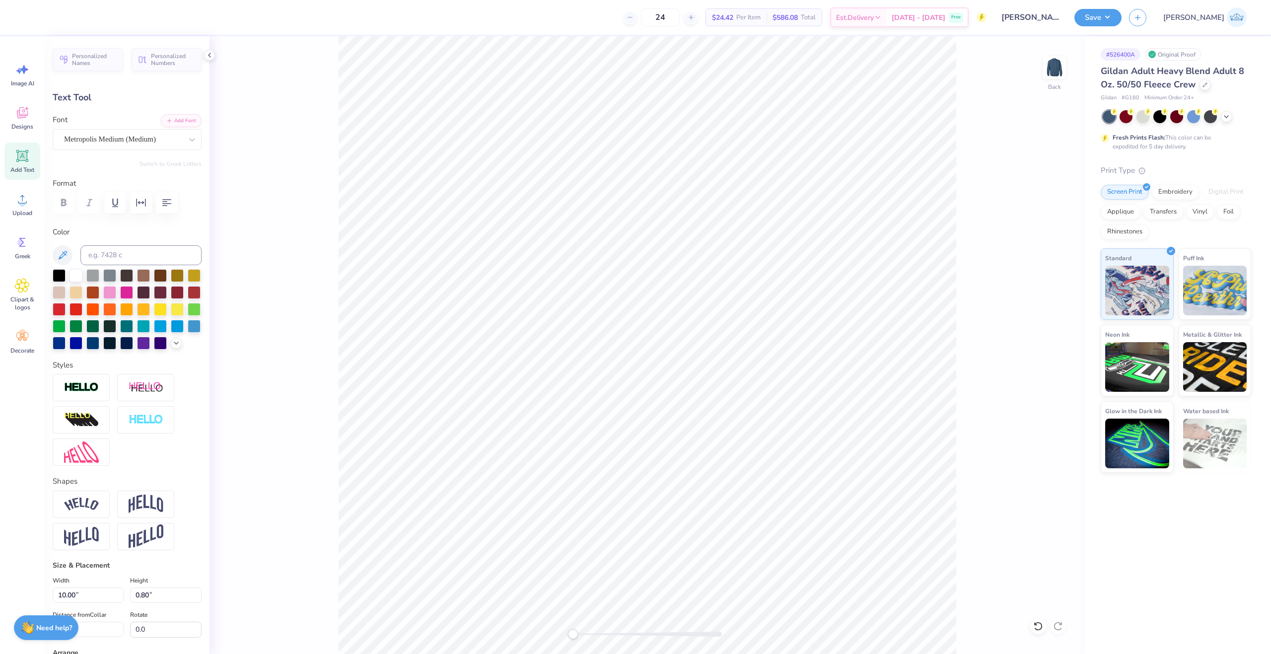
type input "11.49"
type input "0.96"
type input "5.16"
type input "11.46"
type input "1.79"
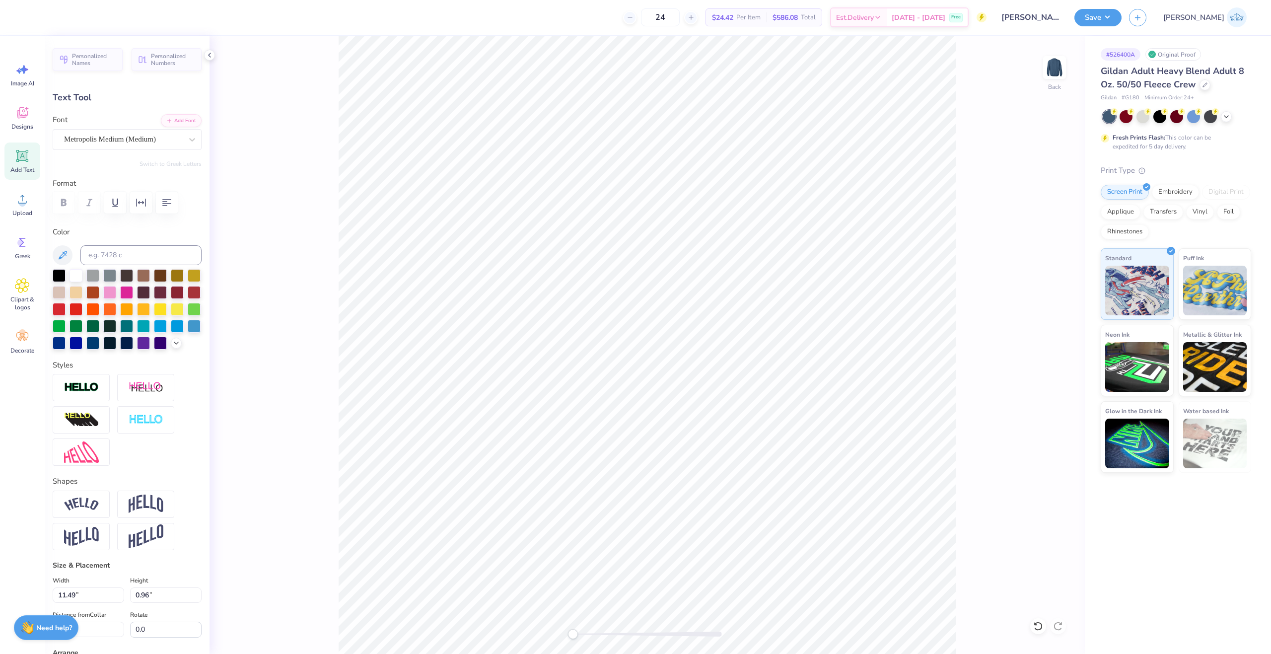
type input "3.02"
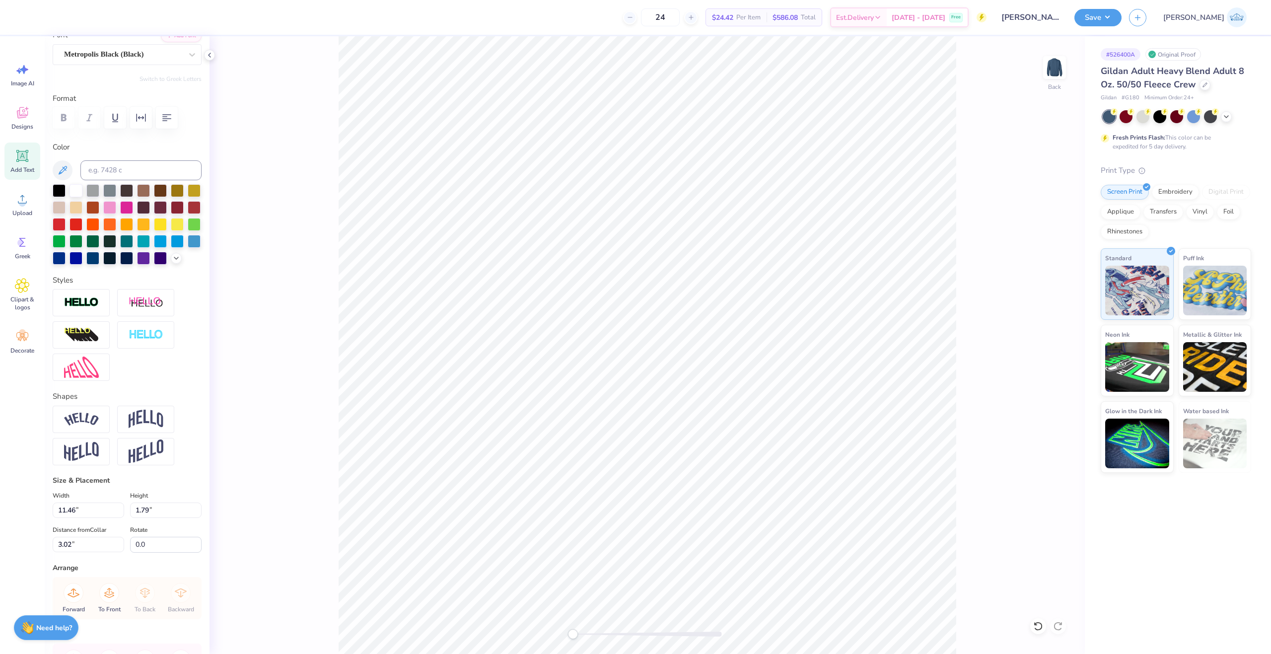
scroll to position [183, 0]
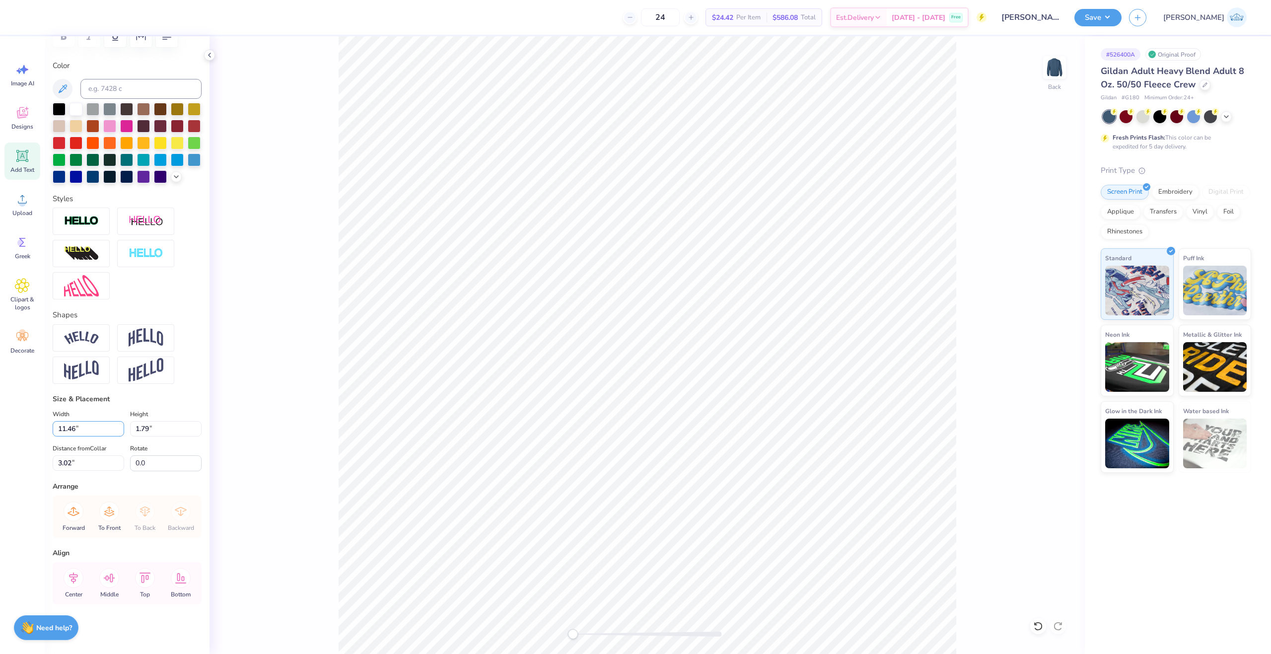
drag, startPoint x: 63, startPoint y: 431, endPoint x: 34, endPoint y: 421, distance: 30.2
click at [37, 427] on div "24 $24.42 Per Item $586.08 Total Est. Delivery Oct 11 - 14 Free Design Title Ma…" at bounding box center [635, 327] width 1271 height 654
type input "10.00"
type input "1.56"
type input "3.14"
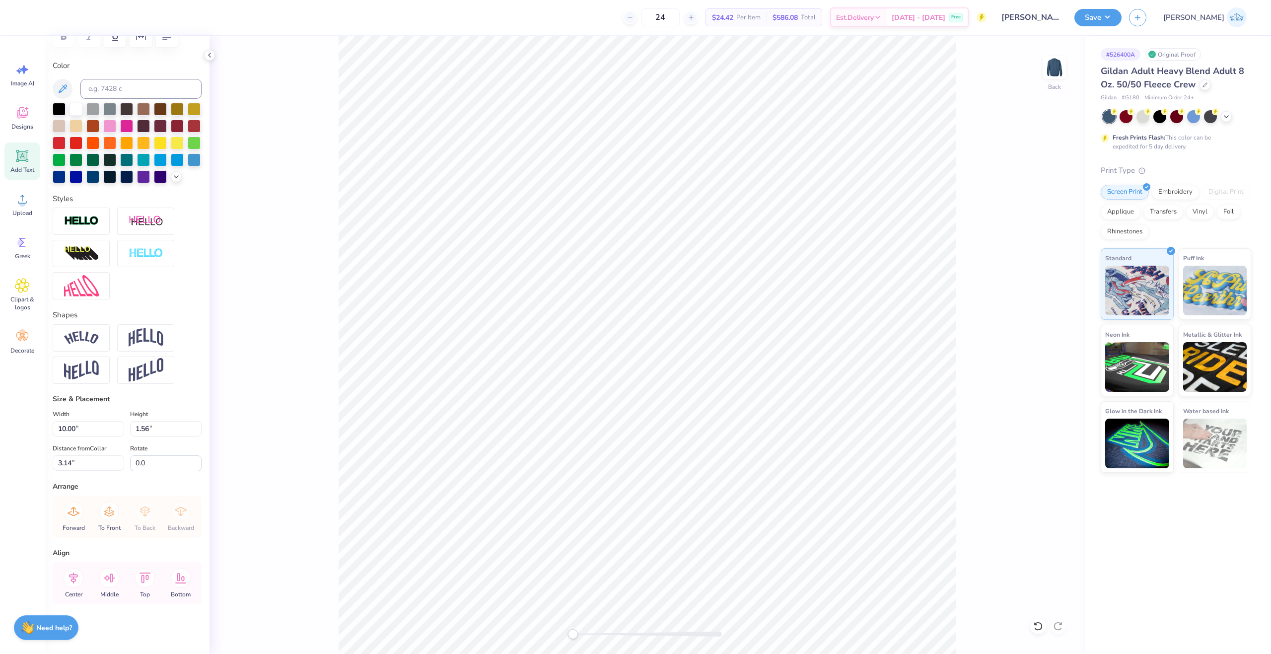
type input "11.49"
type input "0.96"
type input "5.16"
drag, startPoint x: 65, startPoint y: 431, endPoint x: 45, endPoint y: 433, distance: 20.0
click at [45, 433] on div "Personalized Names Personalized Numbers Text Tool Add Font Font Metropolis Medi…" at bounding box center [127, 345] width 165 height 618
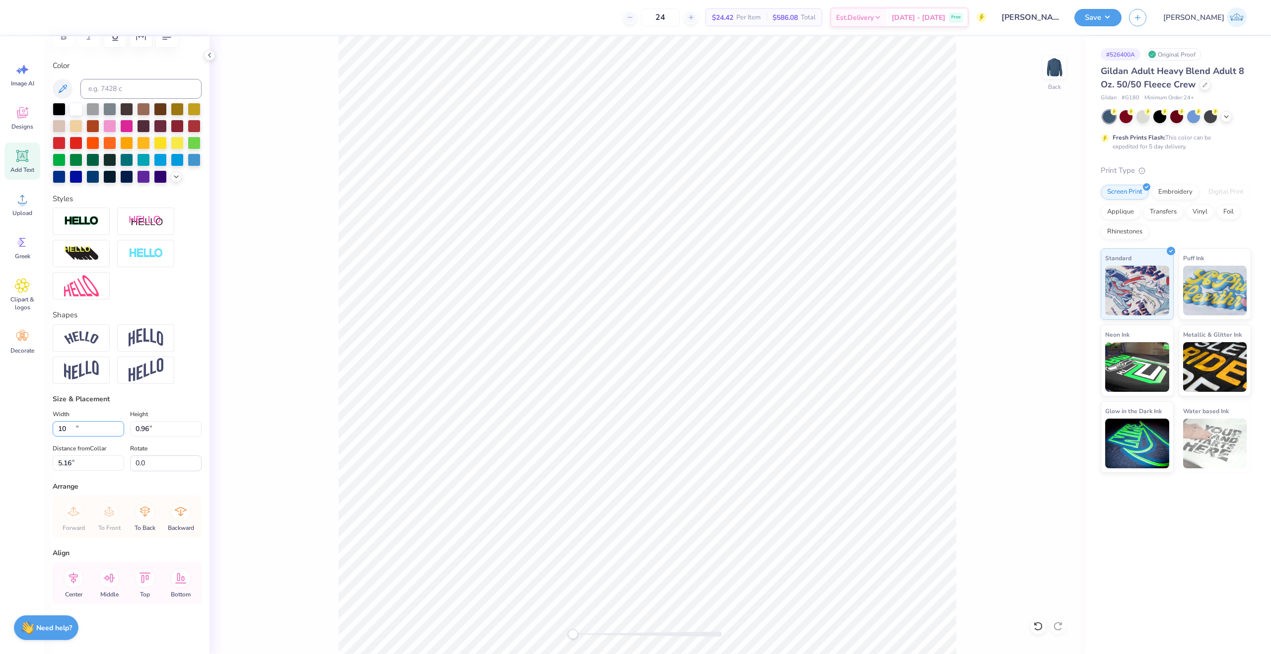
type input "10.00"
type input "0.83"
type input "5.22"
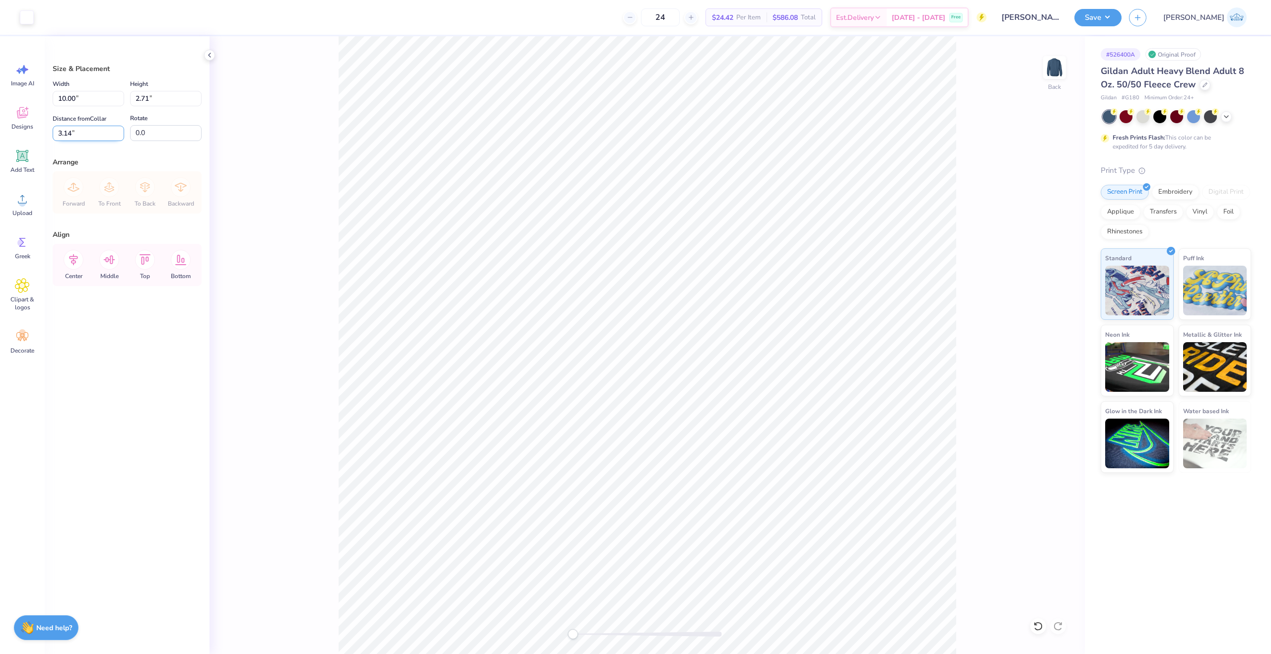
click at [68, 132] on input "3.14" at bounding box center [88, 133] width 71 height 15
type input "3.00"
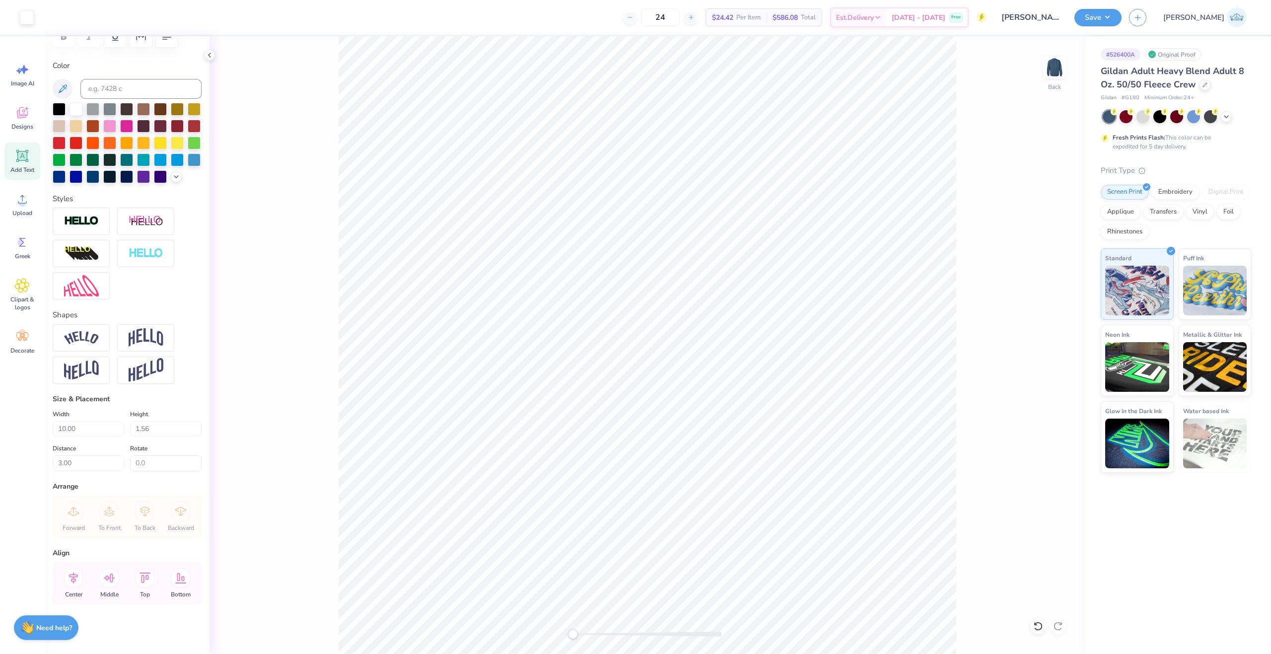
type input "0.83"
type input "4.88"
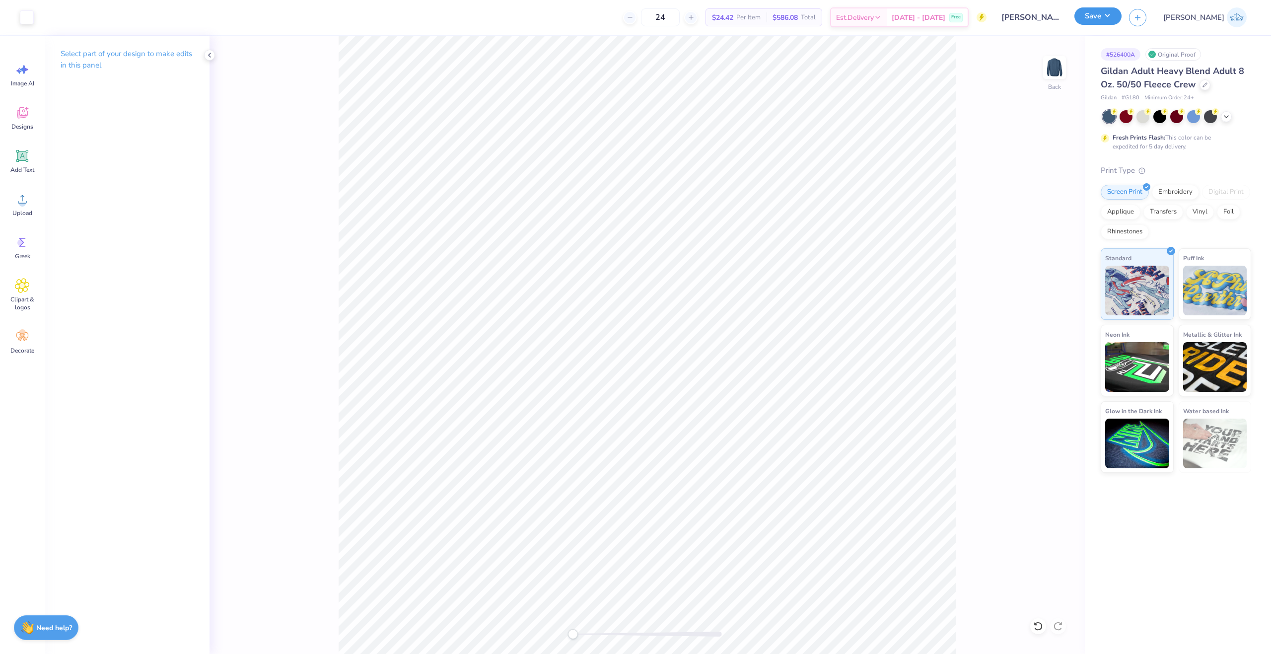
click at [1121, 16] on button "Save" at bounding box center [1097, 15] width 47 height 17
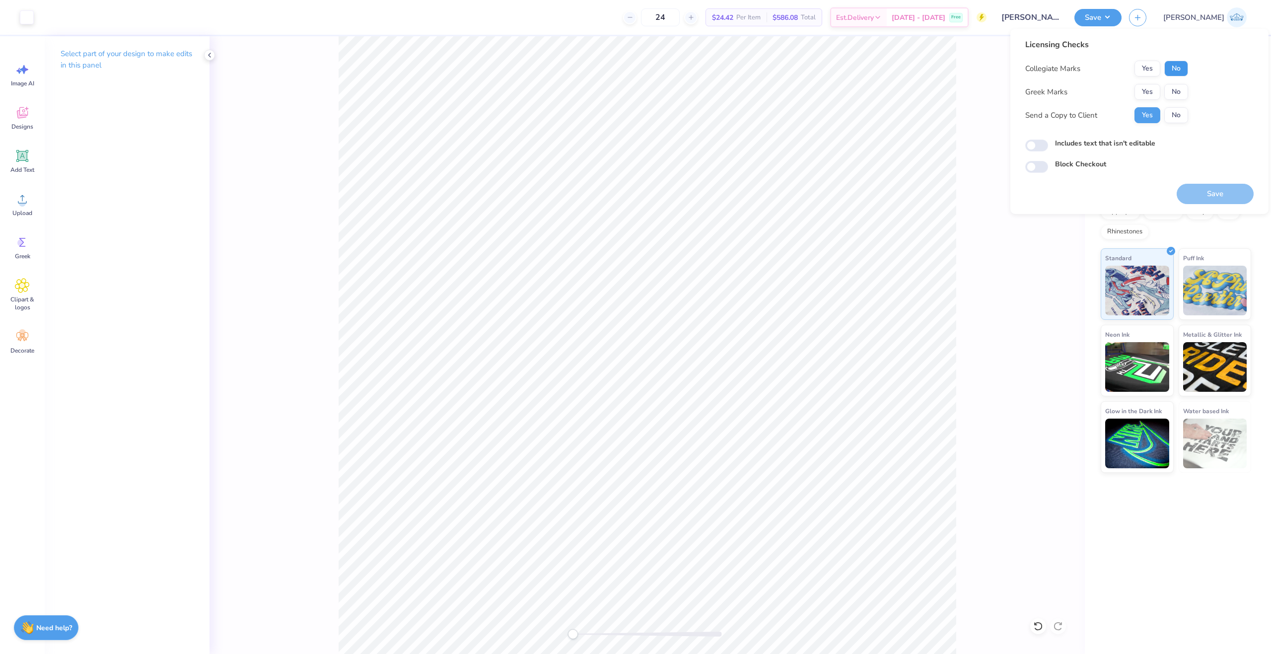
click at [1172, 73] on button "No" at bounding box center [1176, 69] width 24 height 16
click at [1174, 87] on button "No" at bounding box center [1176, 92] width 24 height 16
click at [1204, 196] on button "Save" at bounding box center [1215, 194] width 77 height 20
